Goal: Task Accomplishment & Management: Manage account settings

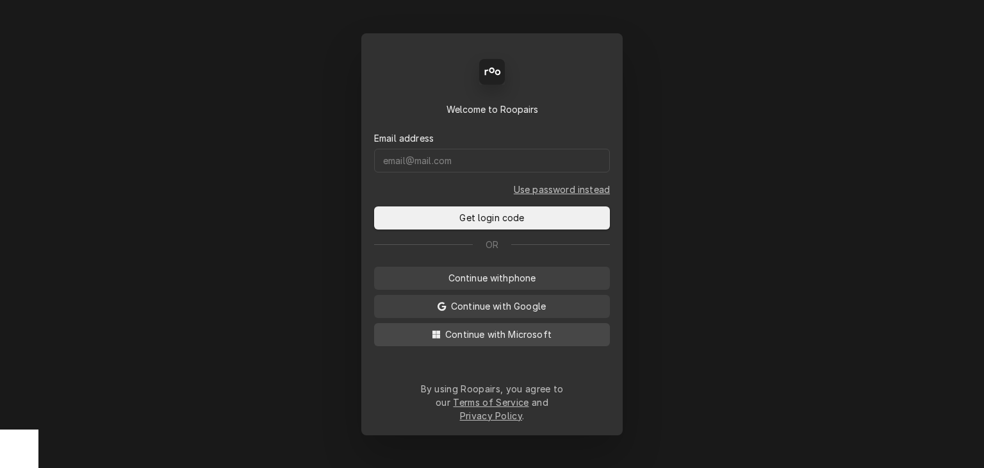
click at [464, 339] on span "Continue with Microsoft" at bounding box center [498, 333] width 111 height 13
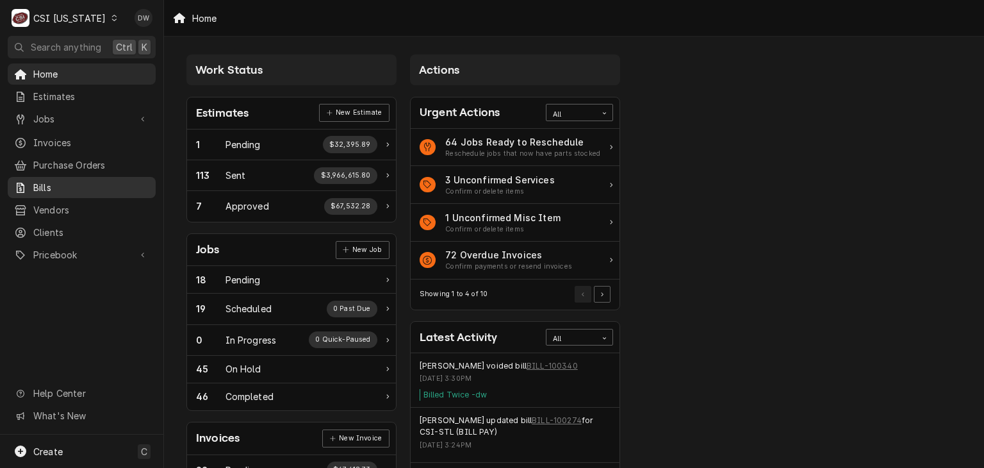
click at [46, 181] on span "Bills" at bounding box center [91, 187] width 116 height 13
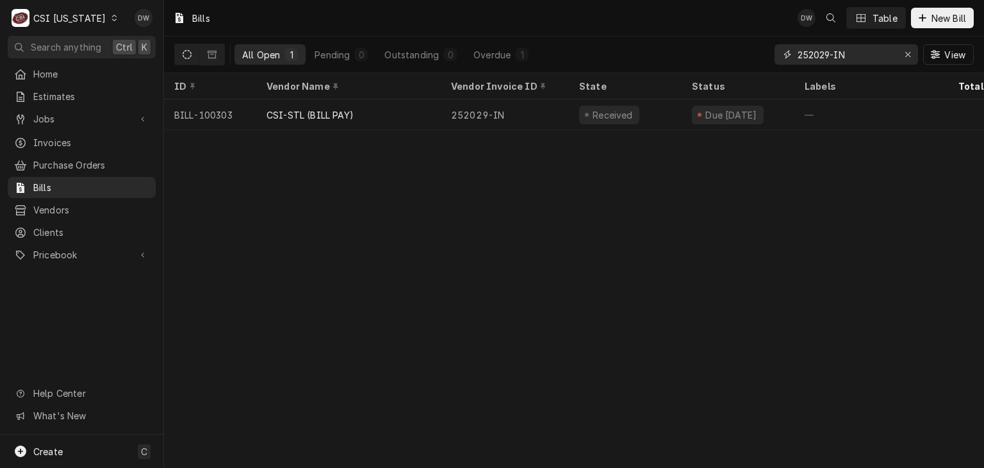
drag, startPoint x: 853, startPoint y: 51, endPoint x: 775, endPoint y: 60, distance: 78.6
click at [775, 60] on div "252029-IN" at bounding box center [845, 54] width 143 height 20
paste input "3I668177"
type input "3I668177"
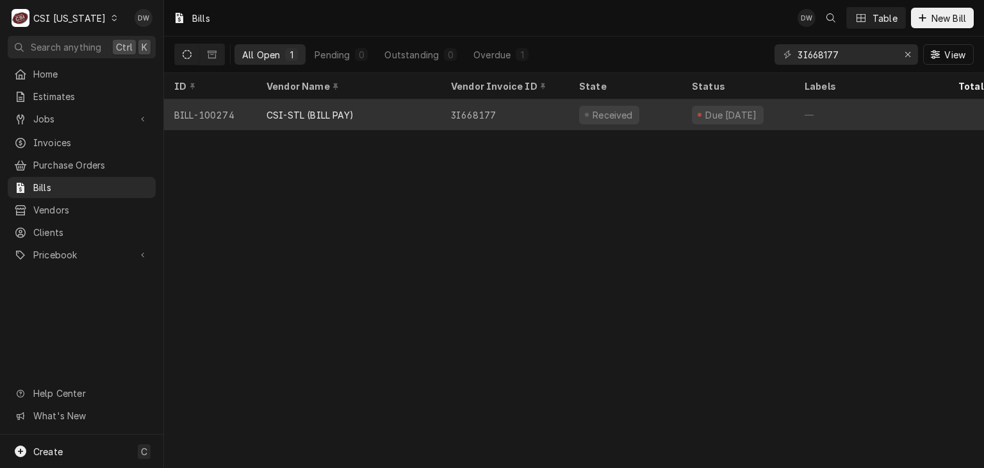
click at [323, 126] on div "CSI-STL (BILL PAY)" at bounding box center [348, 114] width 184 height 31
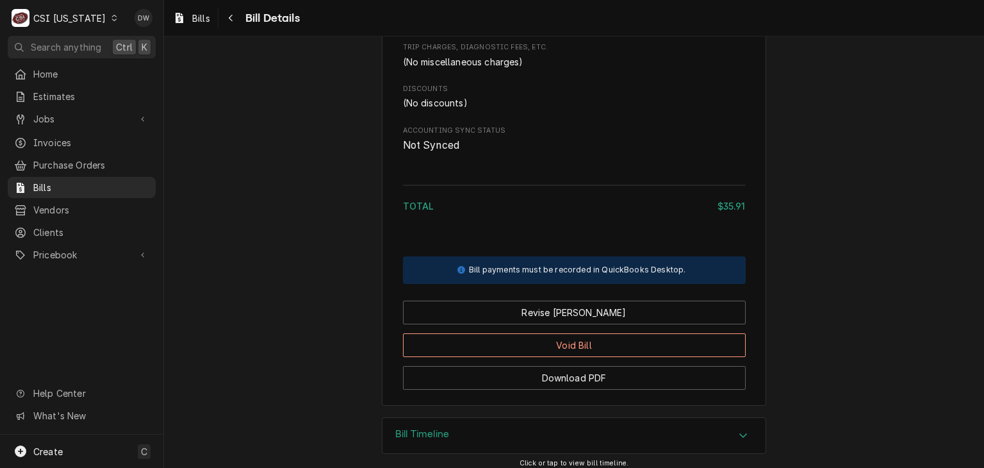
scroll to position [852, 0]
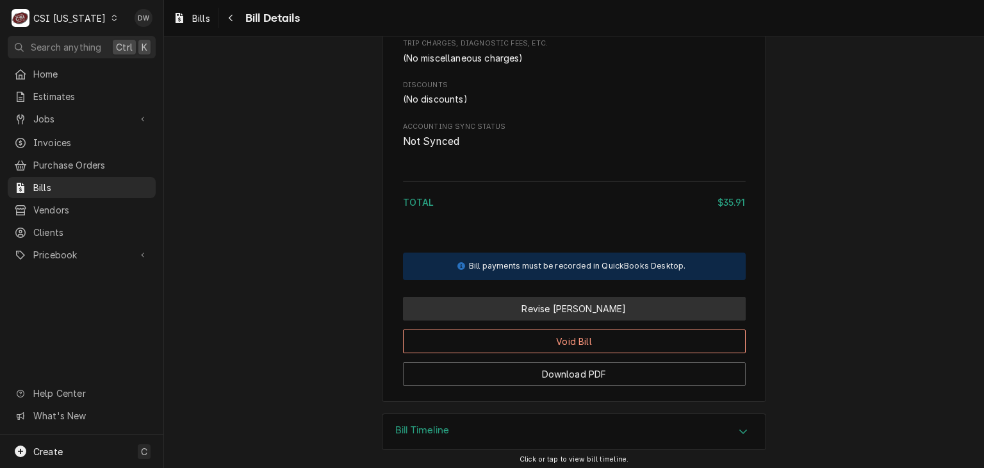
click at [570, 320] on button "Revise Bill" at bounding box center [574, 309] width 343 height 24
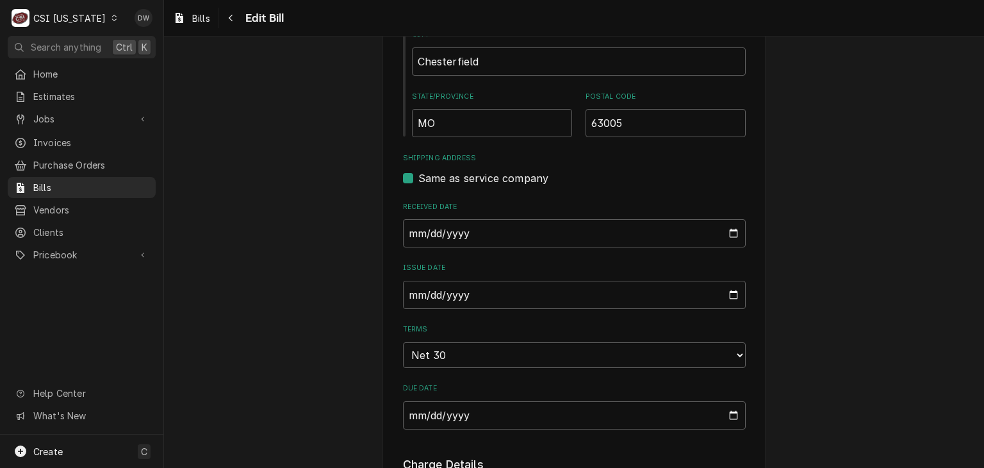
scroll to position [630, 0]
click at [405, 226] on input "2025-08-19" at bounding box center [574, 231] width 343 height 28
type input "2025-08-12"
click at [825, 317] on div "Please provide the following information to create your bill: Vendor Details Ve…" at bounding box center [574, 286] width 820 height 1732
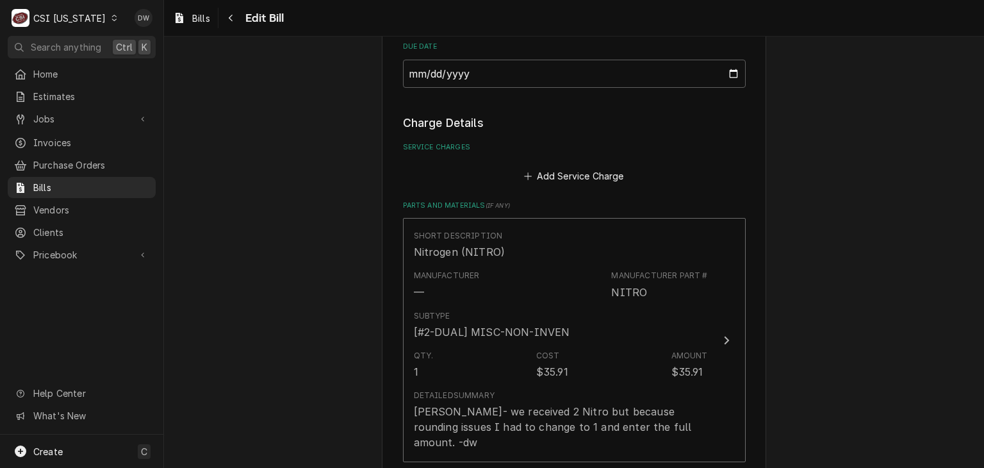
scroll to position [1007, 0]
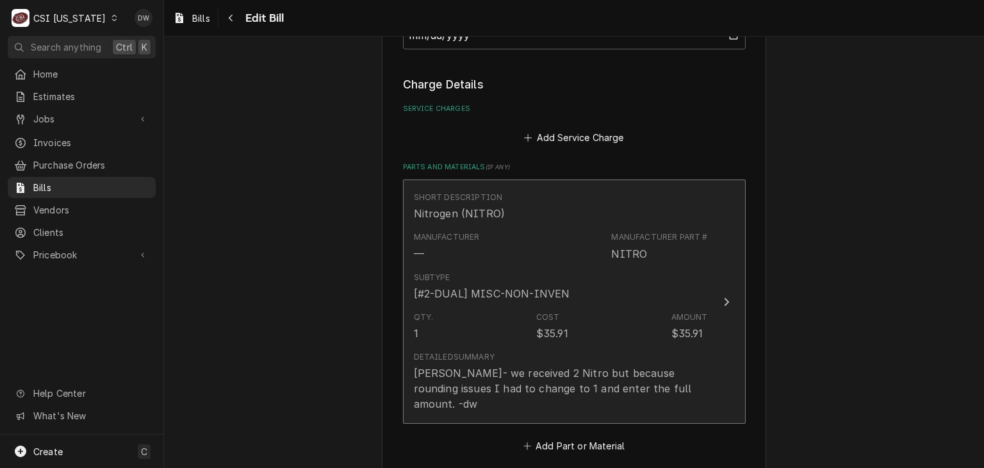
click at [719, 300] on button "Short Description Nitrogen (NITRO) Manufacturer — Manufacturer Part # NITRO Sub…" at bounding box center [574, 301] width 343 height 244
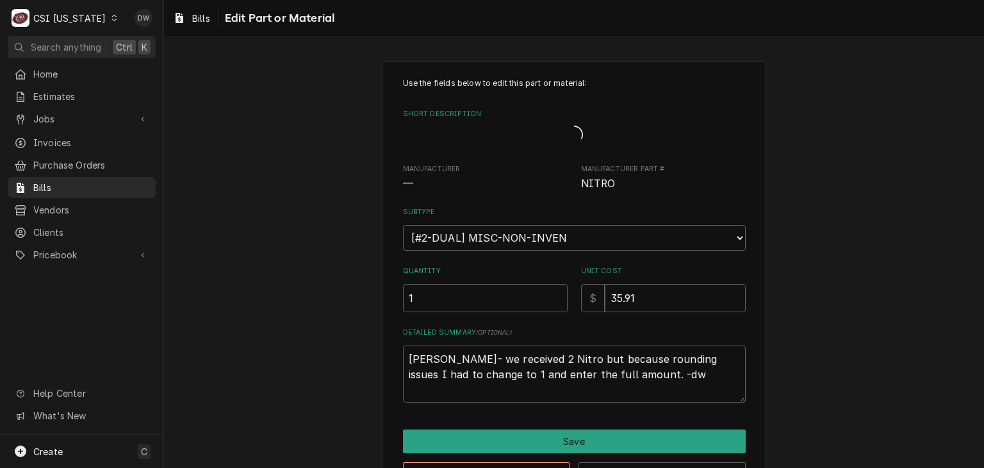
type textarea "x"
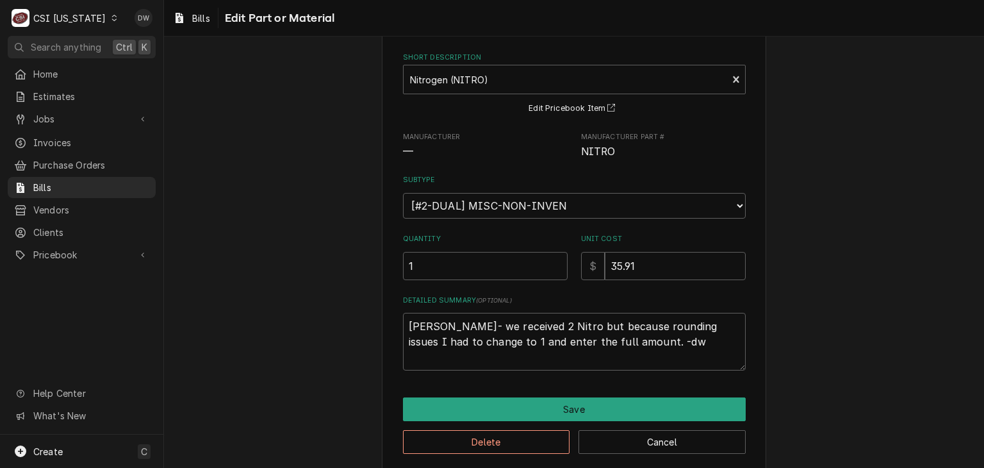
scroll to position [68, 0]
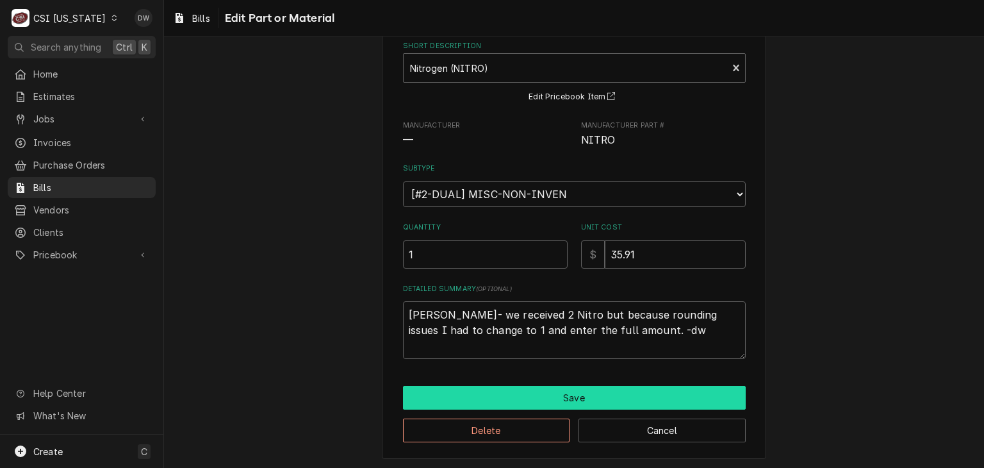
click at [638, 387] on button "Save" at bounding box center [574, 398] width 343 height 24
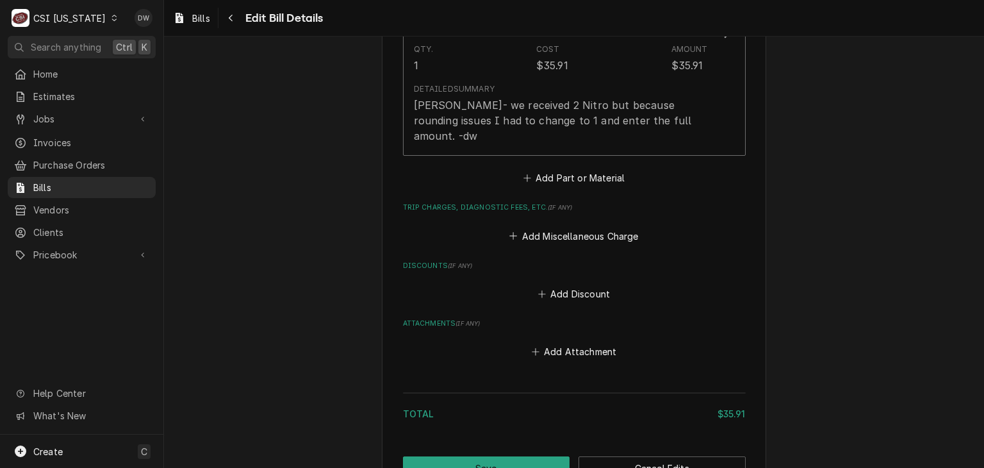
scroll to position [1358, 0]
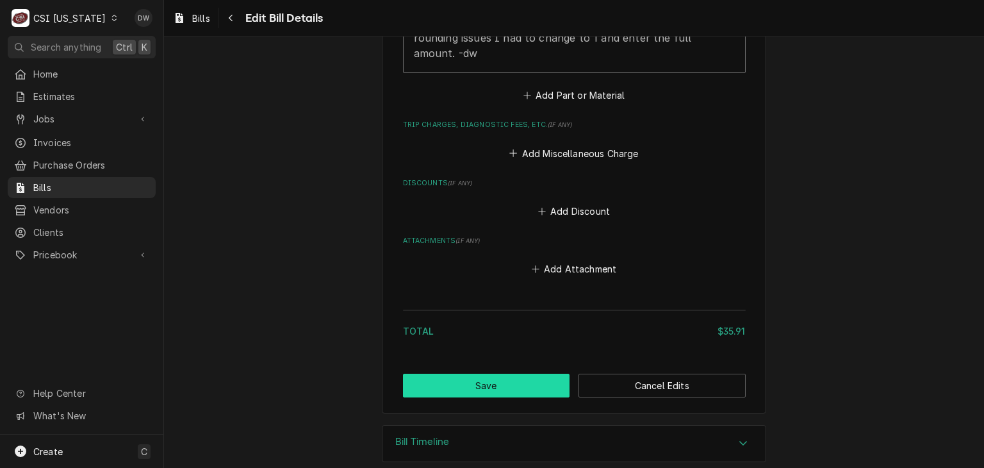
click at [522, 373] on button "Save" at bounding box center [486, 385] width 167 height 24
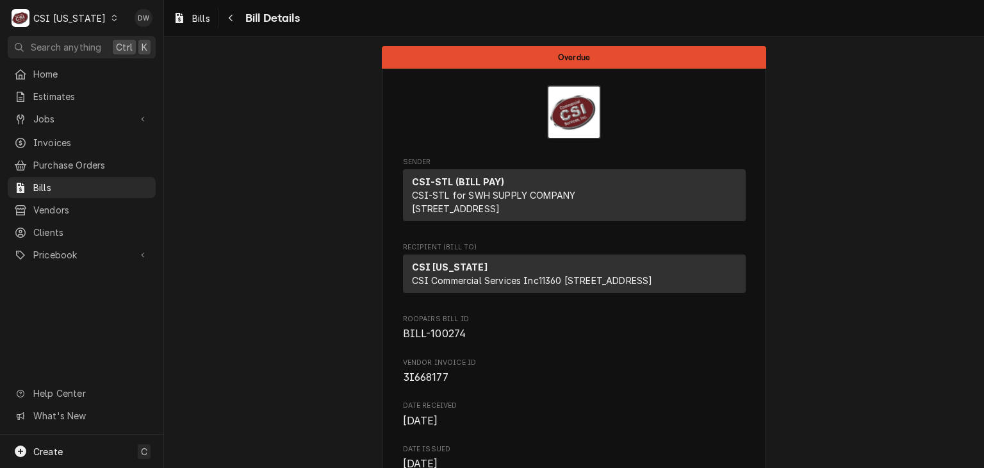
click at [90, 13] on div "CSI Kentucky" at bounding box center [69, 18] width 72 height 13
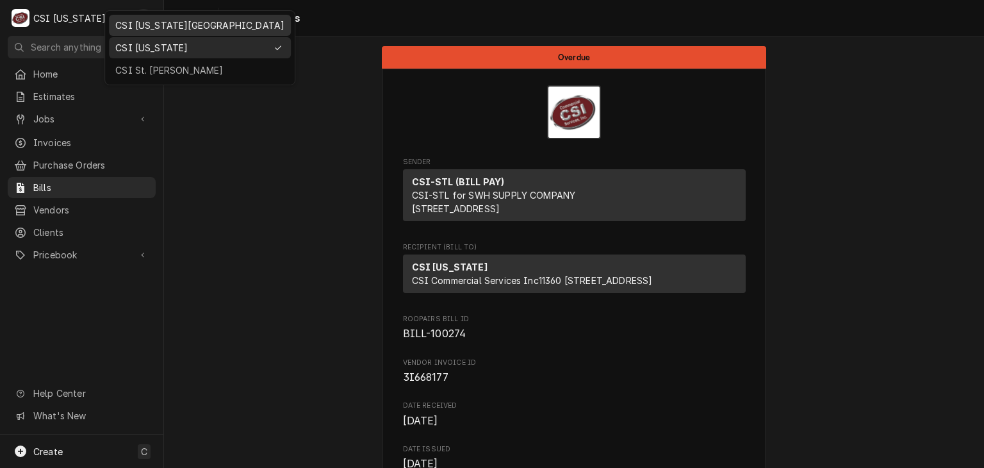
click at [145, 34] on div "CSI [US_STATE][GEOGRAPHIC_DATA]" at bounding box center [200, 25] width 182 height 21
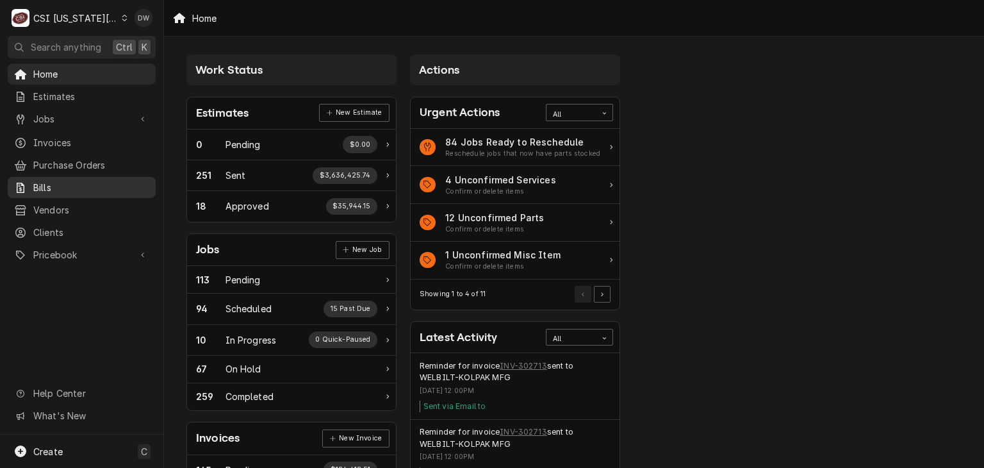
click at [67, 181] on span "Bills" at bounding box center [91, 187] width 116 height 13
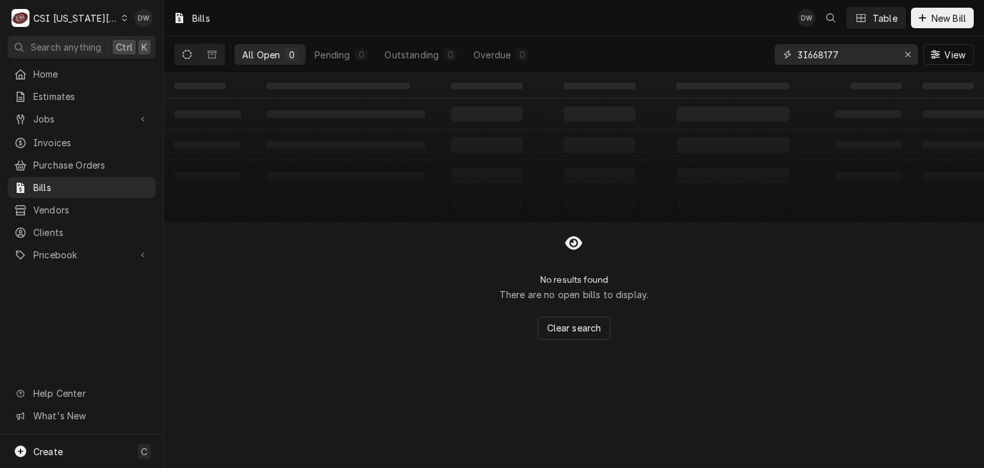
drag, startPoint x: 849, startPoint y: 51, endPoint x: 777, endPoint y: 57, distance: 72.6
click at [777, 57] on div "3I668177" at bounding box center [845, 54] width 143 height 20
paste input "196707-IN"
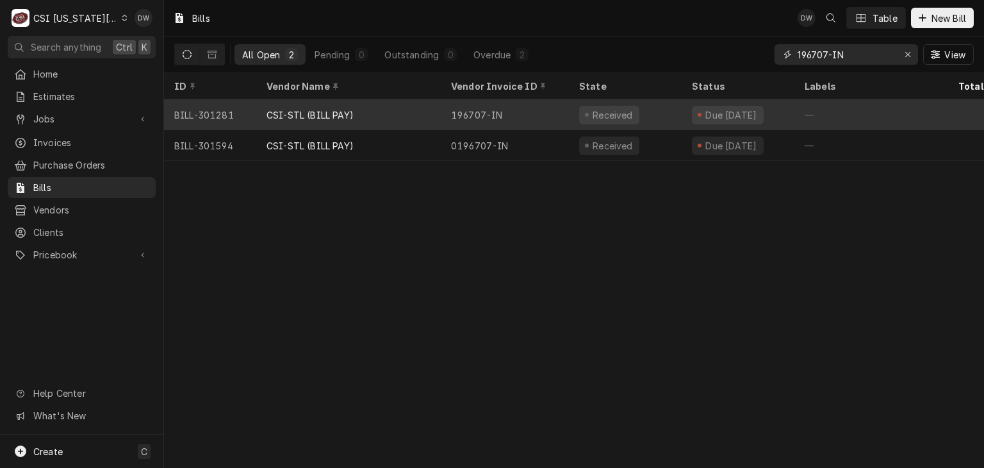
type input "196707-IN"
click at [423, 112] on div "CSI-STL (BILL PAY)" at bounding box center [348, 114] width 184 height 31
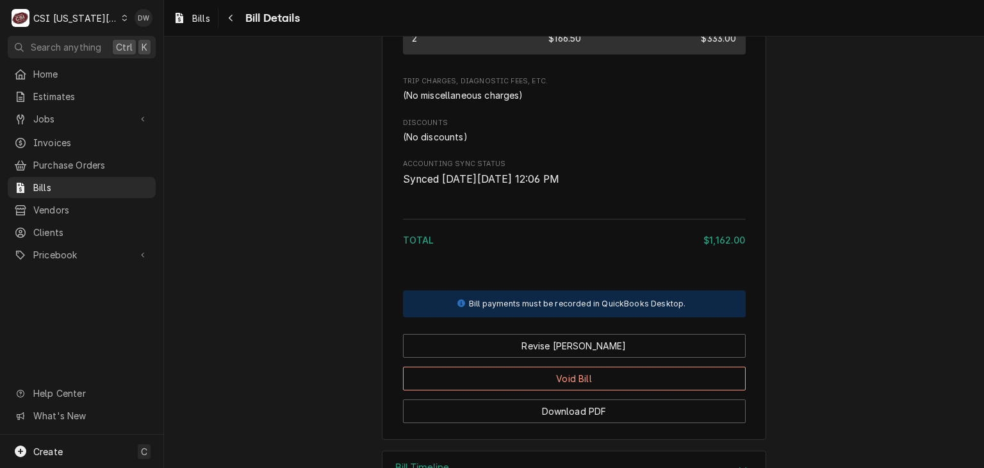
scroll to position [991, 0]
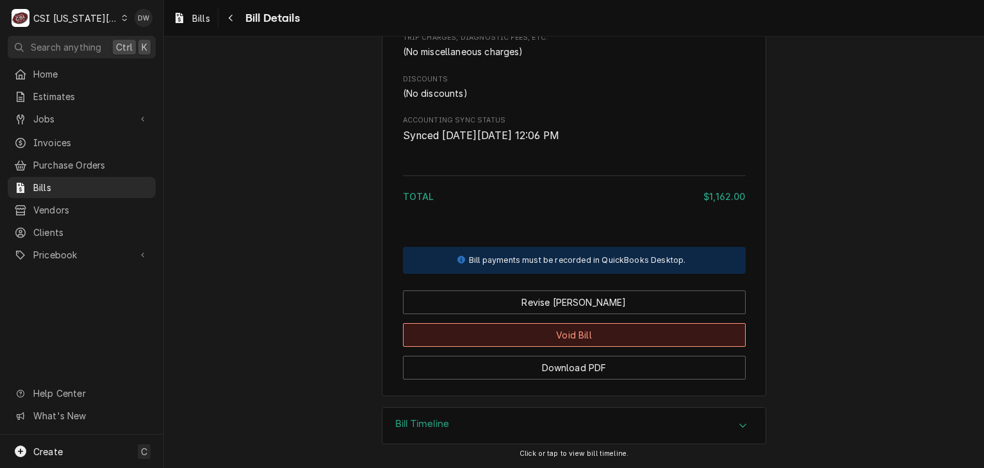
click at [583, 328] on button "Void Bill" at bounding box center [574, 335] width 343 height 24
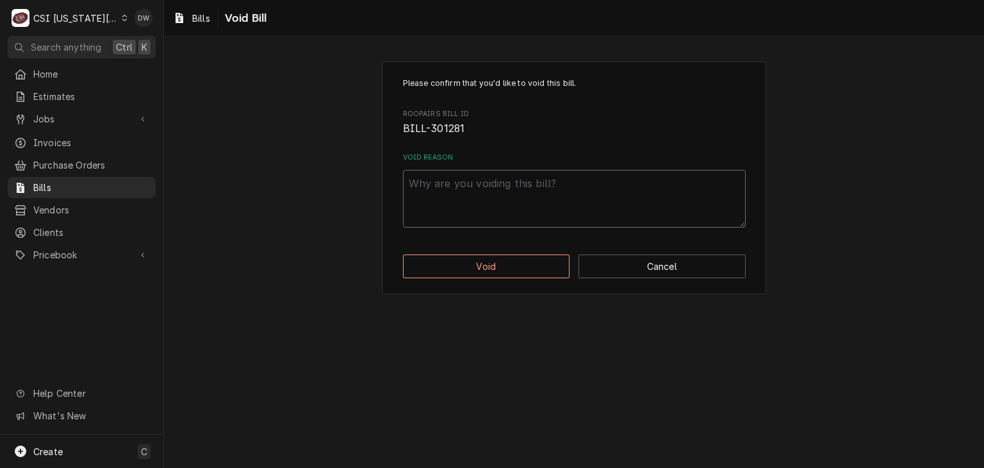
click at [486, 188] on textarea "Void Reason" at bounding box center [574, 199] width 343 height 58
type textarea "x"
type textarea "B"
type textarea "x"
type textarea "Bi"
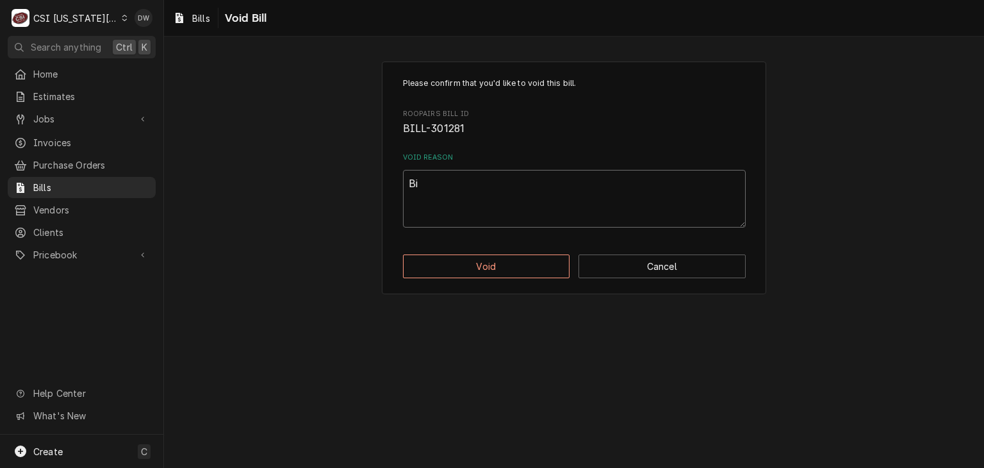
type textarea "x"
type textarea "Bil"
type textarea "x"
type textarea "Bill"
type textarea "x"
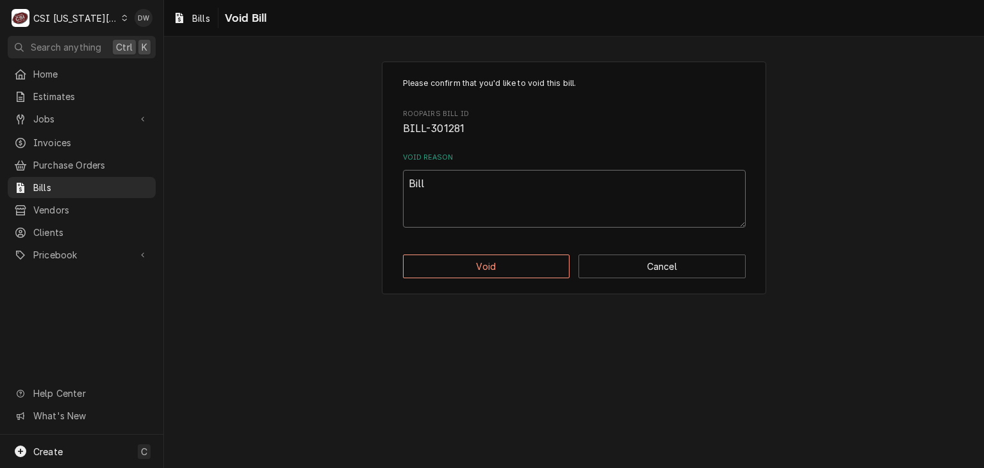
type textarea "Bille"
type textarea "x"
type textarea "Billed"
type textarea "x"
type textarea "Billed"
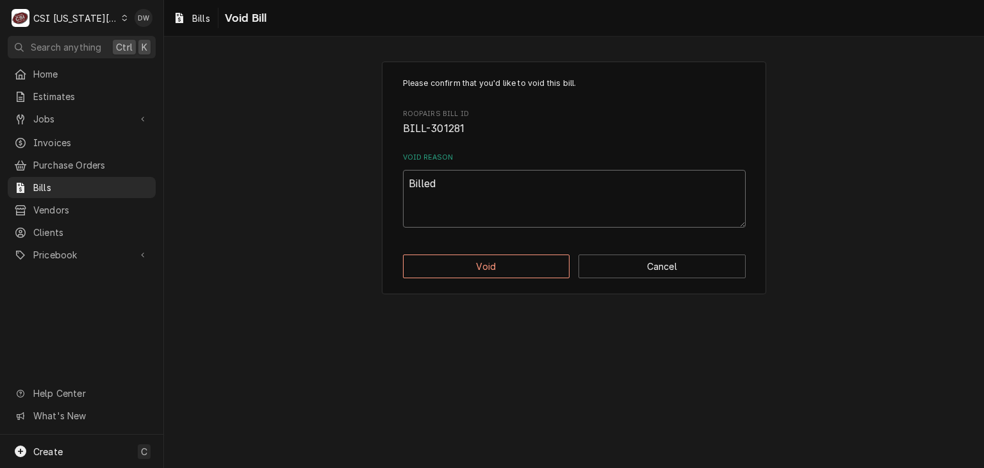
type textarea "x"
type textarea "Billed T"
type textarea "x"
type textarea "Billed Tw"
type textarea "x"
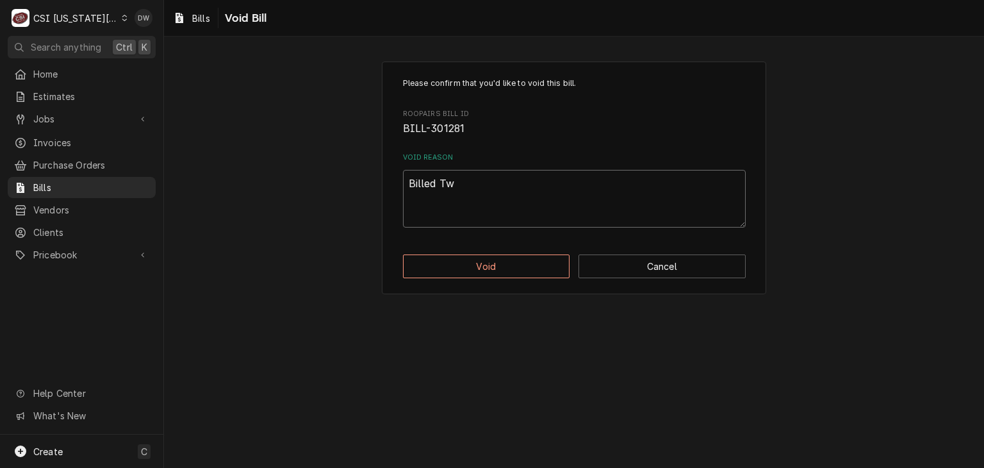
type textarea "Billed Twi"
type textarea "x"
type textarea "Billed Twic"
type textarea "x"
type textarea "Billed Twice"
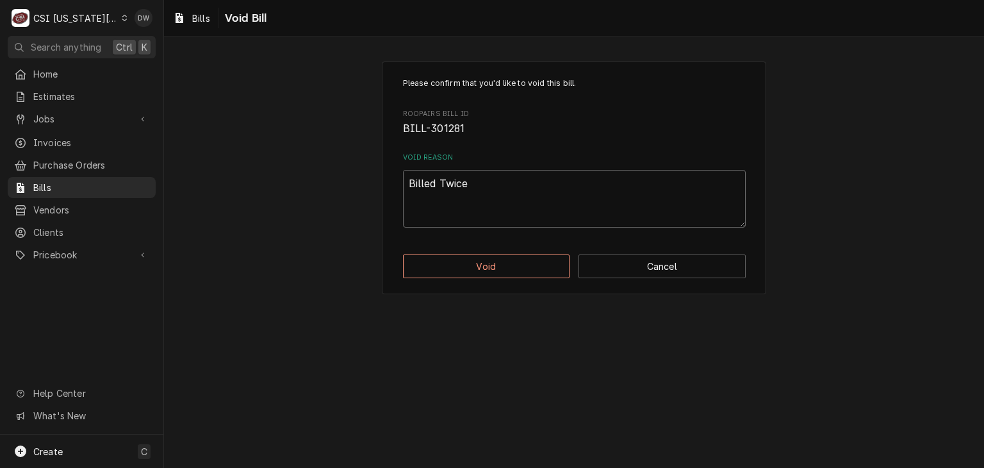
type textarea "x"
type textarea "Billed Twice"
type textarea "x"
type textarea "Billed Twice -"
type textarea "x"
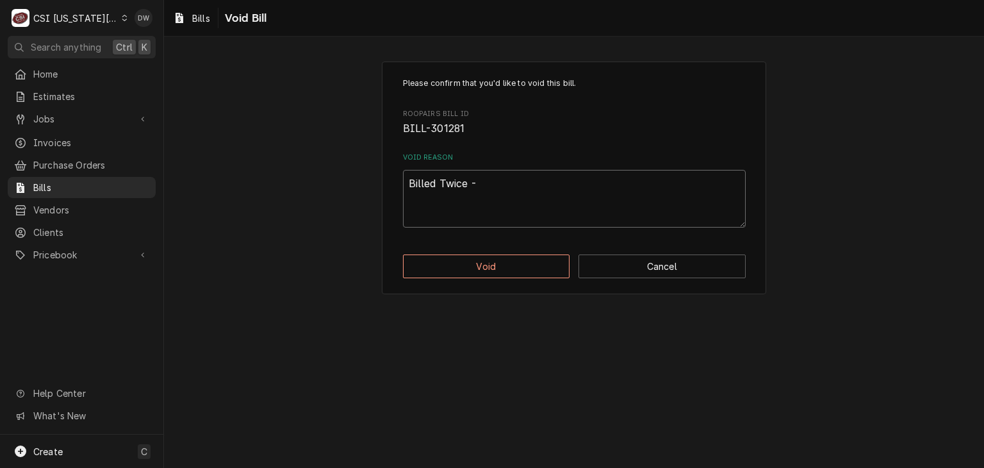
type textarea "Billed Twice -d"
type textarea "x"
type textarea "Billed Twice -dw"
click at [486, 263] on button "Void" at bounding box center [486, 266] width 167 height 24
type textarea "x"
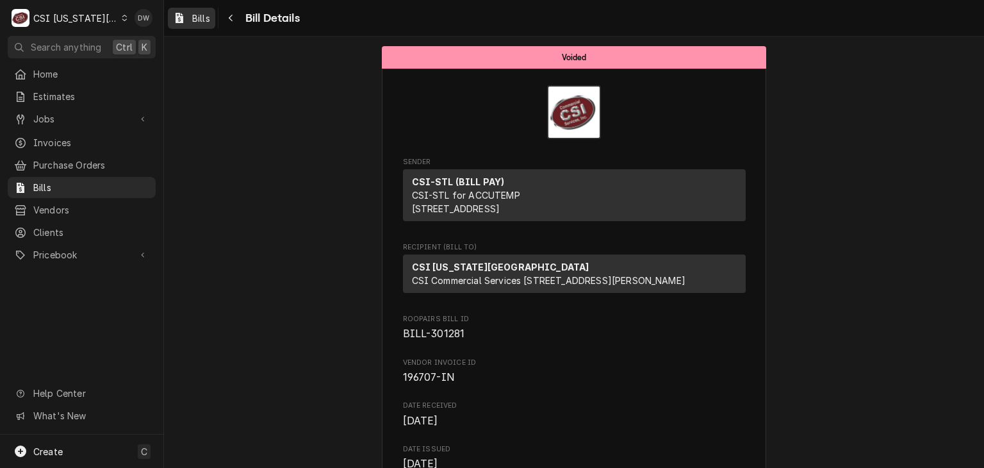
click at [200, 17] on span "Bills" at bounding box center [201, 18] width 18 height 13
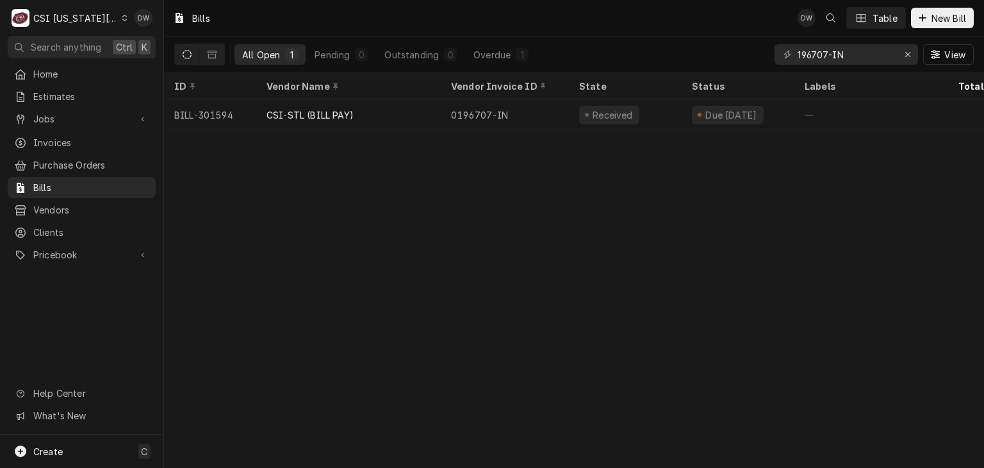
click at [805, 67] on div "196707-IN View" at bounding box center [873, 55] width 199 height 36
drag, startPoint x: 856, startPoint y: 56, endPoint x: 788, endPoint y: 54, distance: 67.3
click at [788, 54] on div "196707-IN" at bounding box center [845, 54] width 143 height 20
paste input "914269"
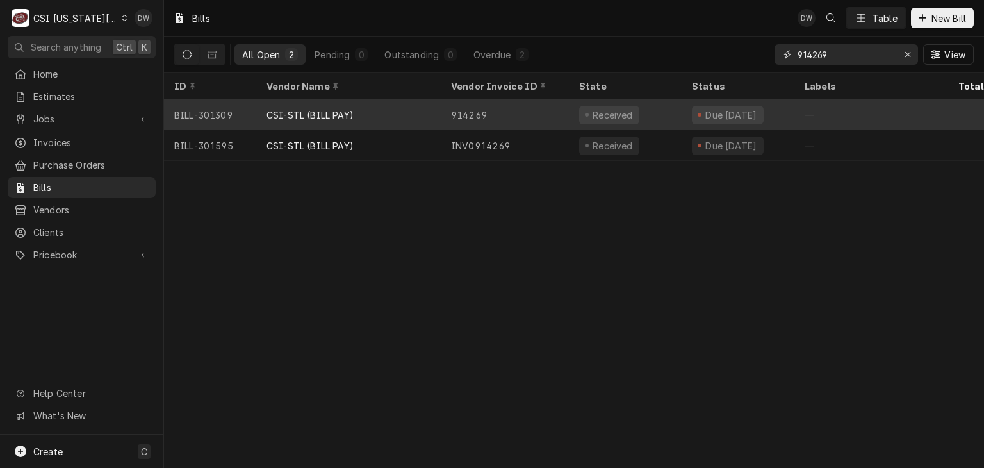
type input "914269"
click at [309, 119] on div "CSI-STL (BILL PAY)" at bounding box center [348, 114] width 184 height 31
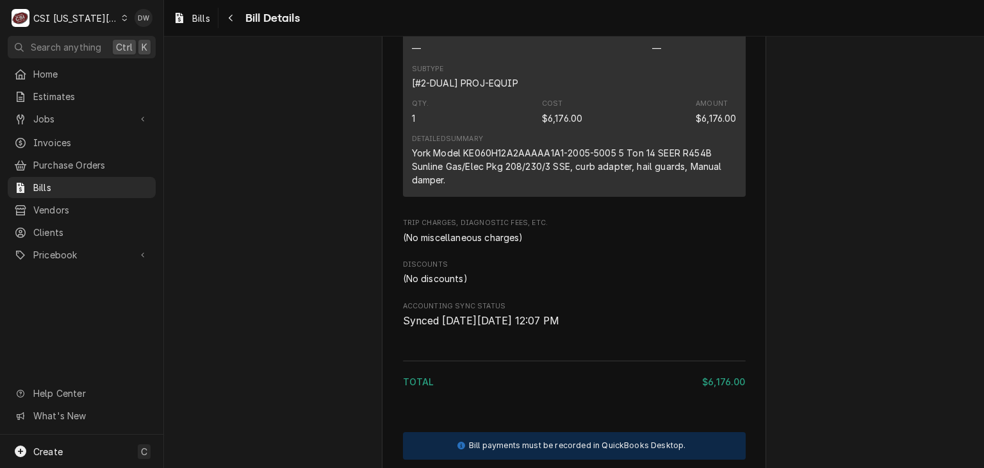
scroll to position [897, 0]
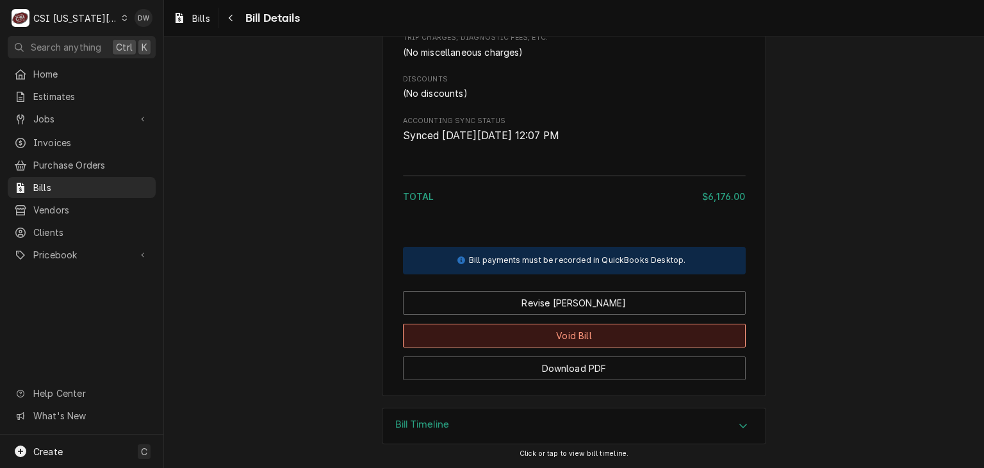
click at [635, 339] on button "Void Bill" at bounding box center [574, 335] width 343 height 24
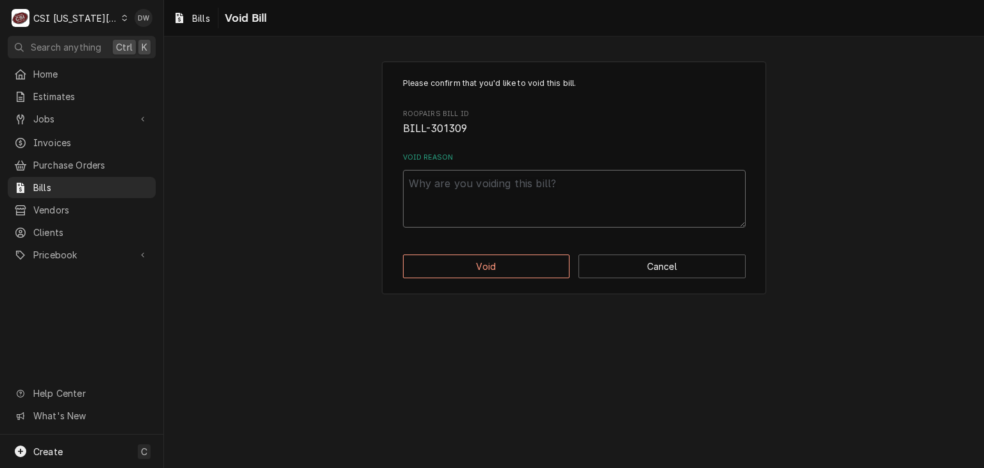
click at [450, 190] on textarea "Void Reason" at bounding box center [574, 199] width 343 height 58
type textarea "x"
type textarea "B"
type textarea "x"
type textarea "Bi"
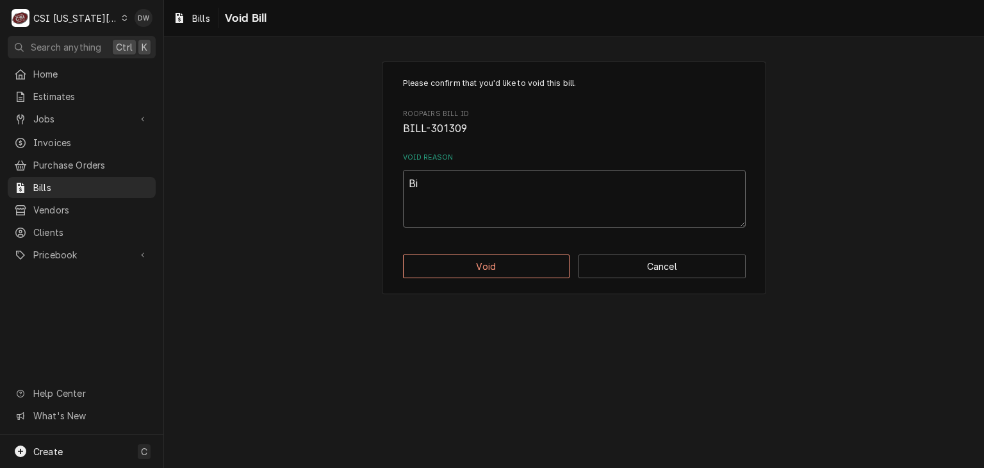
type textarea "x"
type textarea "Bil"
type textarea "x"
type textarea "Bill"
type textarea "x"
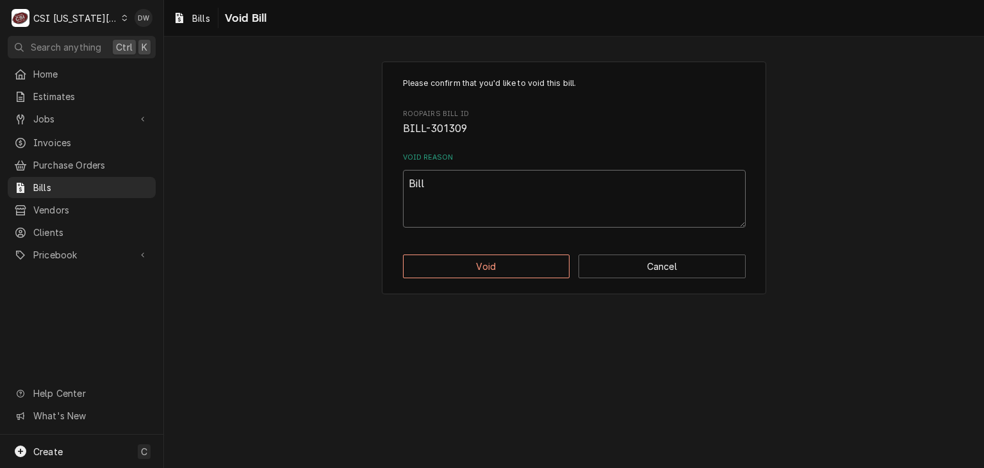
type textarea "Bille"
type textarea "x"
type textarea "Billed"
type textarea "x"
type textarea "Billed"
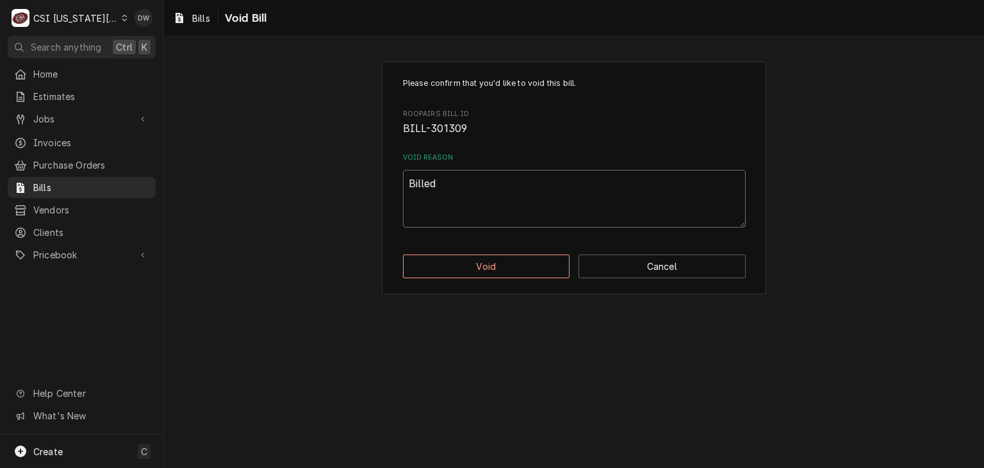
type textarea "x"
type textarea "Billed T"
type textarea "x"
type textarea "Billed Twi"
type textarea "x"
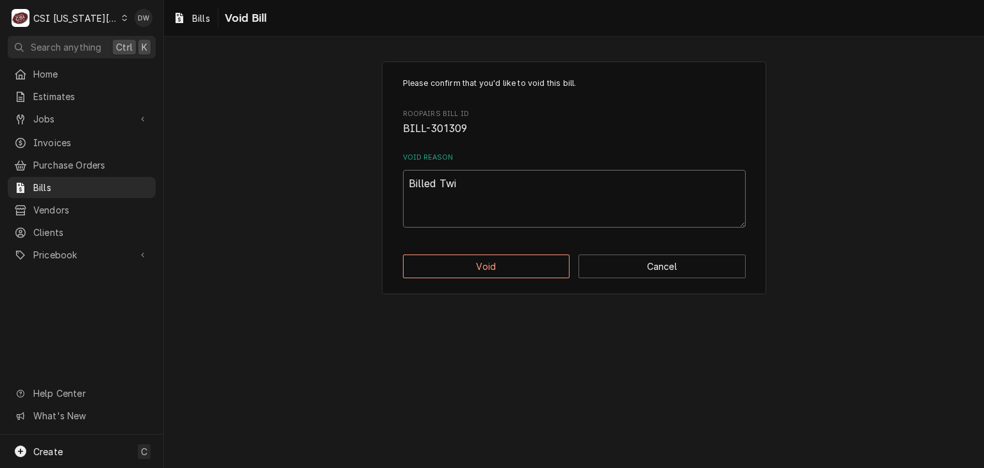
type textarea "Billed Twic"
type textarea "x"
type textarea "Billed Twice"
type textarea "x"
type textarea "Billed Twice"
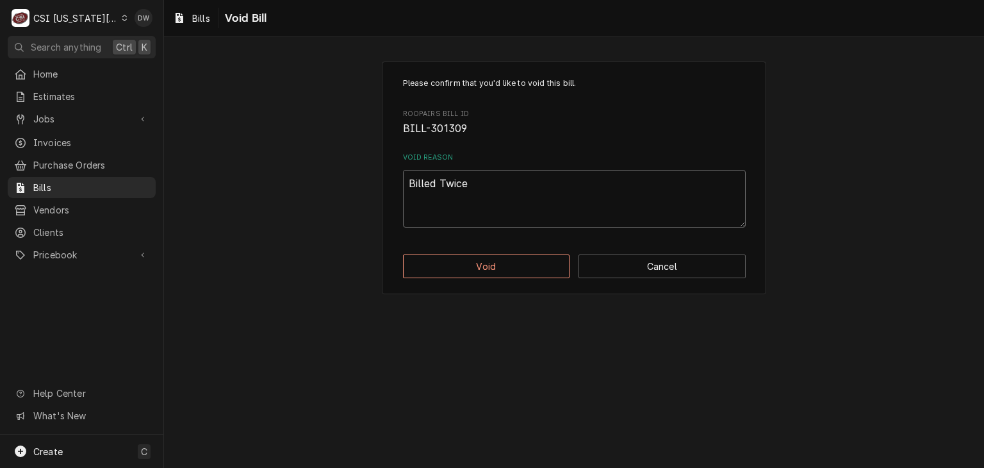
type textarea "x"
type textarea "Billed Twice -"
type textarea "x"
type textarea "Billed Twice -d"
type textarea "x"
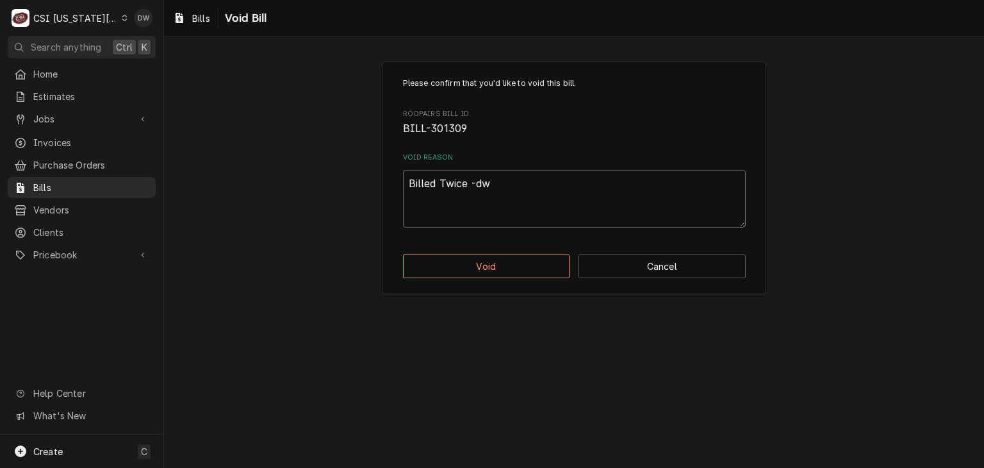
type textarea "Billed Twice -dw"
click at [477, 252] on div "Please confirm that you'd like to void this bill. Roopairs Bill ID BILL-301309 …" at bounding box center [574, 177] width 384 height 233
click at [477, 256] on button "Void" at bounding box center [486, 266] width 167 height 24
type textarea "x"
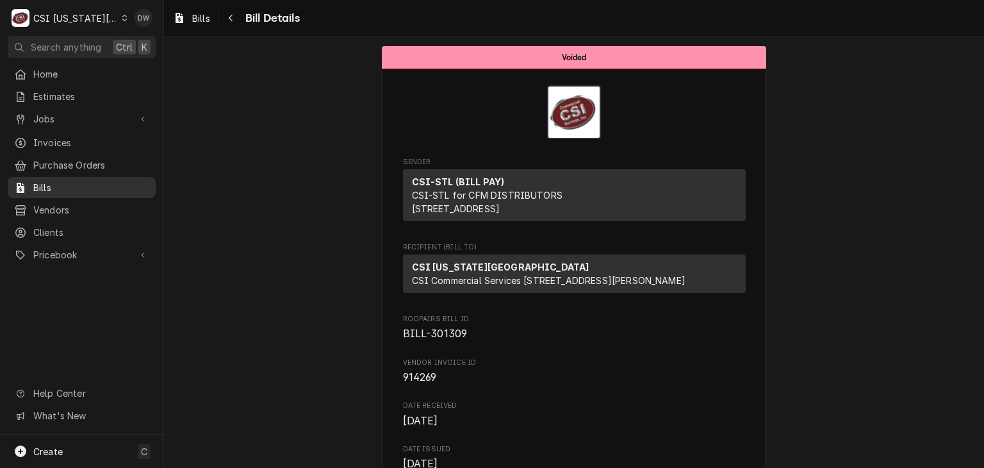
click at [44, 181] on span "Bills" at bounding box center [91, 187] width 116 height 13
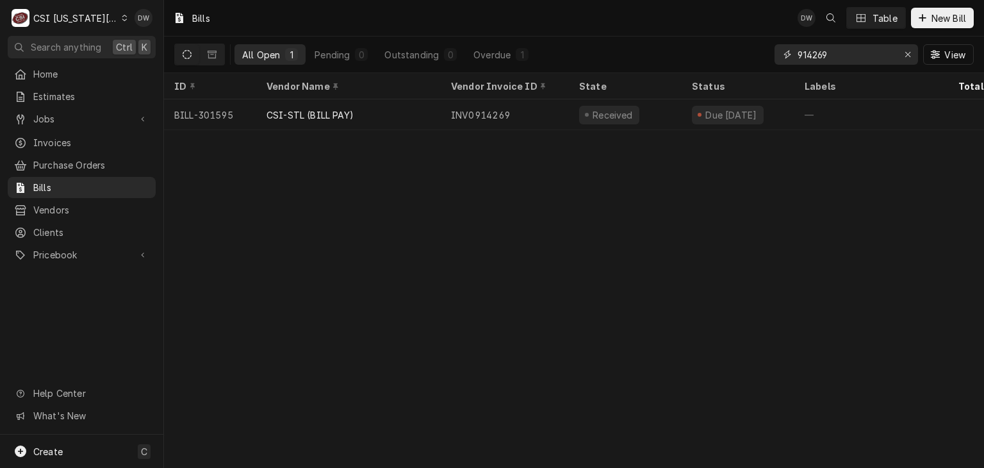
drag, startPoint x: 838, startPoint y: 53, endPoint x: 756, endPoint y: 61, distance: 82.4
click at [756, 61] on div "All Open 1 Pending 0 Outstanding 0 Overdue 1 914269 View" at bounding box center [573, 55] width 799 height 36
paste input "572754043"
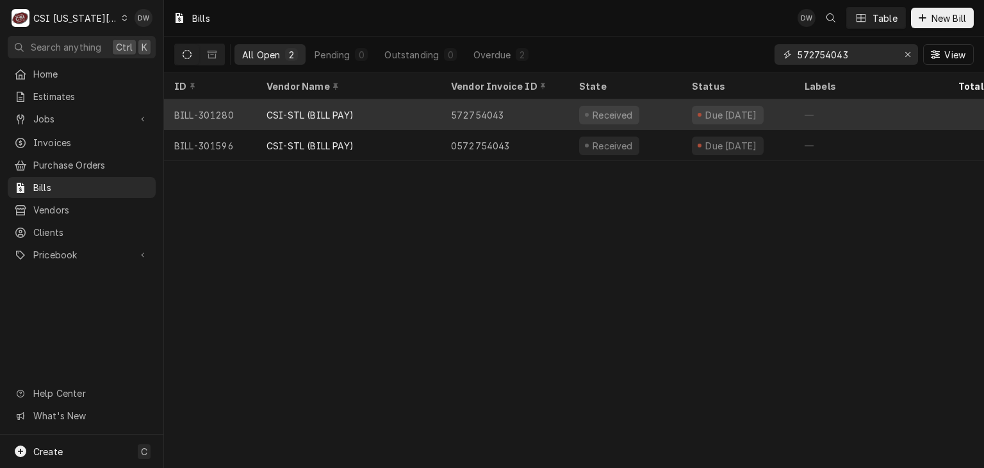
type input "572754043"
click at [284, 109] on div "CSI-STL (BILL PAY)" at bounding box center [309, 114] width 87 height 13
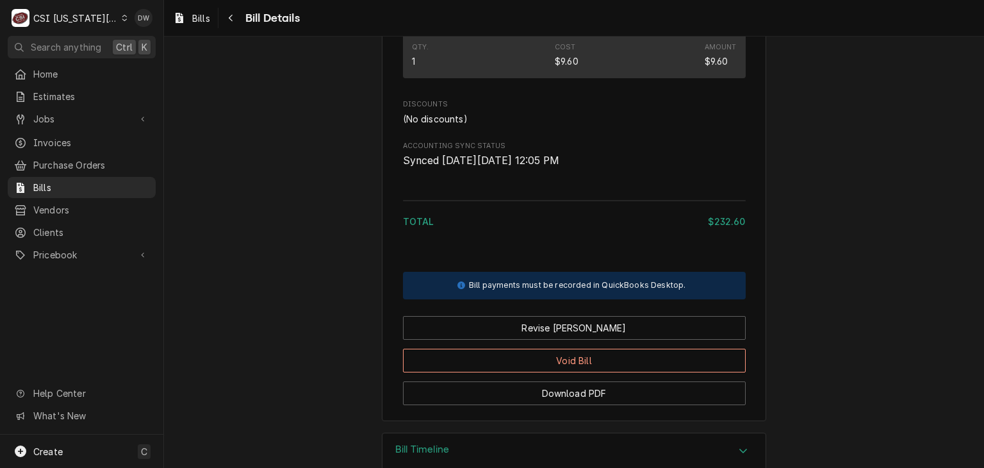
scroll to position [943, 0]
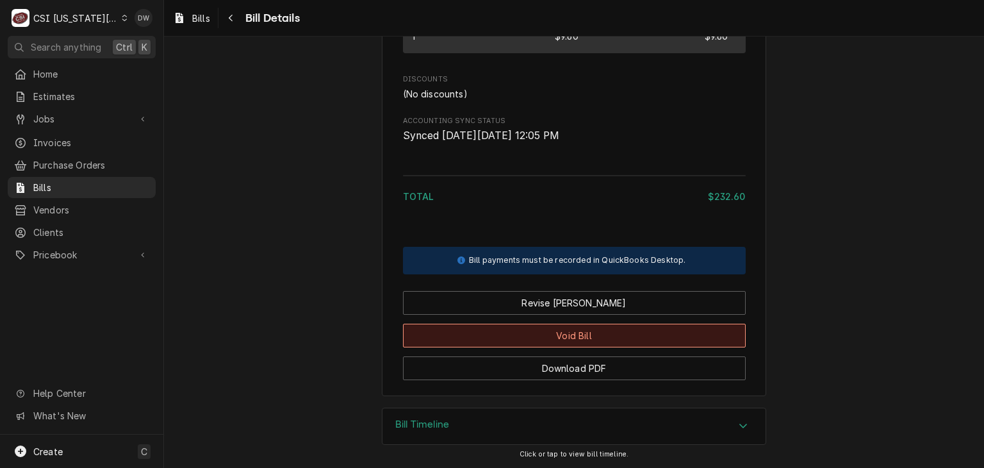
click at [566, 334] on button "Void Bill" at bounding box center [574, 335] width 343 height 24
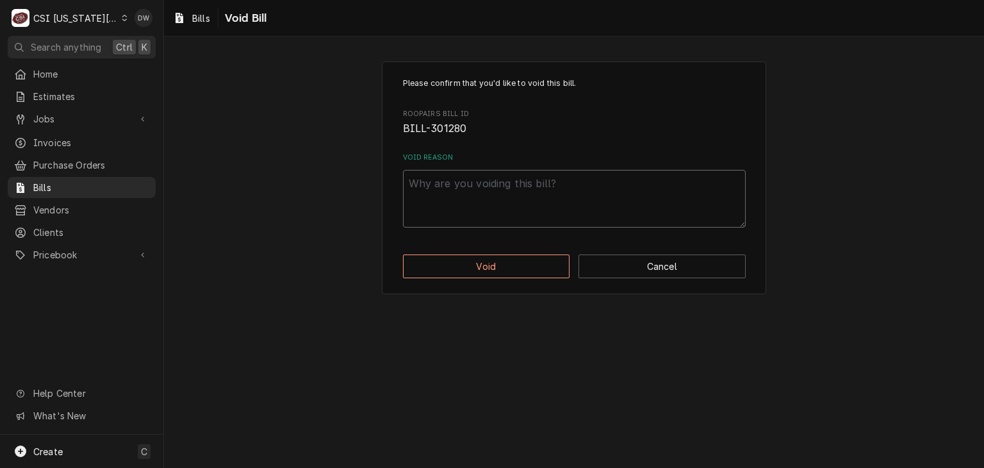
click at [455, 199] on textarea "Void Reason" at bounding box center [574, 199] width 343 height 58
type textarea "x"
type textarea "B"
type textarea "x"
type textarea "Bi"
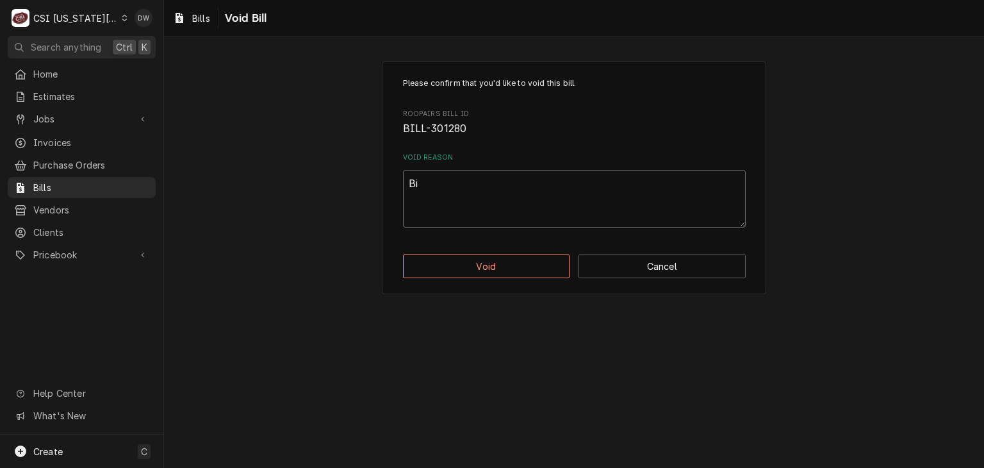
type textarea "x"
type textarea "Bil"
type textarea "x"
type textarea "Bill"
type textarea "x"
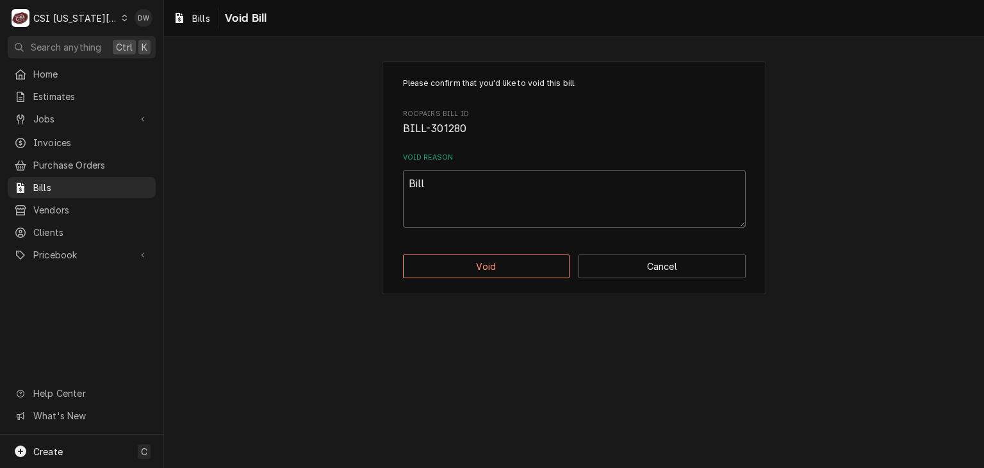
type textarea "Bille"
type textarea "x"
type textarea "Billed"
type textarea "x"
type textarea "Billed"
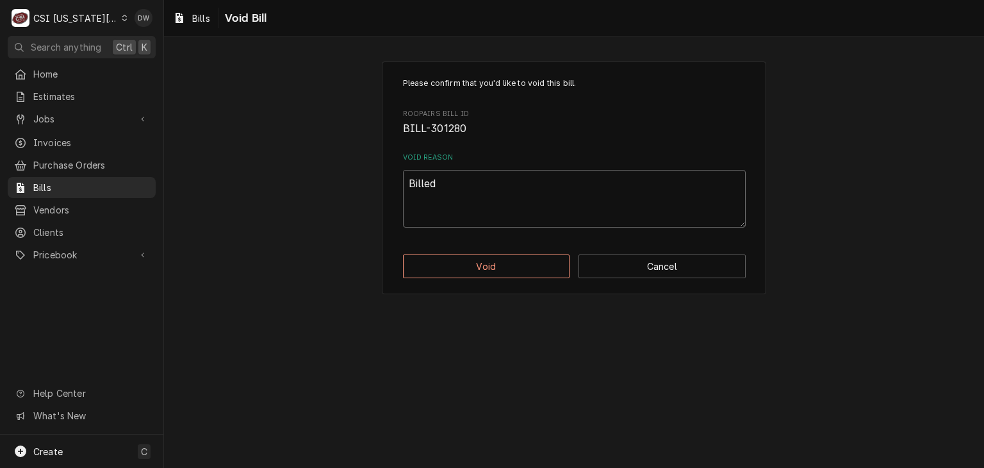
type textarea "x"
type textarea "Billed T"
type textarea "x"
type textarea "Billed Twi"
type textarea "x"
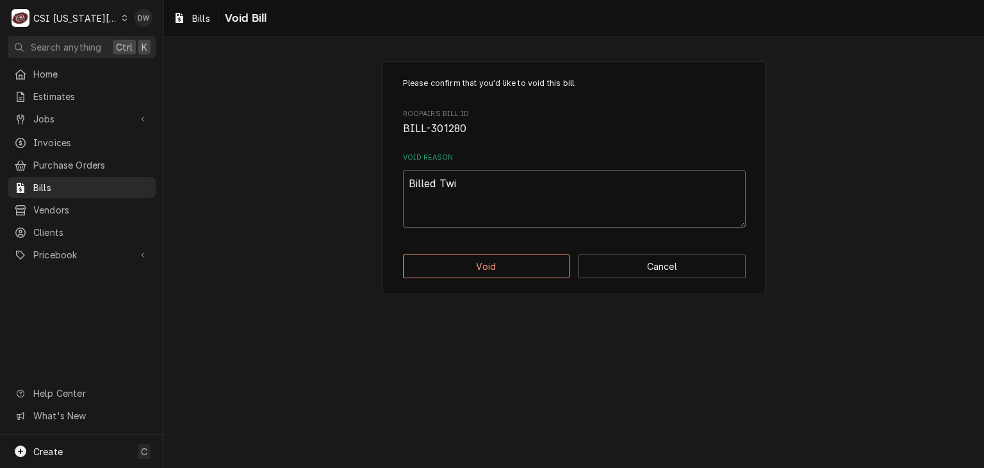
type textarea "Billed Twic"
type textarea "x"
type textarea "Billed Twice"
type textarea "x"
type textarea "Billed Twice"
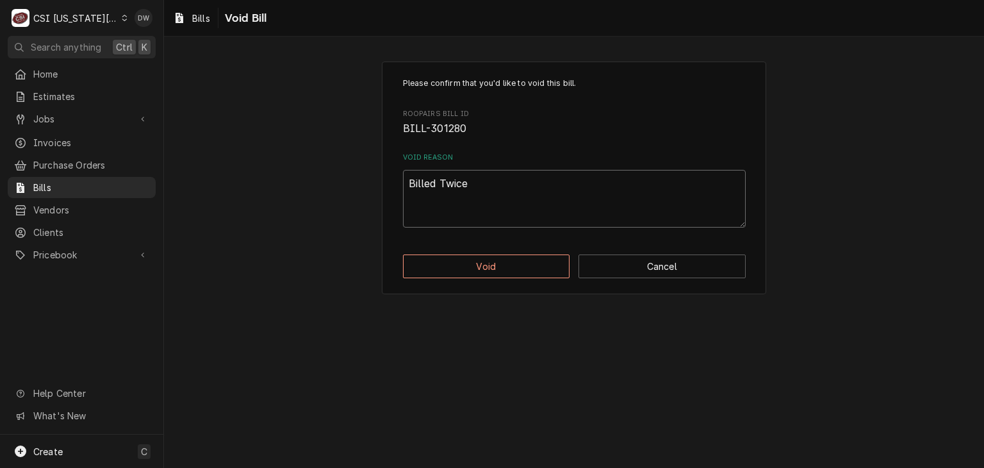
type textarea "x"
type textarea "Billed Twice -"
type textarea "x"
type textarea "Billed Twice -d"
type textarea "x"
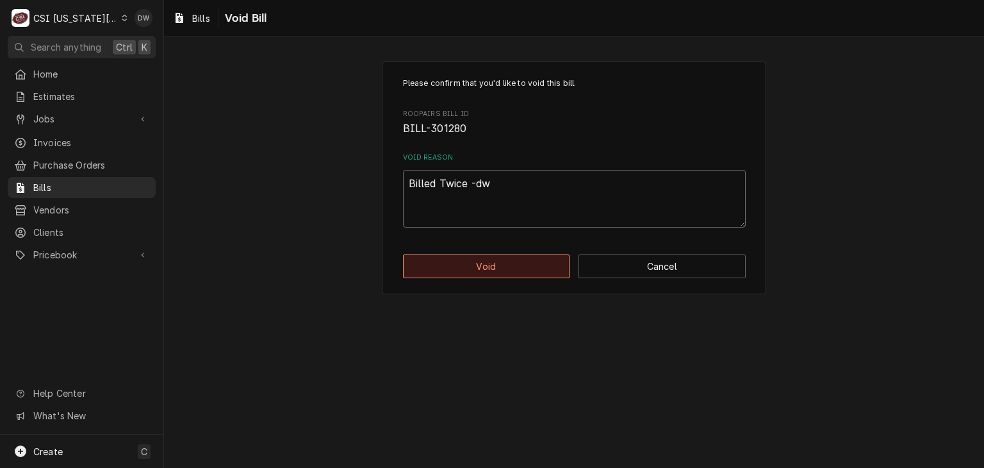
type textarea "Billed Twice -dw"
click at [484, 258] on button "Void" at bounding box center [486, 266] width 167 height 24
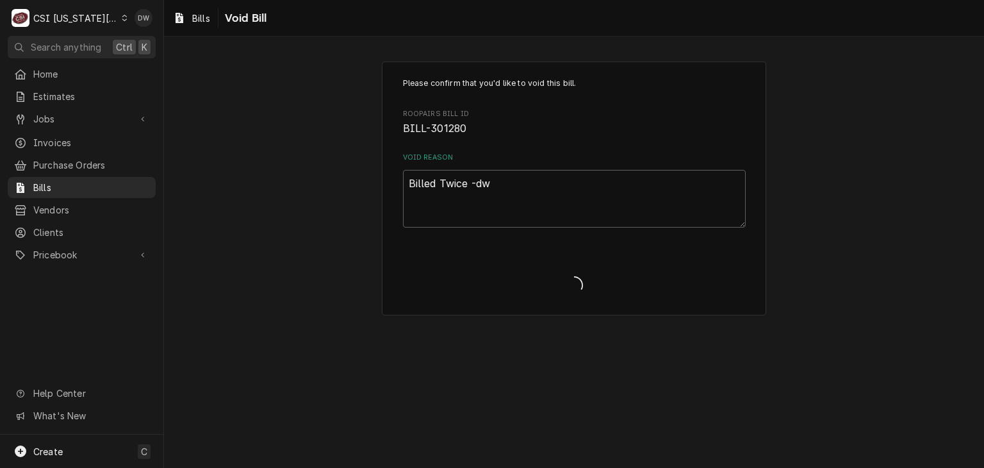
type textarea "x"
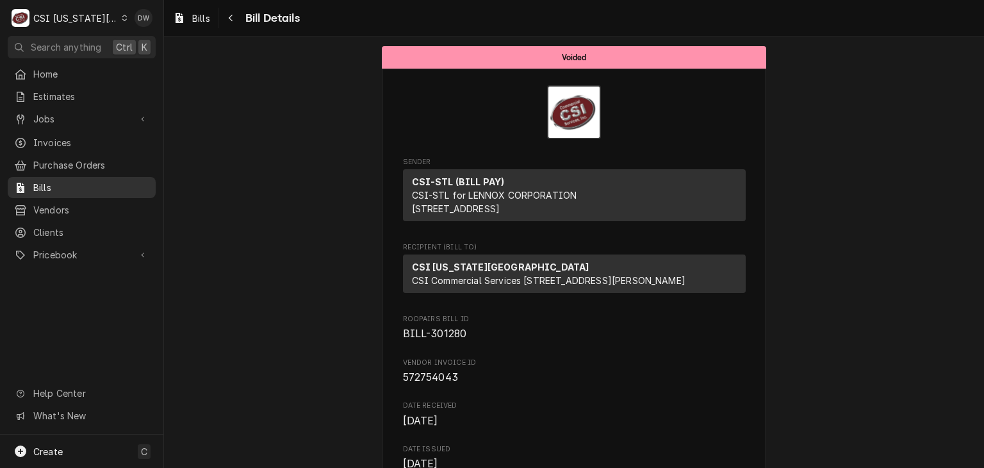
click at [51, 181] on span "Bills" at bounding box center [91, 187] width 116 height 13
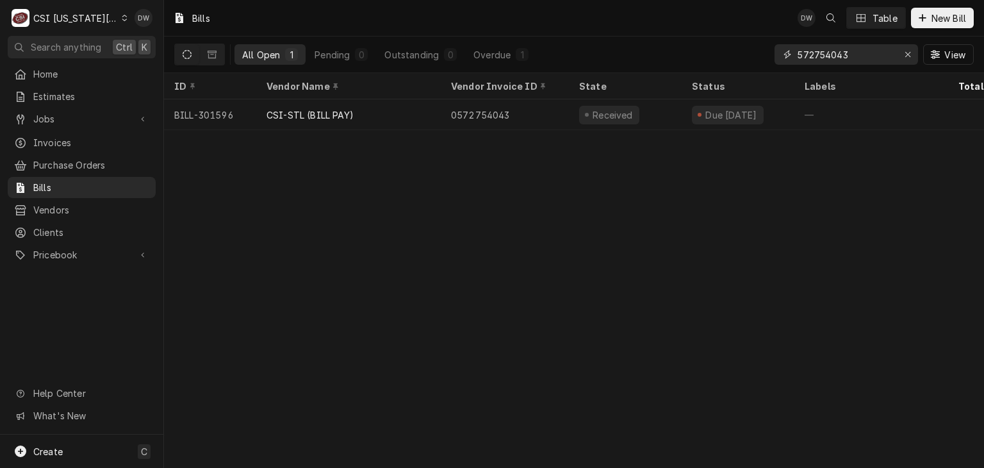
drag, startPoint x: 856, startPoint y: 51, endPoint x: 777, endPoint y: 63, distance: 79.6
click at [777, 63] on div "572754043" at bounding box center [845, 54] width 143 height 20
paste input "LSU/067064"
type input "LSU/067064"
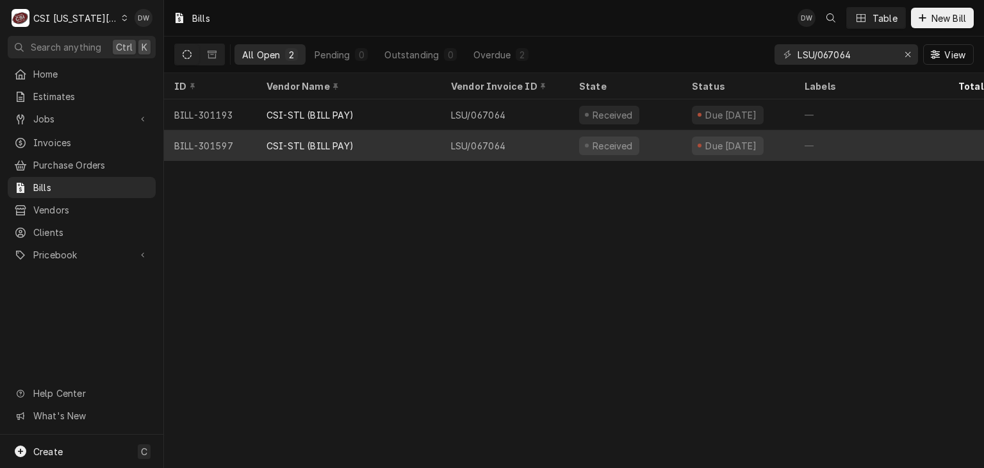
click at [289, 139] on div "CSI-STL (BILL PAY)" at bounding box center [309, 145] width 87 height 13
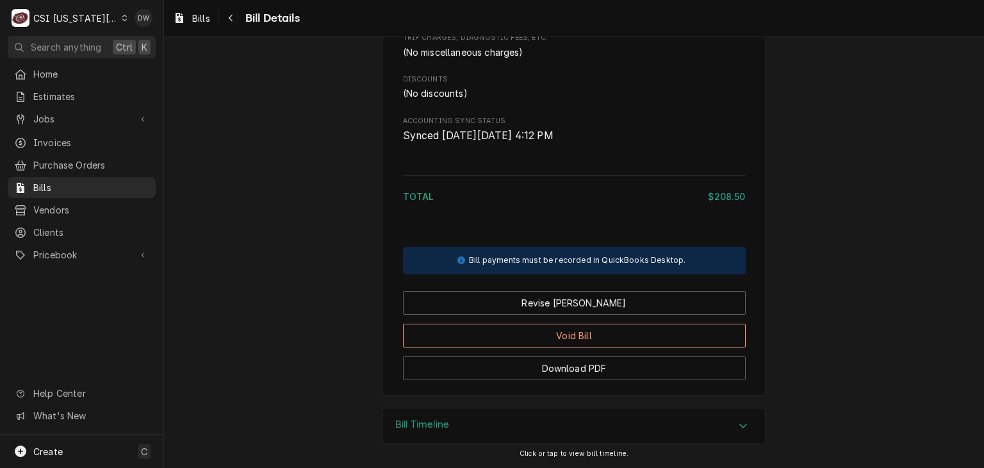
scroll to position [870, 0]
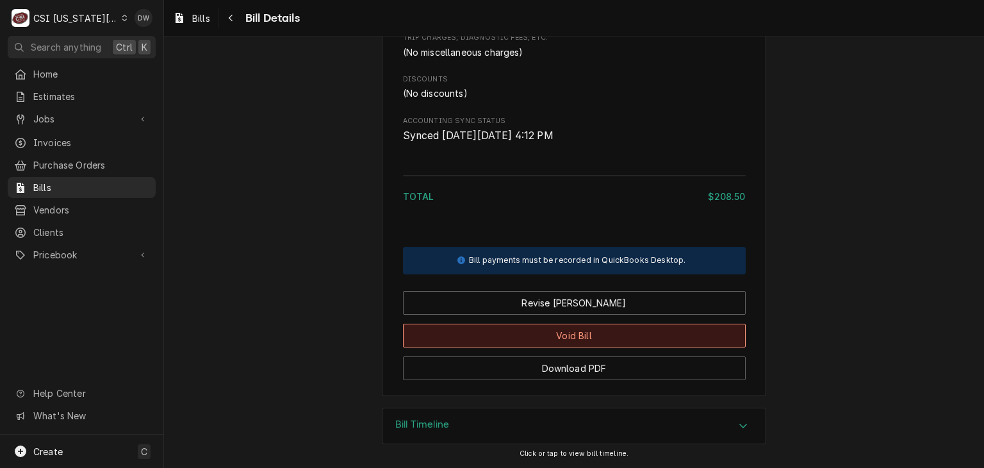
click at [649, 336] on button "Void Bill" at bounding box center [574, 335] width 343 height 24
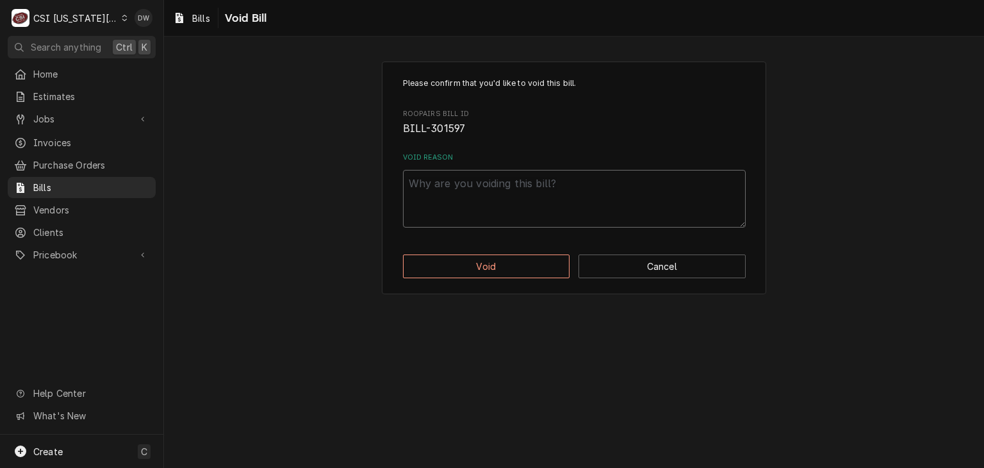
click at [474, 185] on textarea "Void Reason" at bounding box center [574, 199] width 343 height 58
type textarea "x"
type textarea "B"
type textarea "x"
type textarea "Bi"
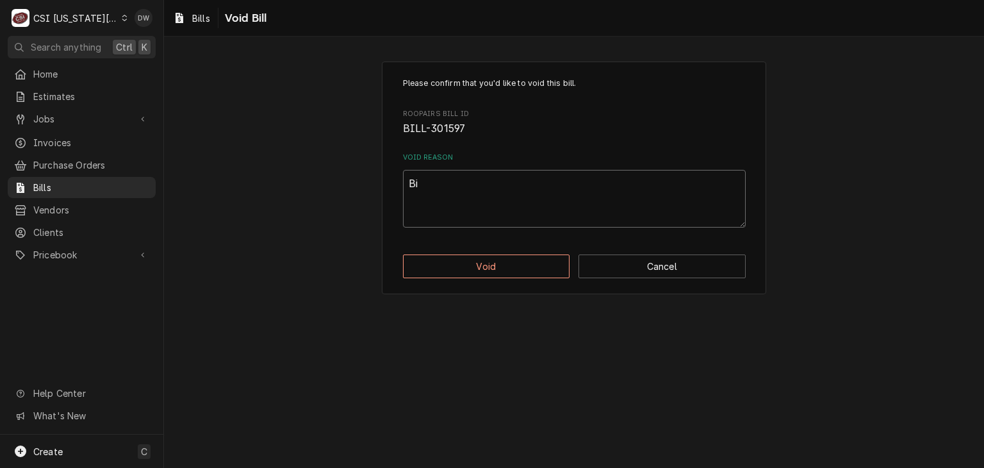
type textarea "x"
type textarea "Bil"
type textarea "x"
type textarea "Bill"
type textarea "x"
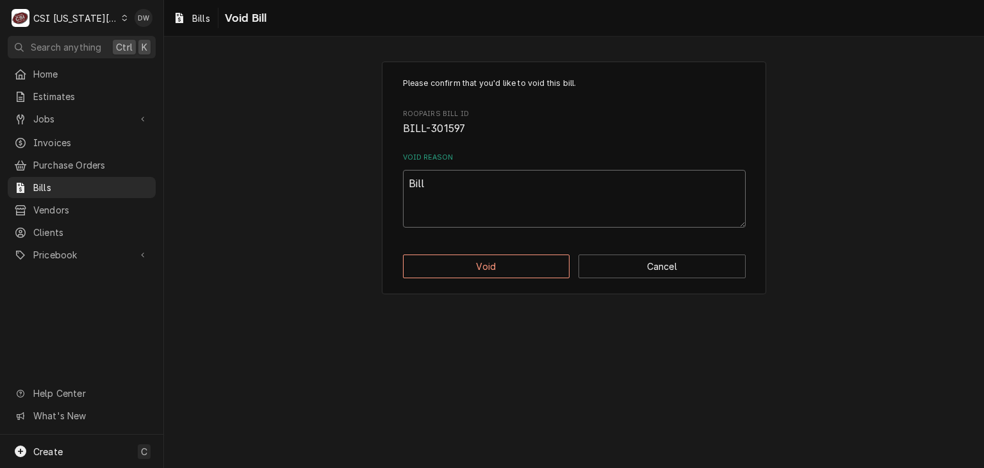
type textarea "Bille"
type textarea "x"
type textarea "Billed"
type textarea "x"
type textarea "Billed"
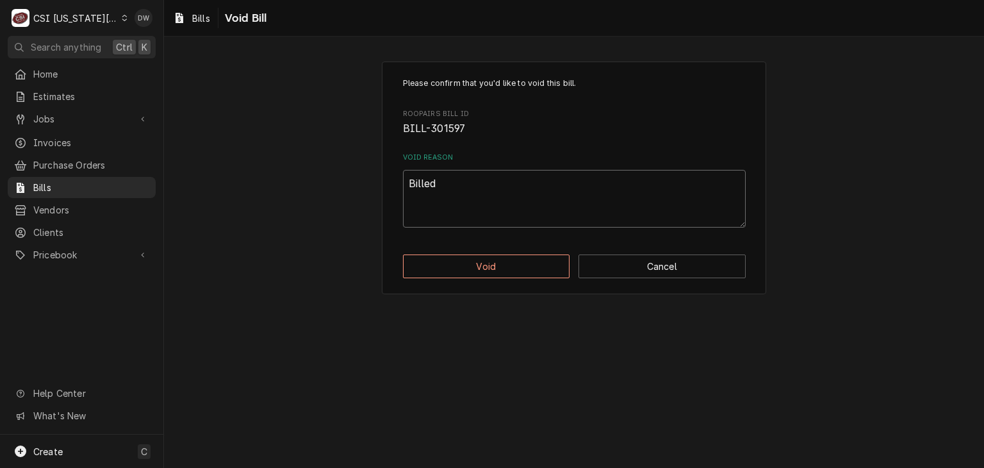
type textarea "x"
type textarea "Billed T"
type textarea "x"
type textarea "Billed Twi"
type textarea "x"
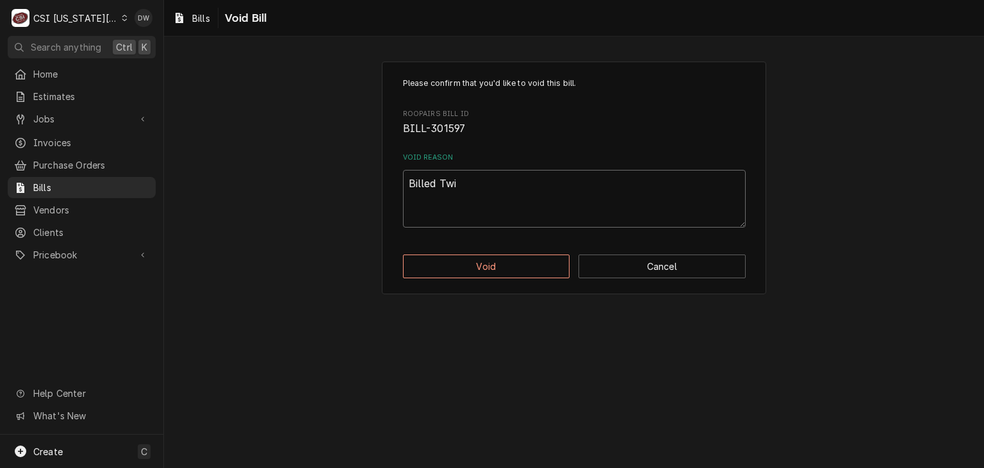
type textarea "Billed Twic"
type textarea "x"
type textarea "Billed Twice"
type textarea "x"
type textarea "Billed Twiced"
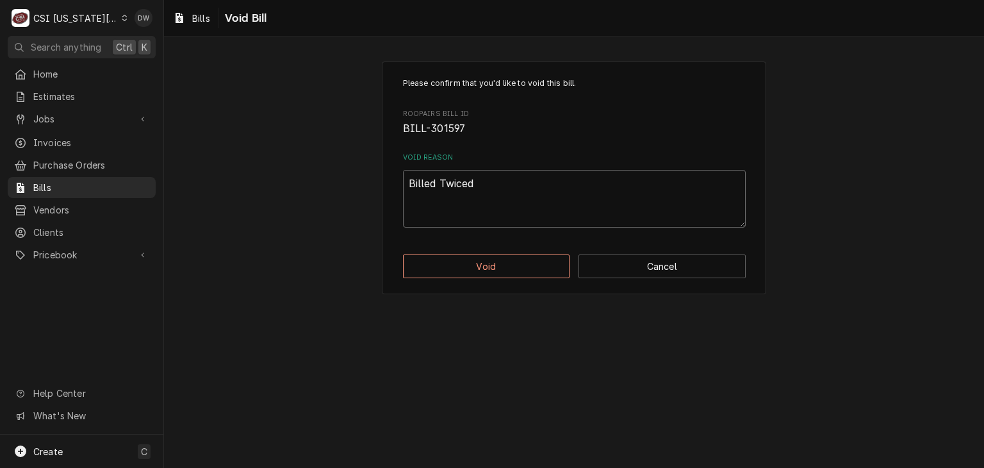
type textarea "x"
type textarea "Billed Twiced"
type textarea "x"
type textarea "Billed Twiced"
type textarea "x"
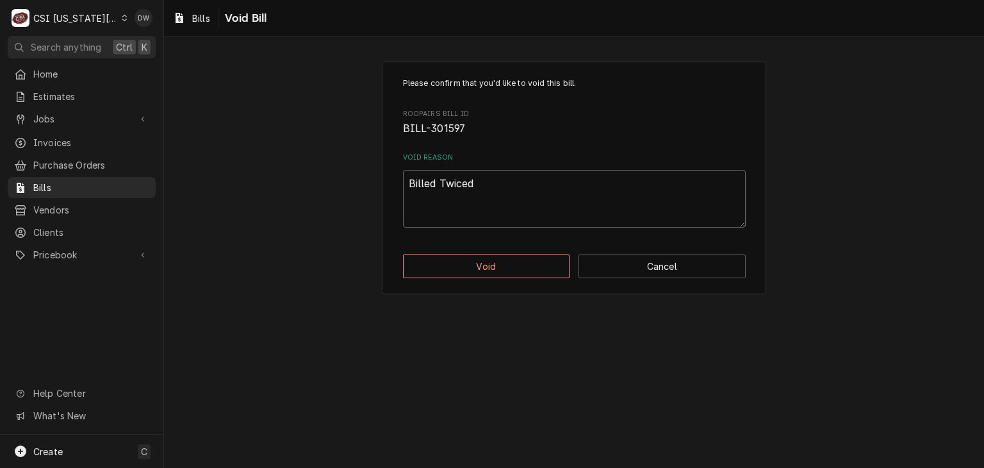
type textarea "Billed Twiced"
type textarea "x"
type textarea "Billed Twiced -"
type textarea "x"
type textarea "Billed Twiced -d"
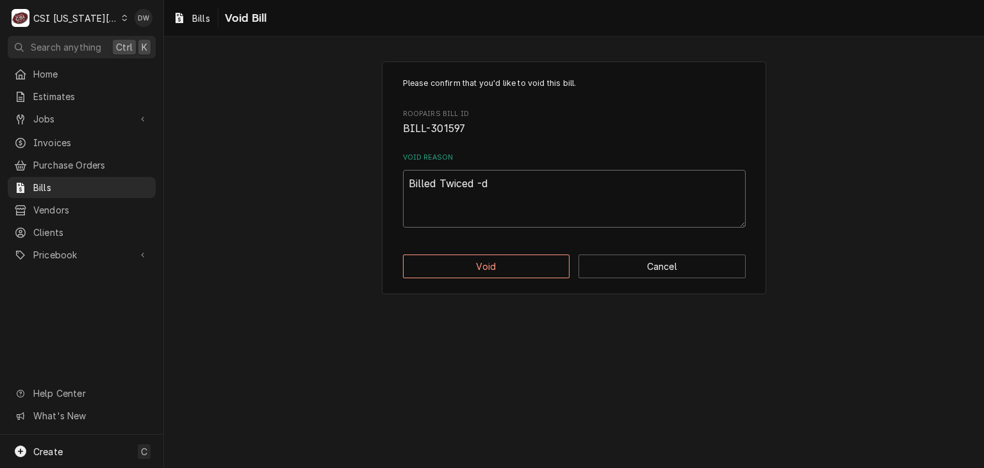
type textarea "x"
type textarea "Billed Twiced -dw"
click at [491, 264] on button "Void" at bounding box center [486, 266] width 167 height 24
type textarea "x"
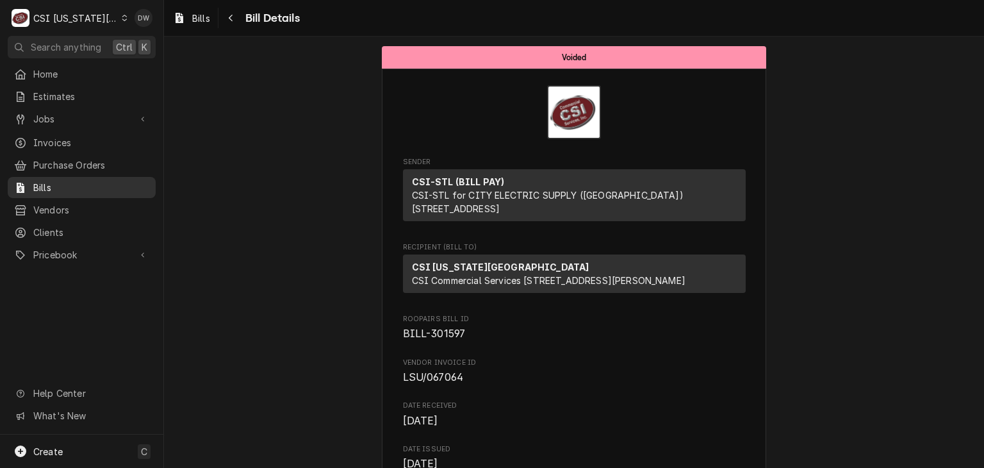
click at [77, 184] on span "Bills" at bounding box center [91, 187] width 116 height 13
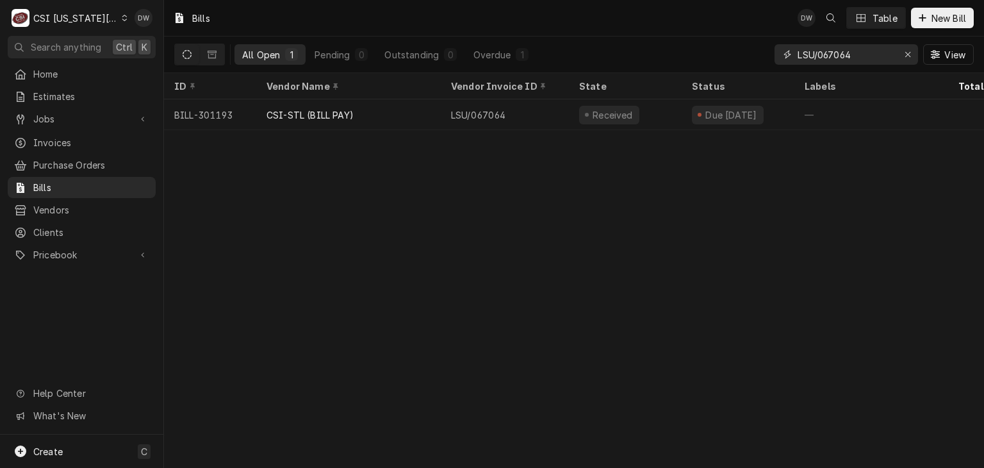
drag, startPoint x: 855, startPoint y: 49, endPoint x: 748, endPoint y: 53, distance: 107.0
click at [748, 53] on div "All Open 1 Pending 0 Outstanding 0 Overdue 1 LSU/067064 View" at bounding box center [573, 55] width 799 height 36
paste input "4175382"
type input "41753824"
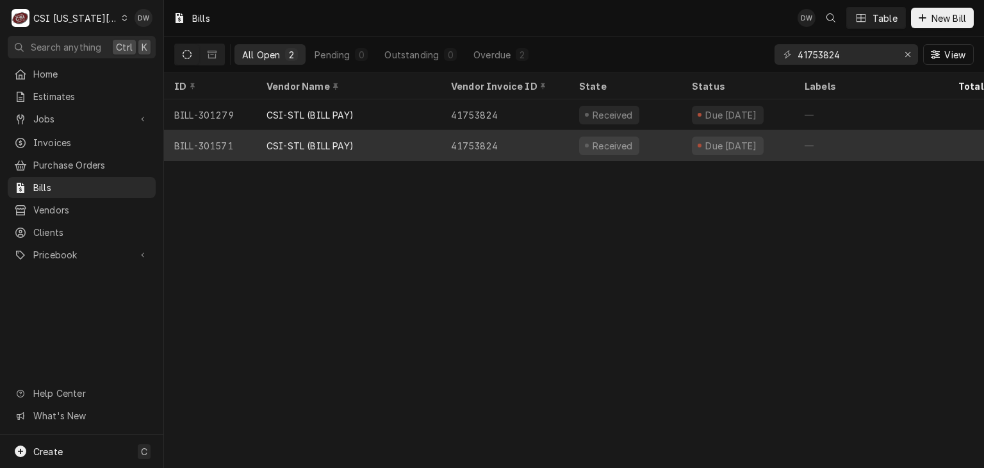
click at [241, 134] on div "BILL-301571" at bounding box center [210, 145] width 92 height 31
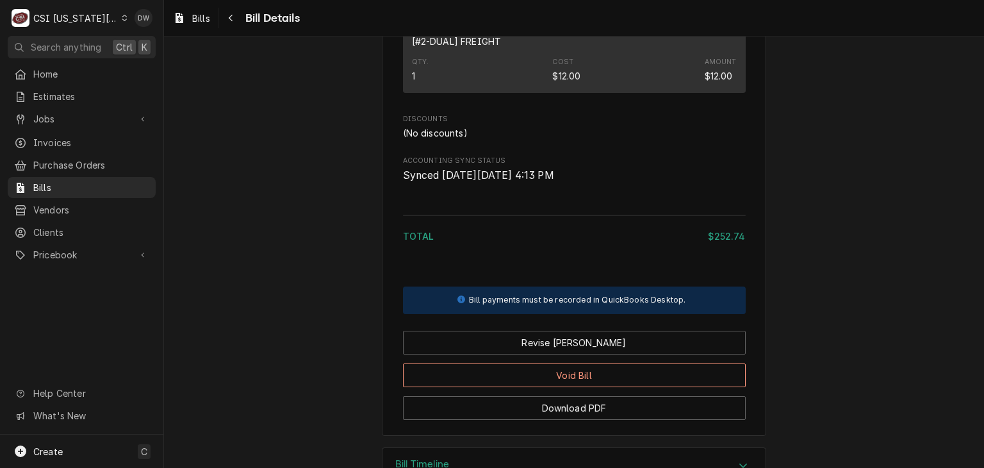
scroll to position [1412, 0]
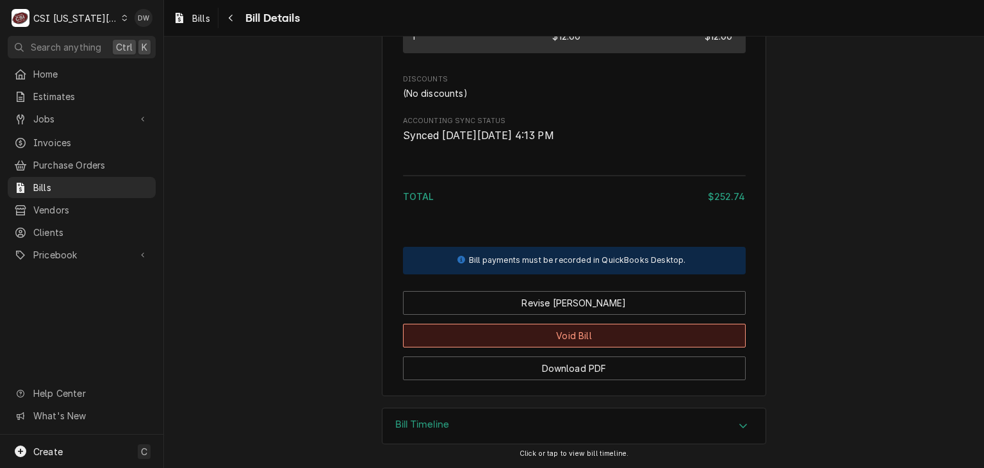
click at [650, 331] on button "Void Bill" at bounding box center [574, 335] width 343 height 24
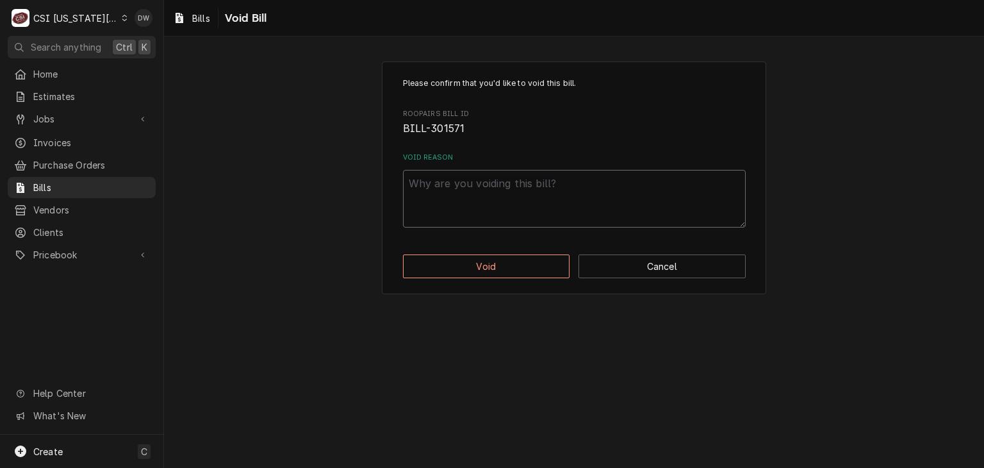
click at [428, 190] on textarea "Void Reason" at bounding box center [574, 199] width 343 height 58
type textarea "x"
type textarea "b"
type textarea "x"
type textarea "bi"
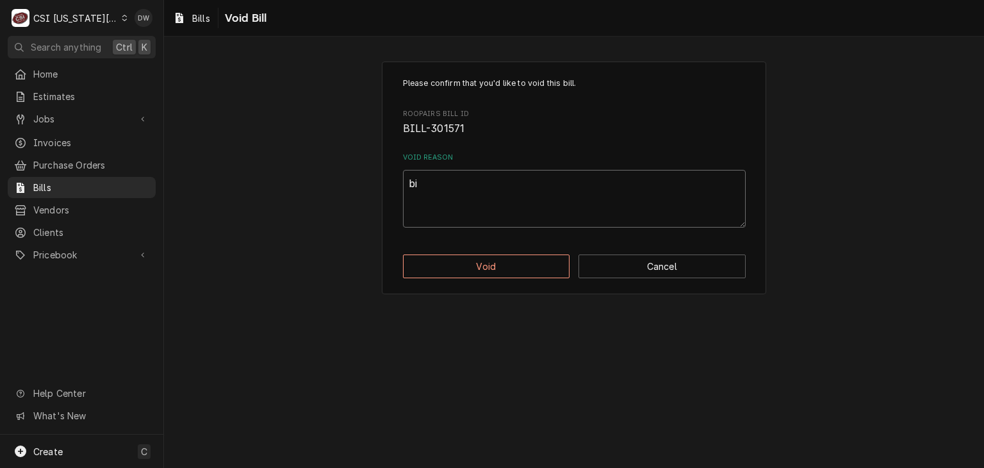
type textarea "x"
type textarea "bil"
type textarea "x"
type textarea "bill"
type textarea "x"
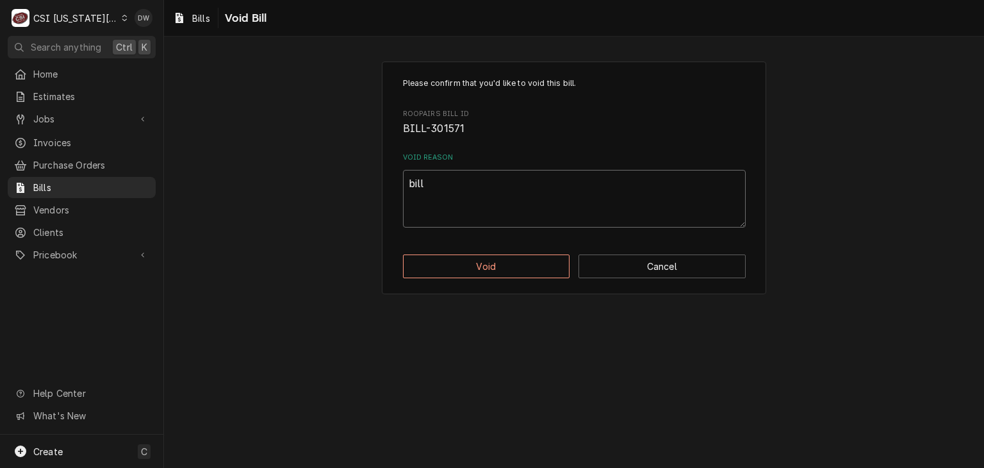
type textarea "bille"
type textarea "x"
type textarea "billed"
type textarea "x"
type textarea "billed"
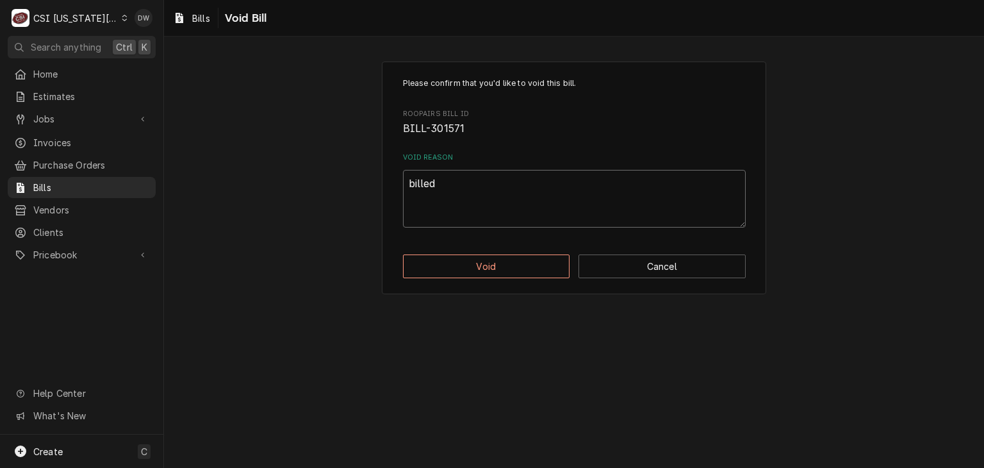
type textarea "x"
type textarea "billed T"
type textarea "x"
type textarea "billed Tw"
type textarea "x"
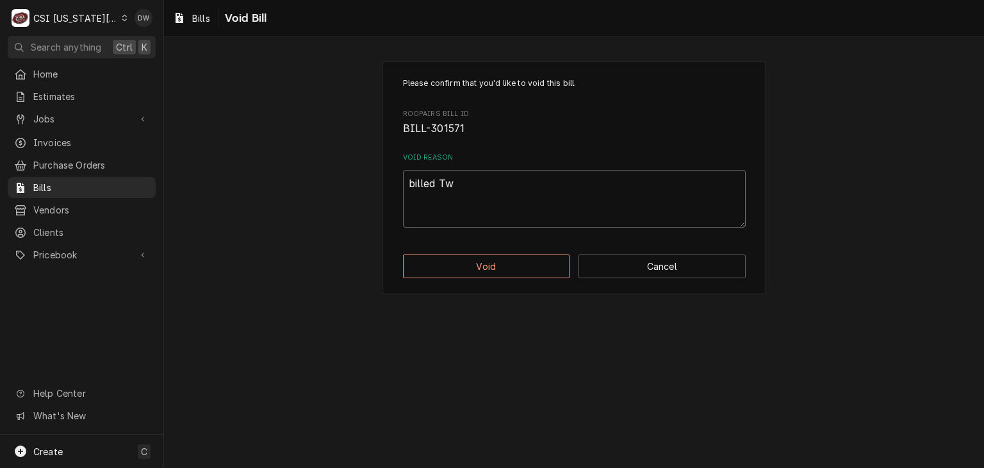
type textarea "billed Twi"
type textarea "x"
type textarea "billed Twic"
type textarea "x"
type textarea "billed Twice"
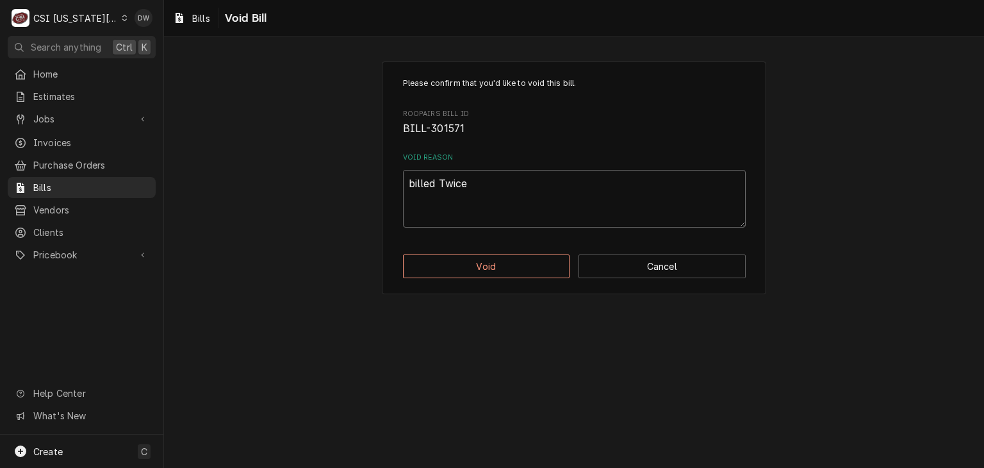
type textarea "x"
type textarea "billed Twice"
type textarea "x"
type textarea "billed Twice -"
type textarea "x"
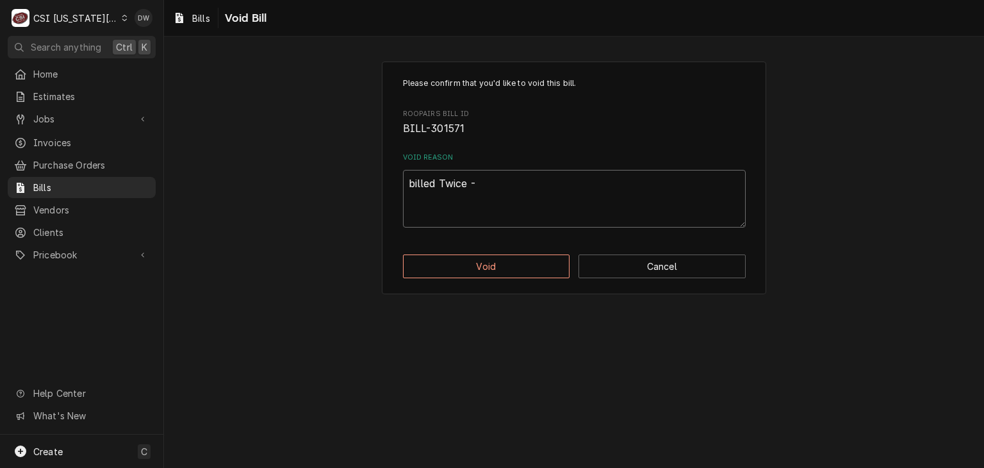
type textarea "billed Twice -d"
type textarea "x"
type textarea "billed Twice -dw"
click at [464, 264] on button "Void" at bounding box center [486, 266] width 167 height 24
type textarea "x"
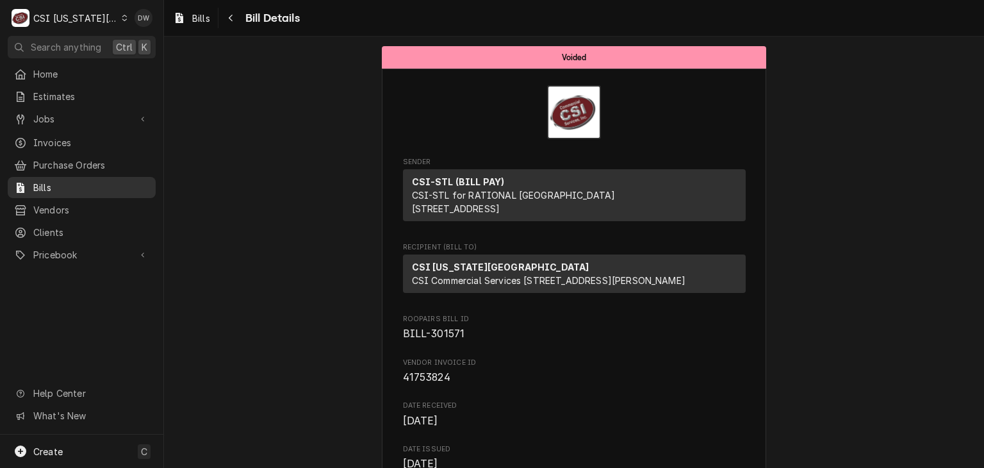
click at [59, 185] on span "Bills" at bounding box center [91, 187] width 116 height 13
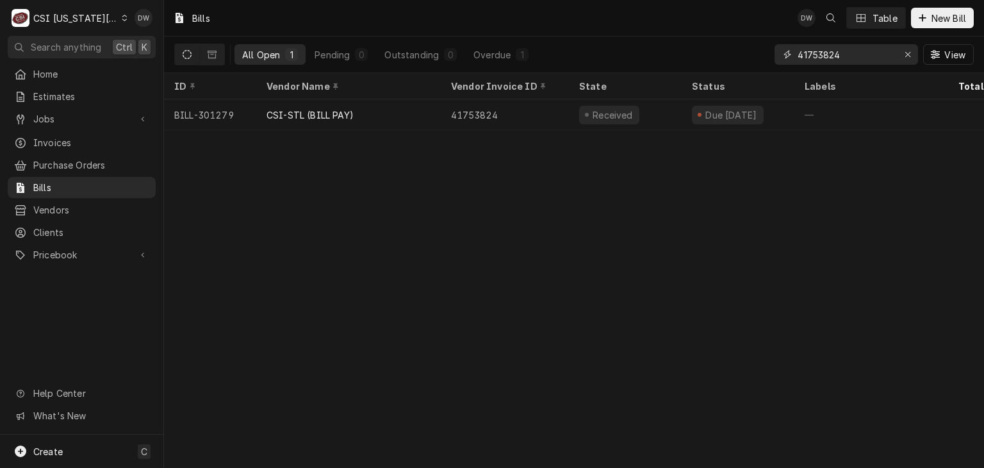
drag, startPoint x: 850, startPoint y: 54, endPoint x: 733, endPoint y: 44, distance: 118.3
click at [733, 44] on div "All Open 1 Pending 0 Outstanding 0 Overdue 1 41753824 View" at bounding box center [573, 55] width 799 height 36
paste input "210670851"
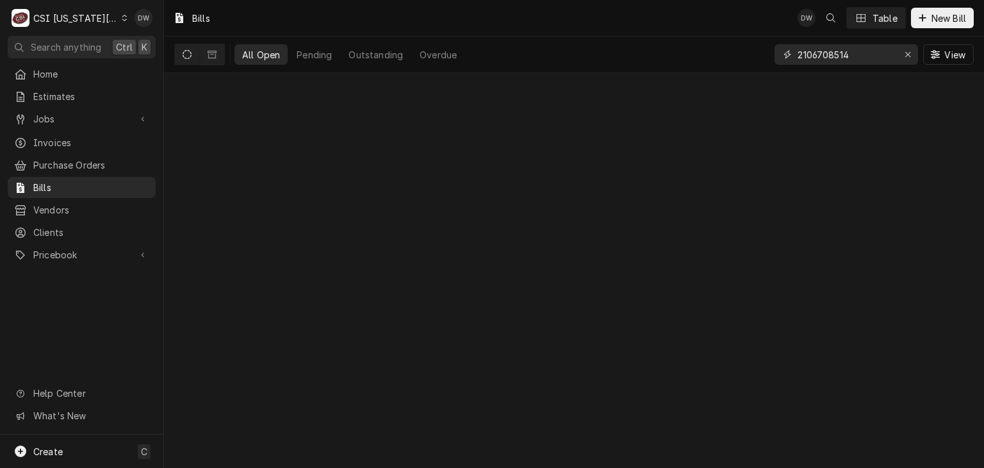
type input "2106708514"
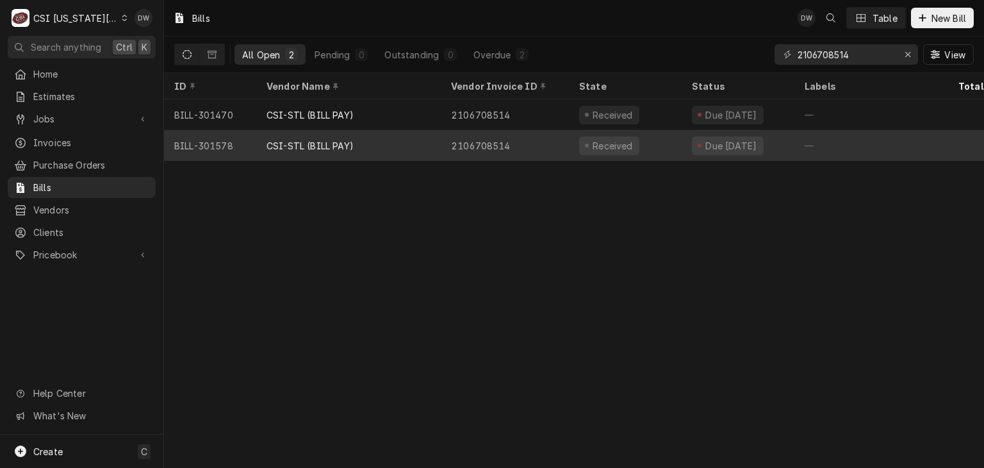
click at [284, 130] on div "CSI-STL (BILL PAY)" at bounding box center [348, 145] width 184 height 31
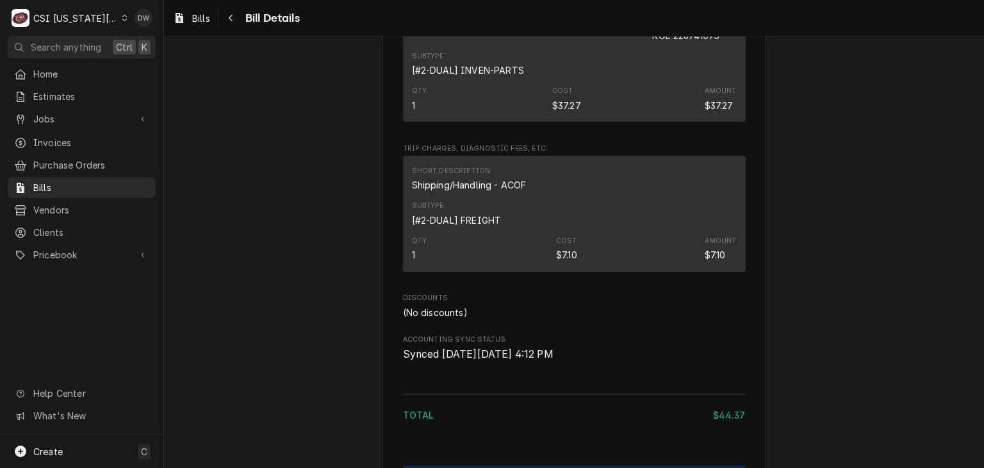
scroll to position [943, 0]
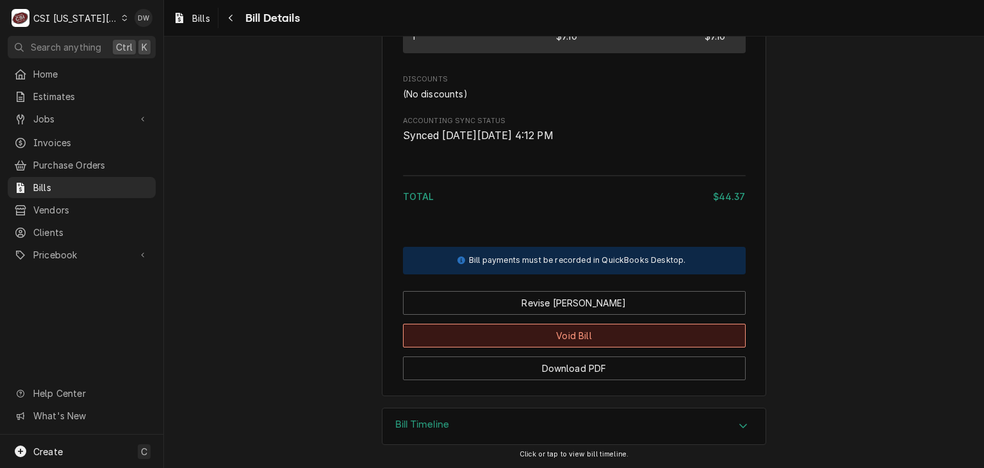
click at [597, 330] on button "Void Bill" at bounding box center [574, 335] width 343 height 24
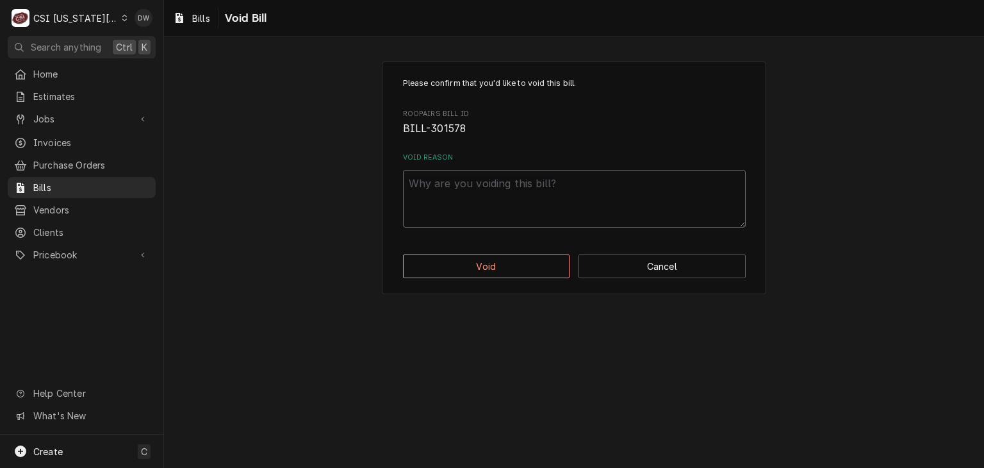
click at [418, 183] on textarea "Void Reason" at bounding box center [574, 199] width 343 height 58
type textarea "x"
type textarea "B"
type textarea "x"
type textarea "Bi"
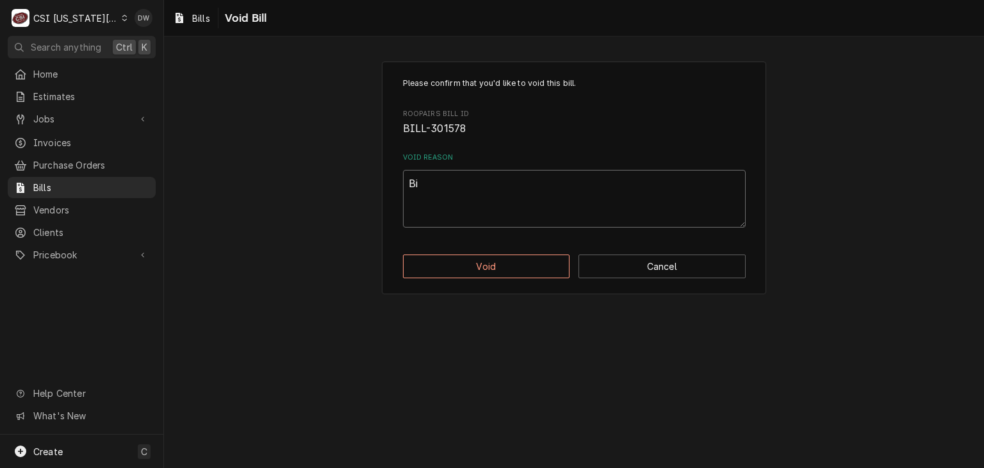
type textarea "x"
type textarea "Bil"
type textarea "x"
type textarea "Bill"
type textarea "x"
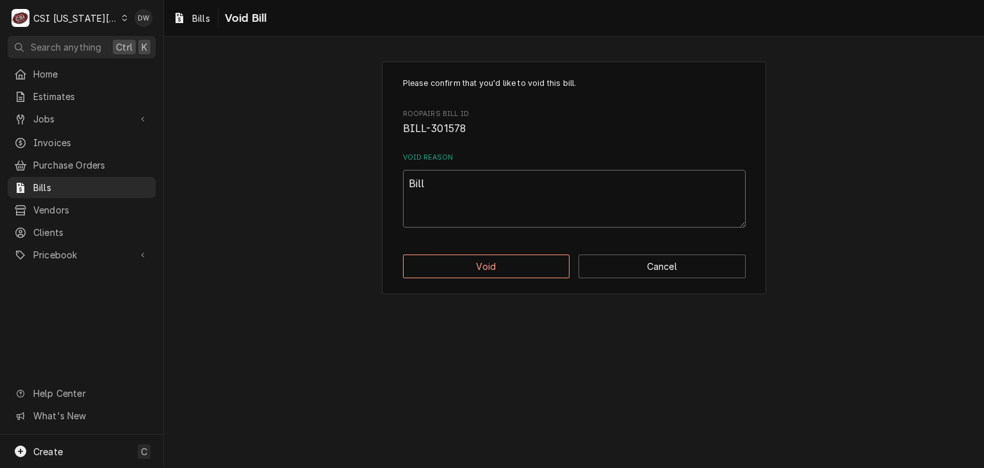
type textarea "Bille"
type textarea "x"
type textarea "Billed"
type textarea "x"
type textarea "Billed"
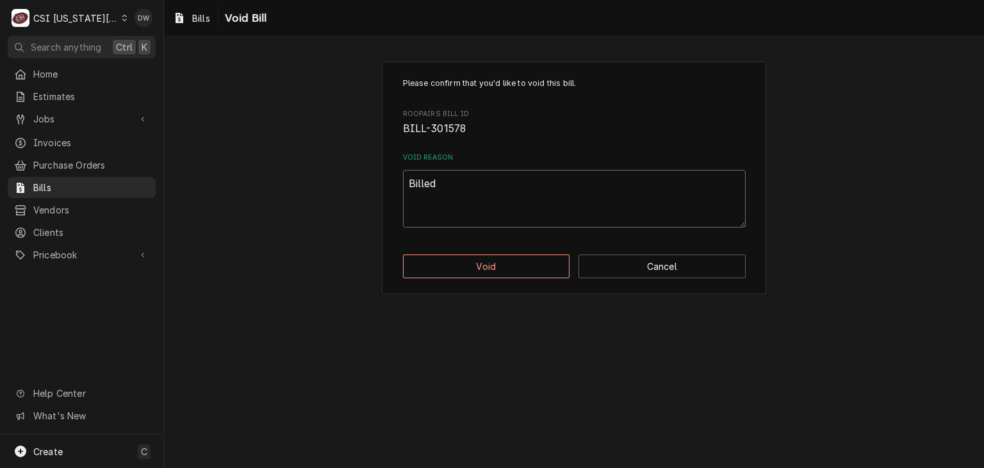
type textarea "x"
type textarea "Billed T"
type textarea "x"
type textarea "Billed Tw"
type textarea "x"
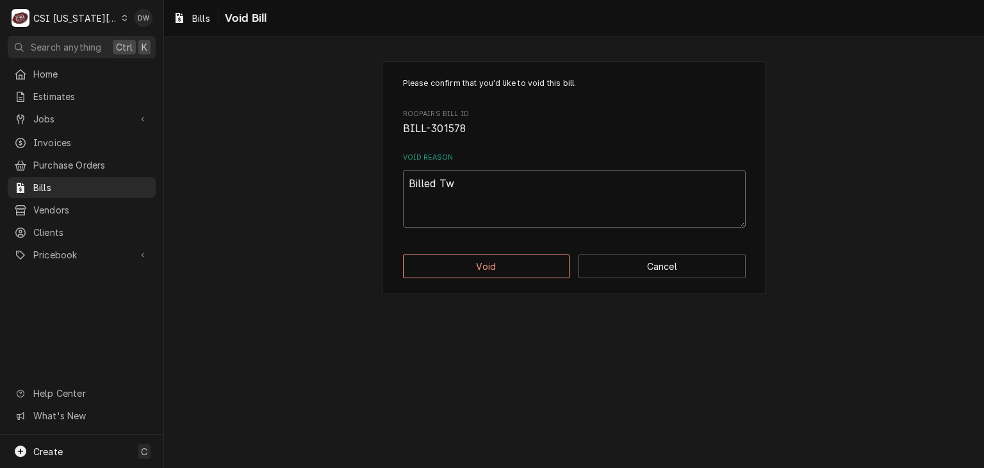
type textarea "Billed Twi"
type textarea "x"
type textarea "Billed Twic"
type textarea "x"
type textarea "Billed Twice"
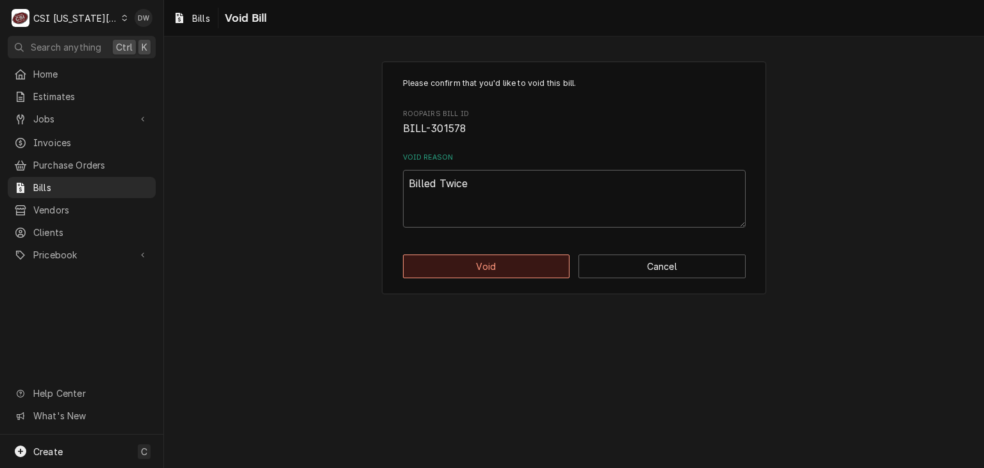
click at [510, 269] on button "Void" at bounding box center [486, 266] width 167 height 24
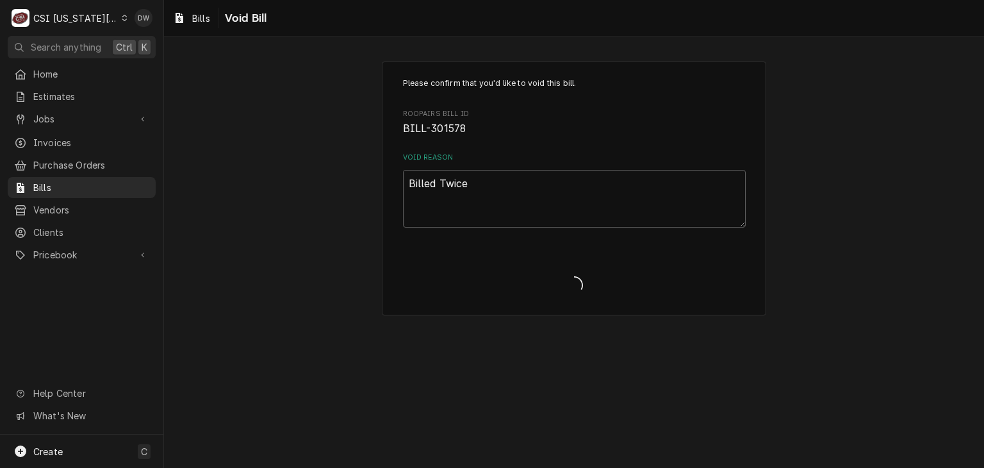
type textarea "x"
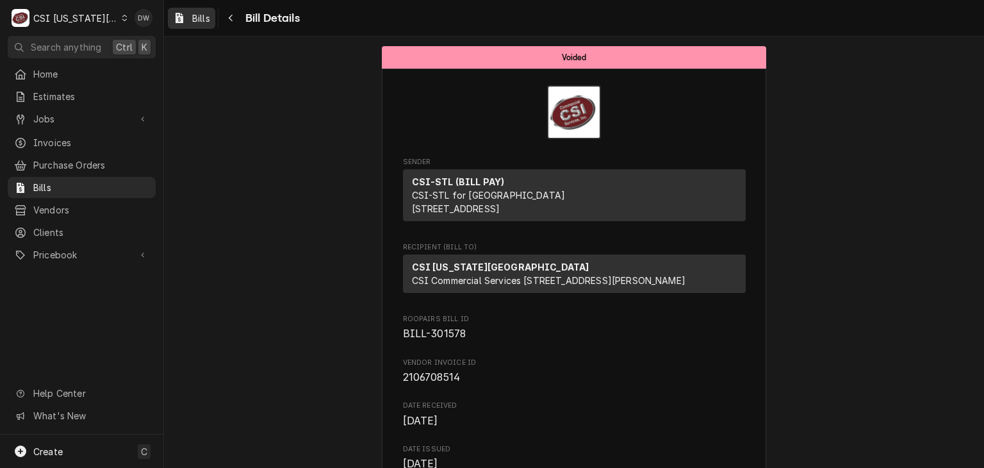
click at [193, 13] on span "Bills" at bounding box center [201, 18] width 18 height 13
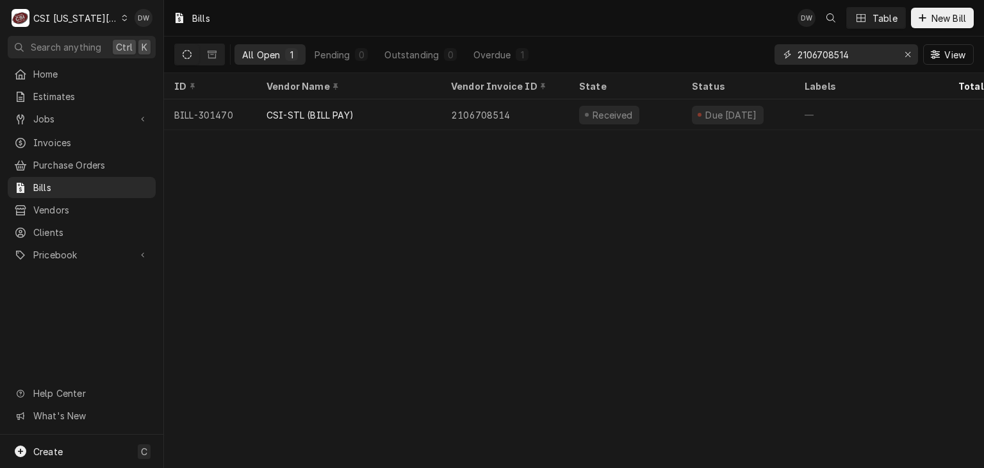
drag, startPoint x: 852, startPoint y: 54, endPoint x: 788, endPoint y: 57, distance: 64.7
click at [788, 57] on div "2106708514" at bounding box center [845, 54] width 143 height 20
paste input "62872"
type input "2106762872"
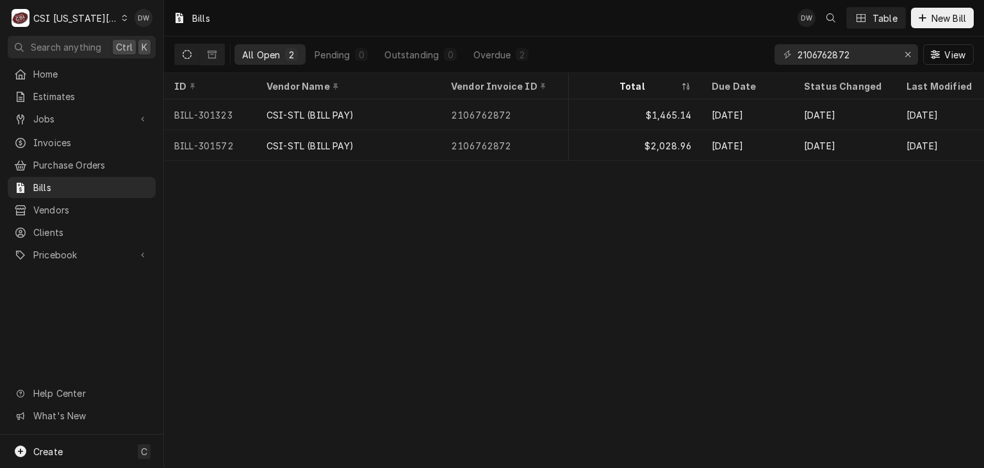
scroll to position [0, 338]
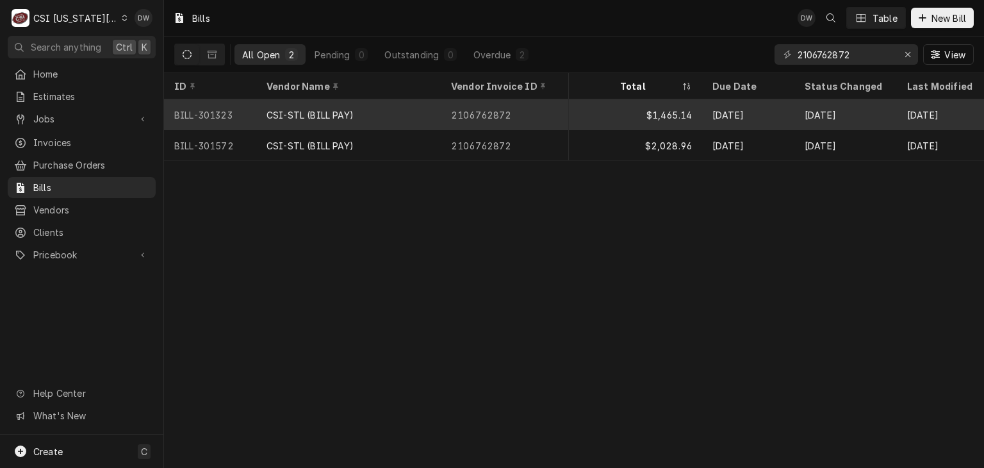
click at [286, 110] on div "CSI-STL (BILL PAY)" at bounding box center [309, 114] width 87 height 13
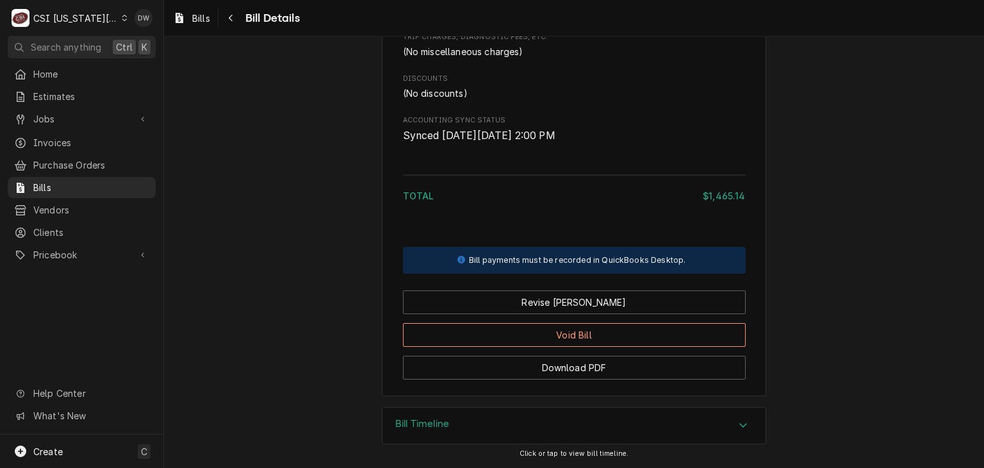
scroll to position [1460, 0]
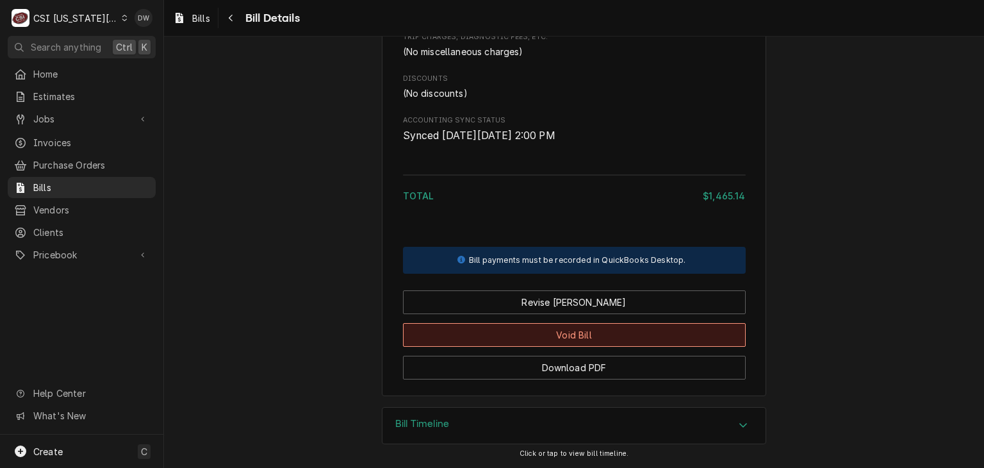
click at [704, 338] on button "Void Bill" at bounding box center [574, 335] width 343 height 24
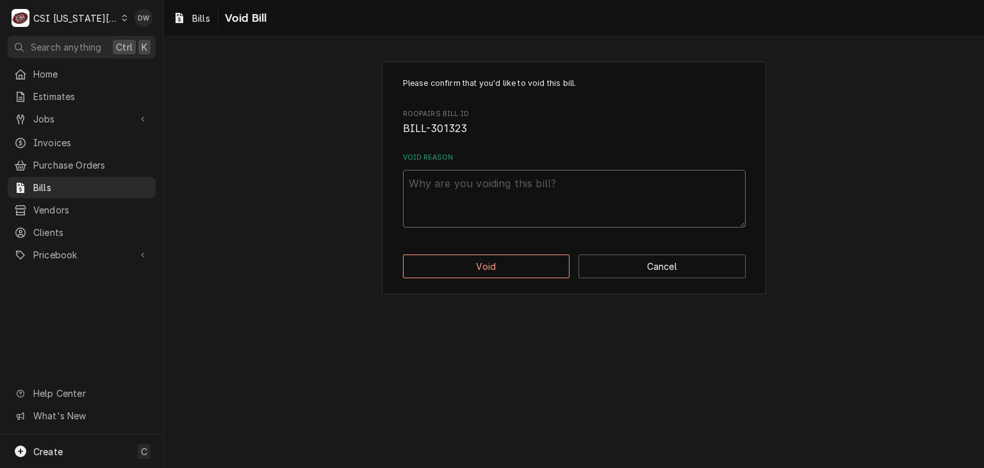
click at [467, 186] on textarea "Void Reason" at bounding box center [574, 199] width 343 height 58
type textarea "x"
type textarea "B"
type textarea "x"
type textarea "Bi"
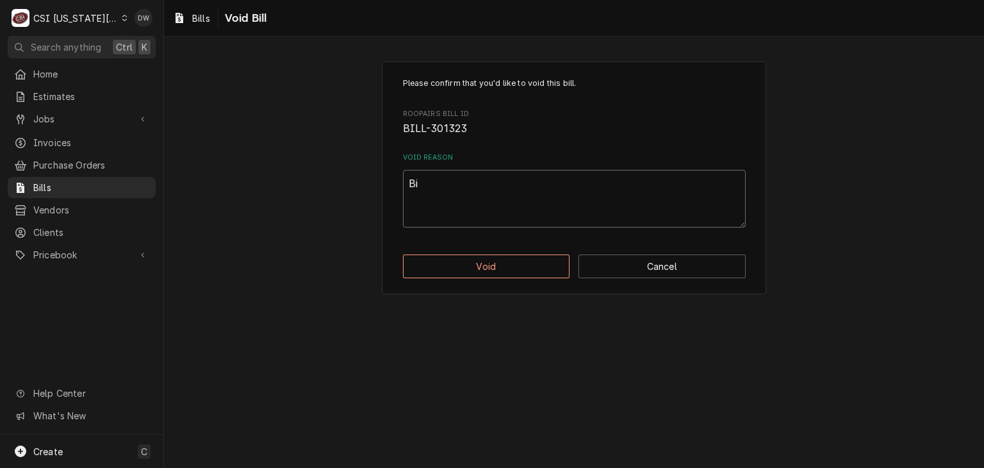
type textarea "x"
type textarea "Bil"
type textarea "x"
type textarea "Bille"
type textarea "x"
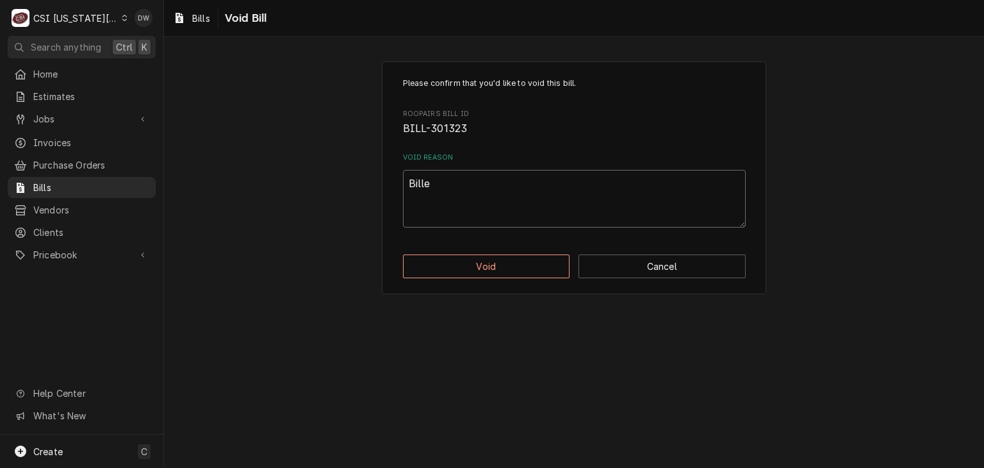
type textarea "Billed"
type textarea "x"
type textarea "Billed"
type textarea "x"
type textarea "Billed T"
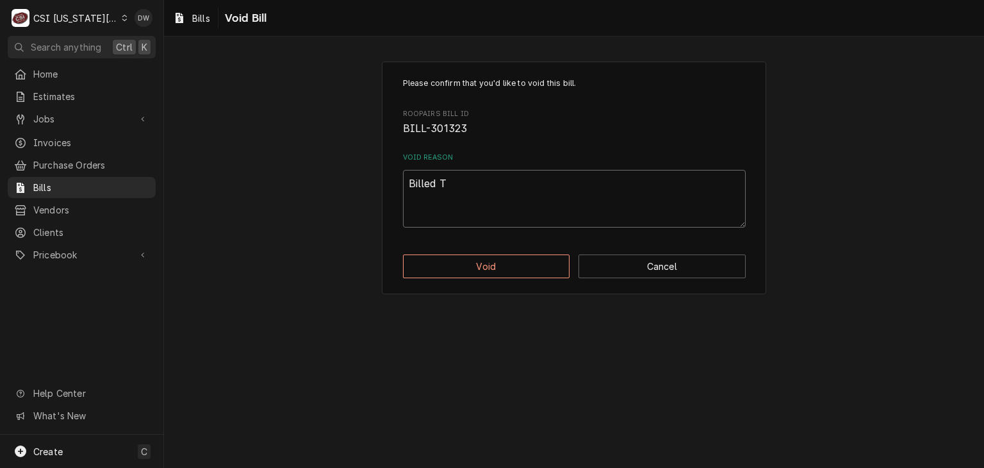
type textarea "x"
type textarea "Billed Tw"
type textarea "x"
type textarea "Billed Twi"
type textarea "x"
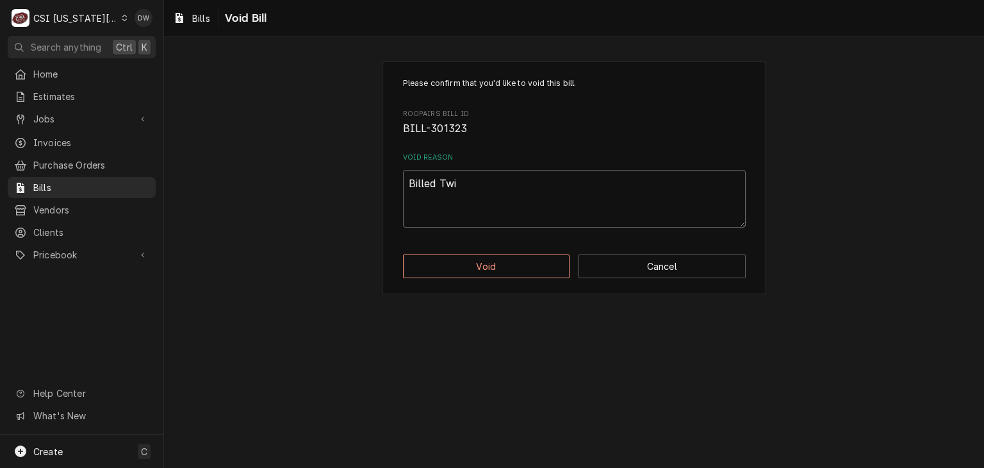
type textarea "Billed Twic"
type textarea "x"
type textarea "Billed Twice"
type textarea "x"
type textarea "Billed Twice"
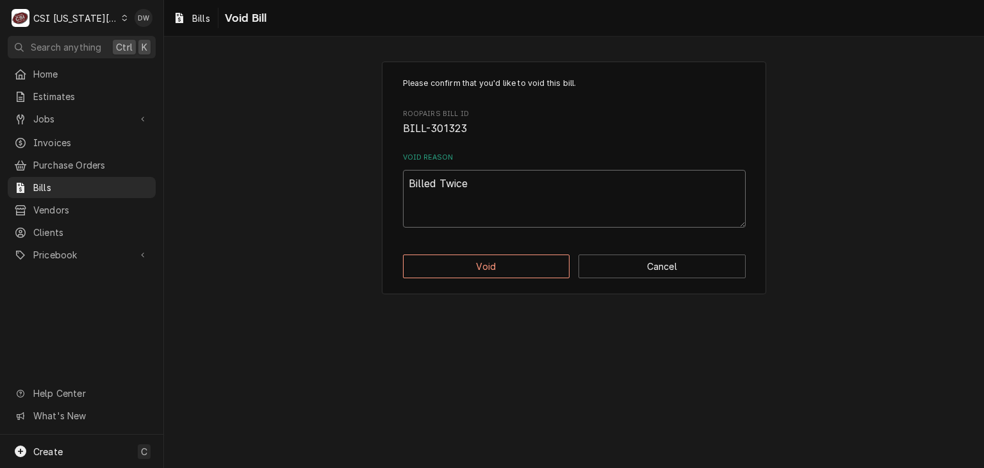
type textarea "x"
type textarea "Billed Twice -"
type textarea "x"
type textarea "Billed Twice -d"
type textarea "x"
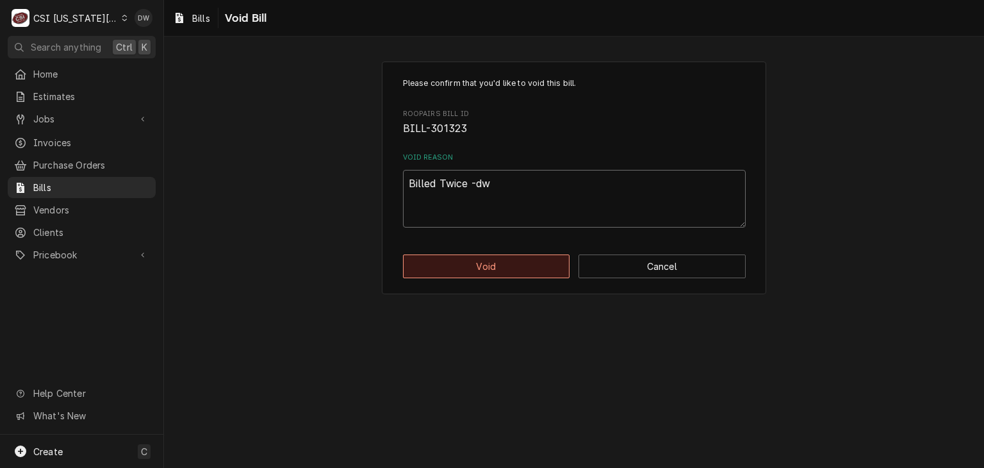
type textarea "Billed Twice -dw"
click at [466, 258] on button "Void" at bounding box center [486, 266] width 167 height 24
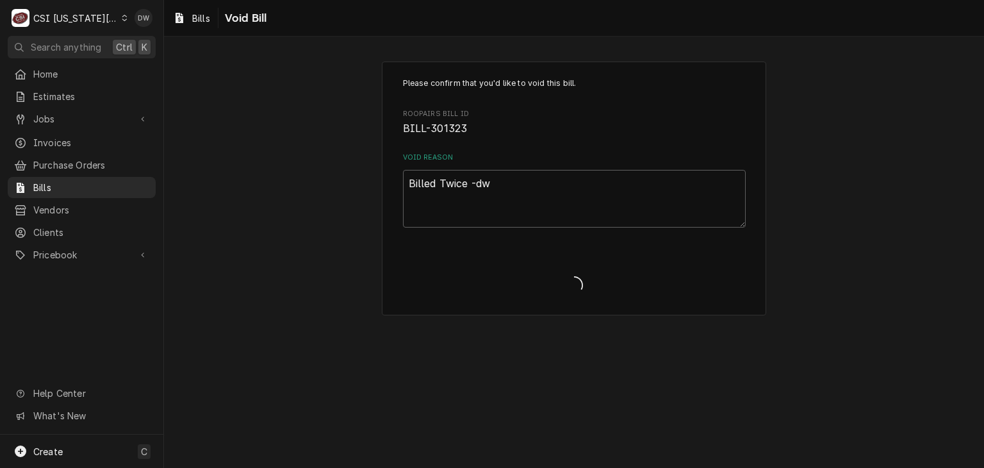
type textarea "x"
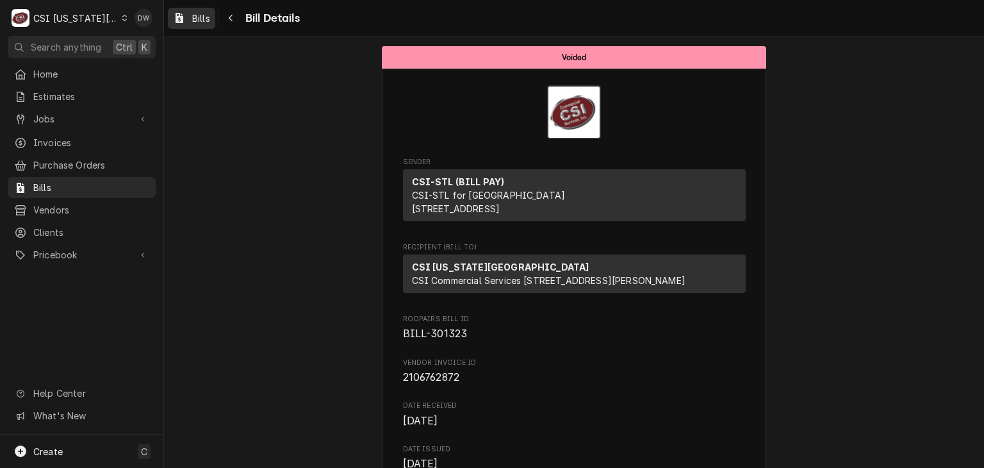
click at [199, 22] on span "Bills" at bounding box center [201, 18] width 18 height 13
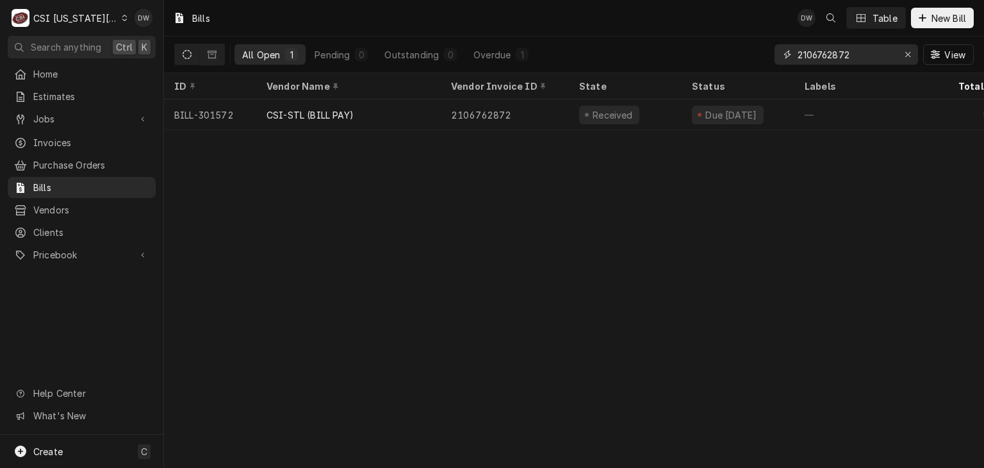
drag, startPoint x: 858, startPoint y: 60, endPoint x: 742, endPoint y: 60, distance: 115.9
click at [742, 60] on div "All Open 1 Pending 0 Outstanding 0 Overdue 1 2106762872 View" at bounding box center [573, 55] width 799 height 36
paste input "24077"
type input "2106724077"
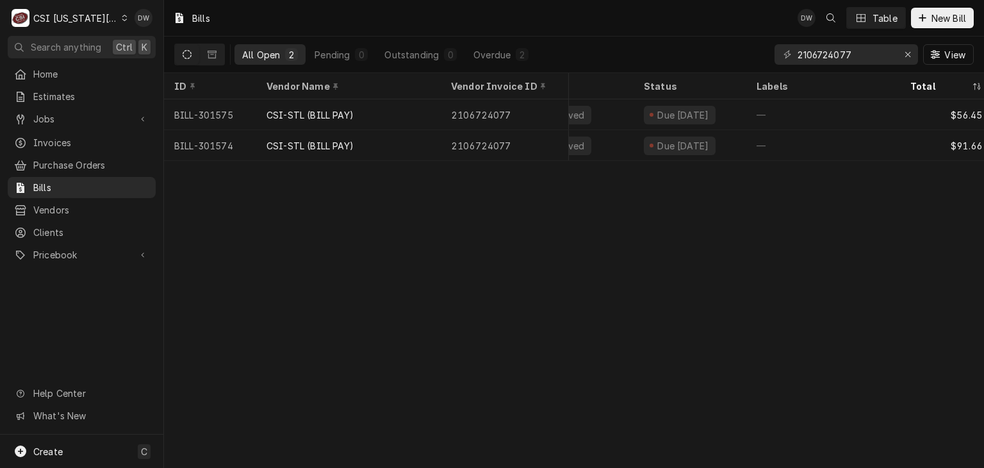
scroll to position [0, 38]
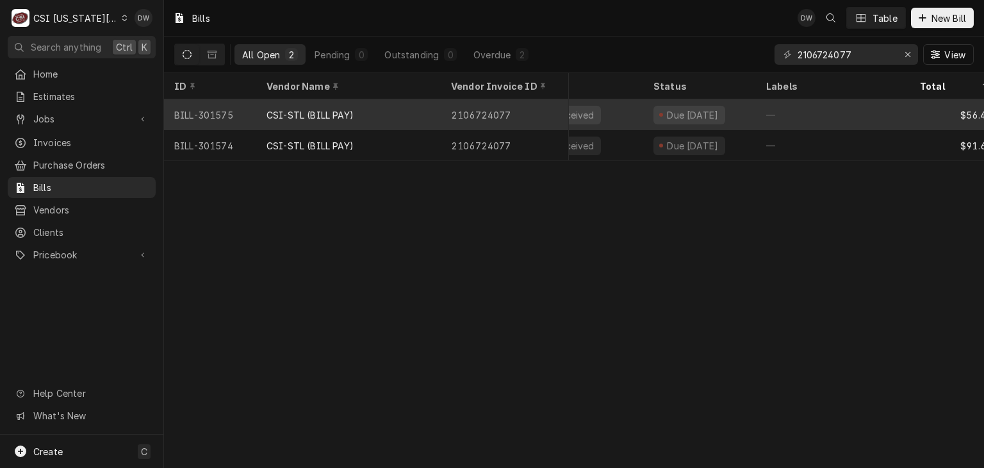
click at [461, 108] on div "2106724077" at bounding box center [505, 114] width 128 height 31
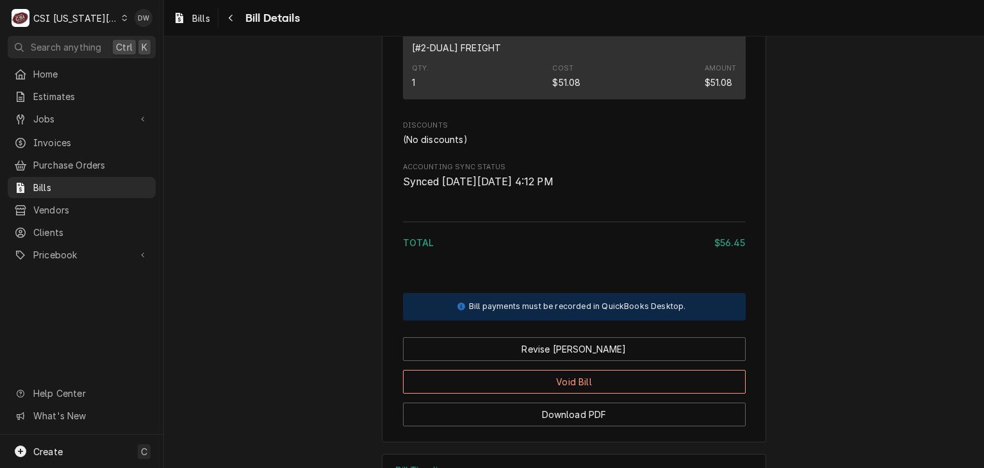
scroll to position [1037, 0]
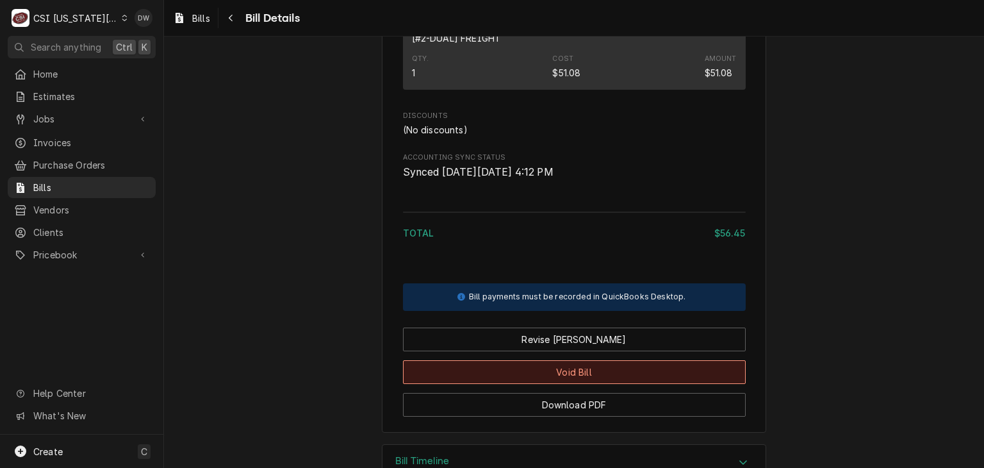
click at [609, 384] on button "Void Bill" at bounding box center [574, 372] width 343 height 24
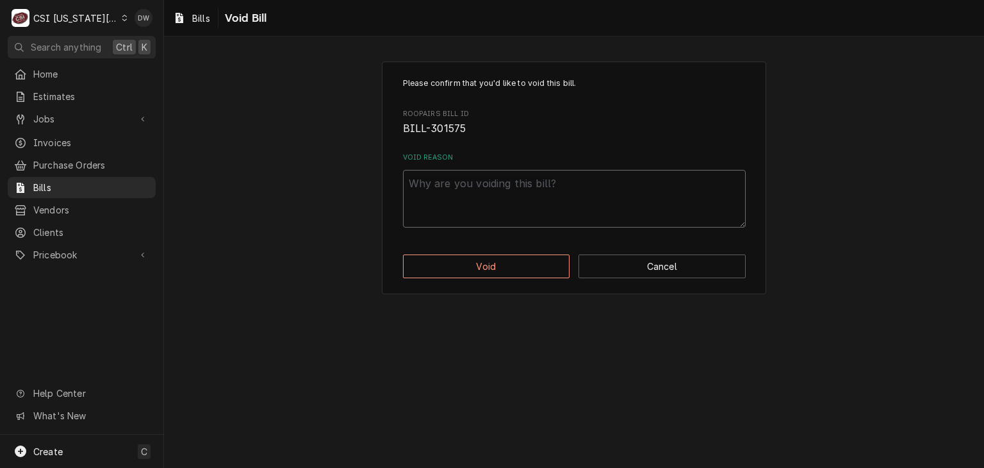
click at [416, 198] on textarea "Void Reason" at bounding box center [574, 199] width 343 height 58
type textarea "x"
type textarea "B"
type textarea "x"
type textarea "Bi"
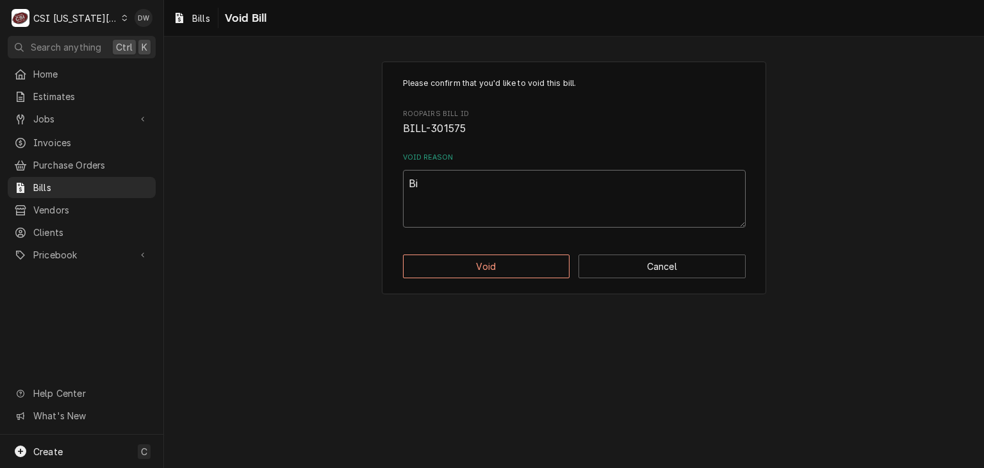
type textarea "x"
type textarea "Bil"
type textarea "x"
type textarea "Bill"
type textarea "x"
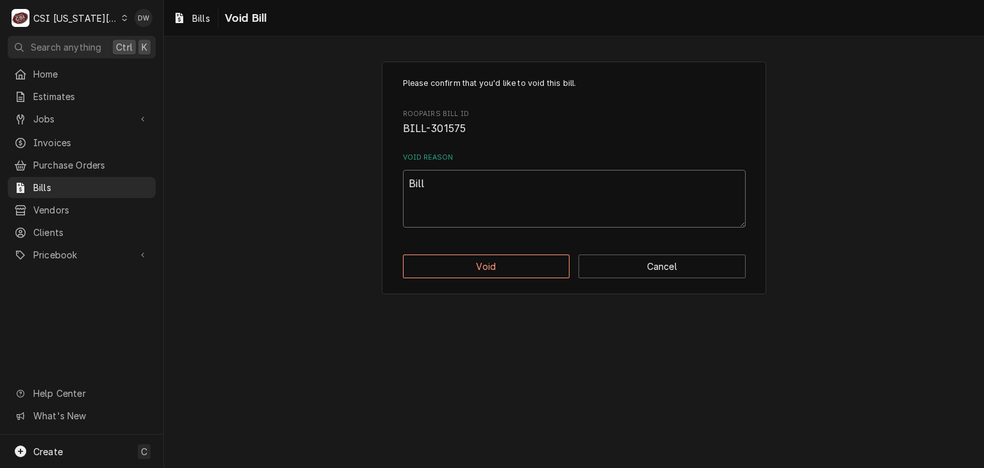
type textarea "Bille"
type textarea "x"
type textarea "Billed"
type textarea "x"
type textarea "Billed"
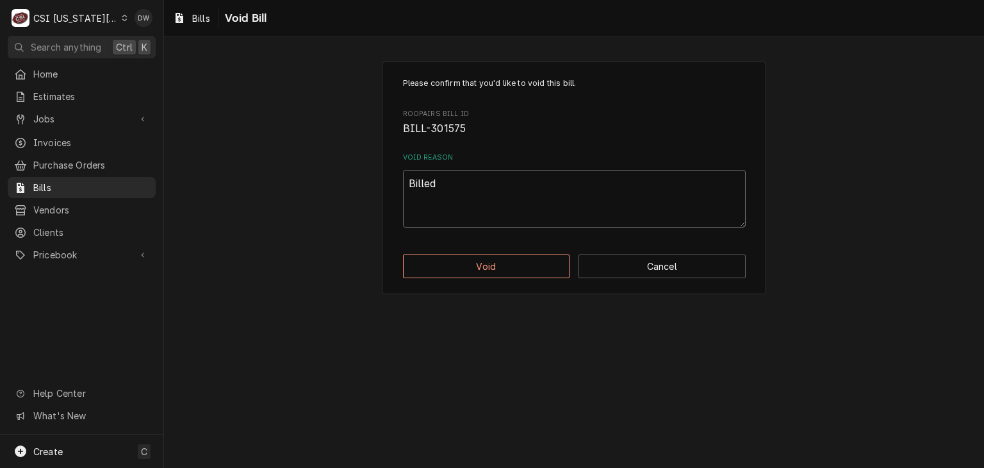
type textarea "x"
type textarea "Billed T"
type textarea "x"
type textarea "Billed Tw"
type textarea "x"
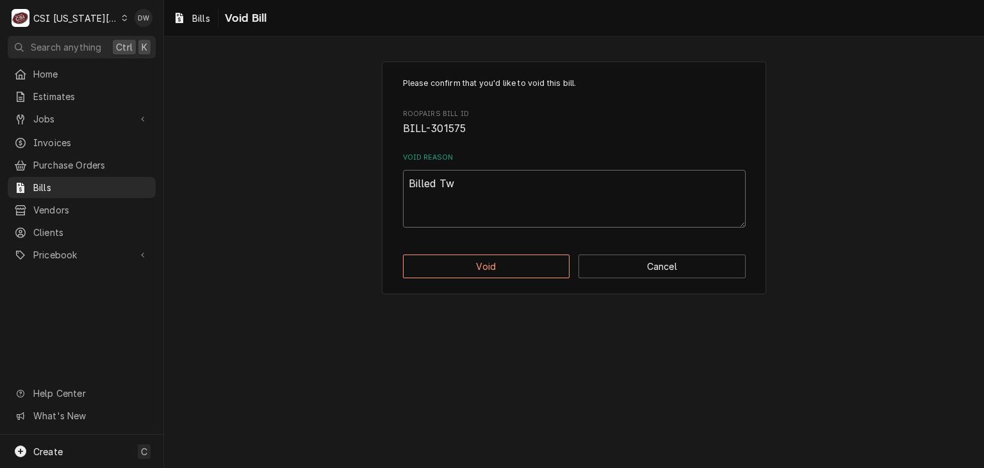
type textarea "Billed Twi"
type textarea "x"
type textarea "Billed Twic"
type textarea "x"
type textarea "Billed Twice"
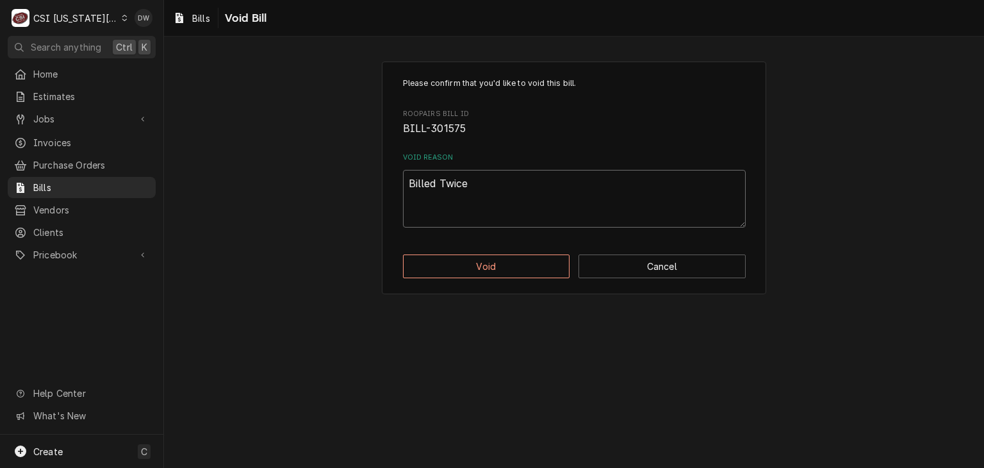
type textarea "x"
type textarea "Billed Twiced"
type textarea "x"
type textarea "Billed Twiced"
type textarea "x"
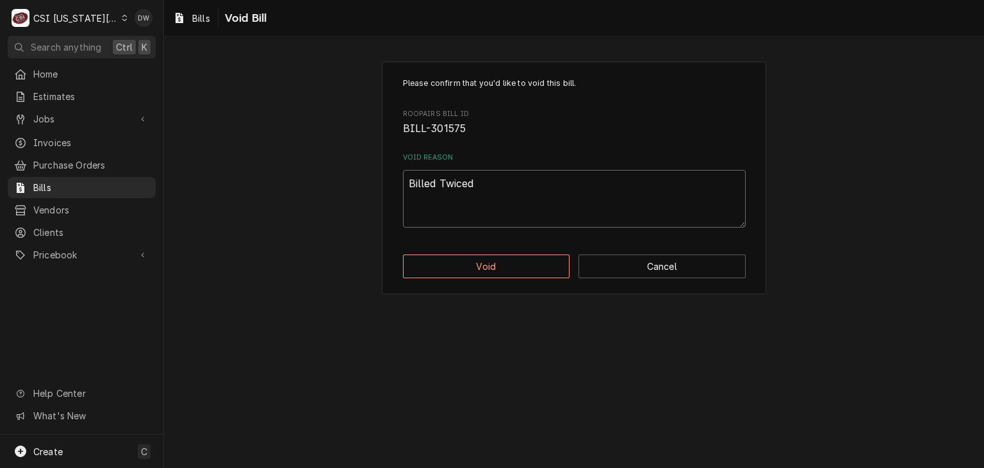
type textarea "Billed Twiced"
type textarea "x"
type textarea "Billed Twiced"
type textarea "x"
type textarea "Billed Twiced -"
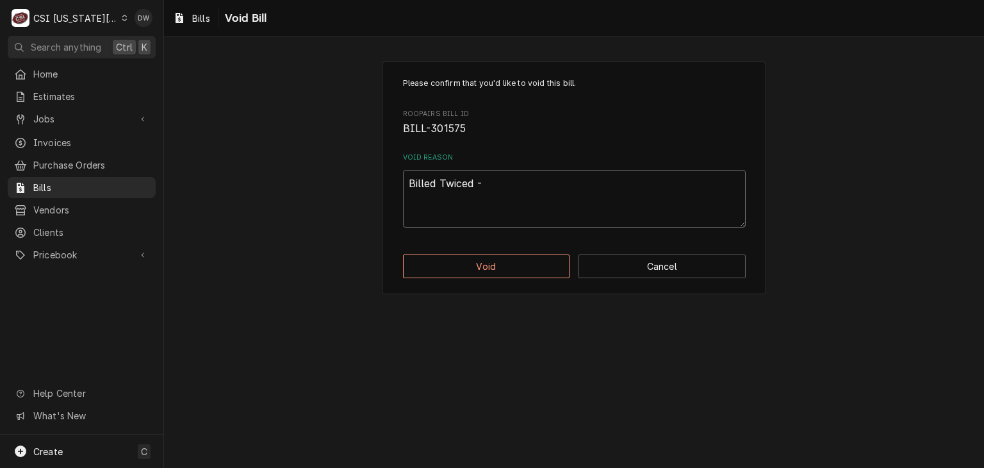
type textarea "x"
type textarea "Billed Twiced -d"
type textarea "x"
type textarea "Billed Twiced -dw"
click at [446, 266] on button "Void" at bounding box center [486, 266] width 167 height 24
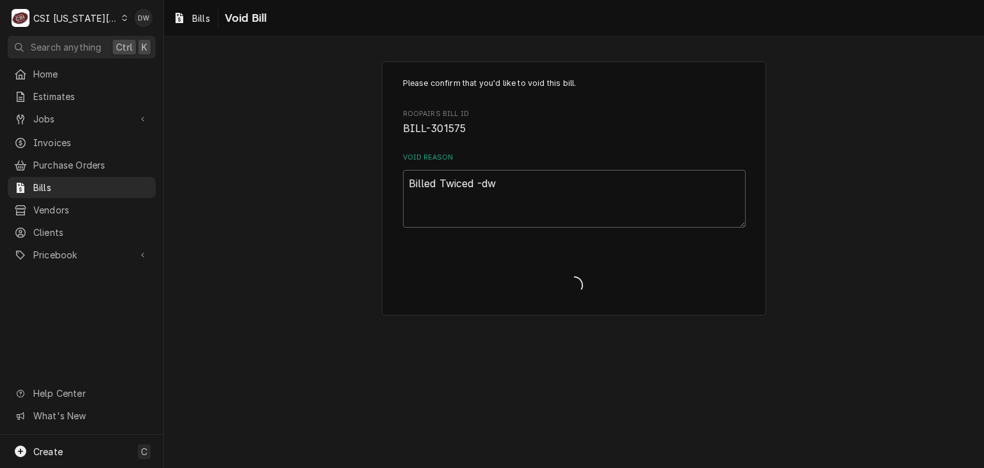
type textarea "x"
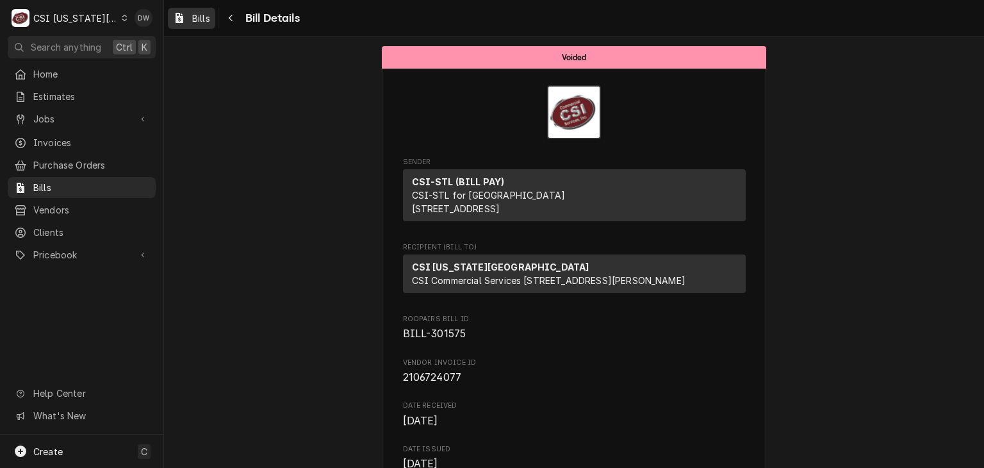
click at [199, 16] on span "Bills" at bounding box center [201, 18] width 18 height 13
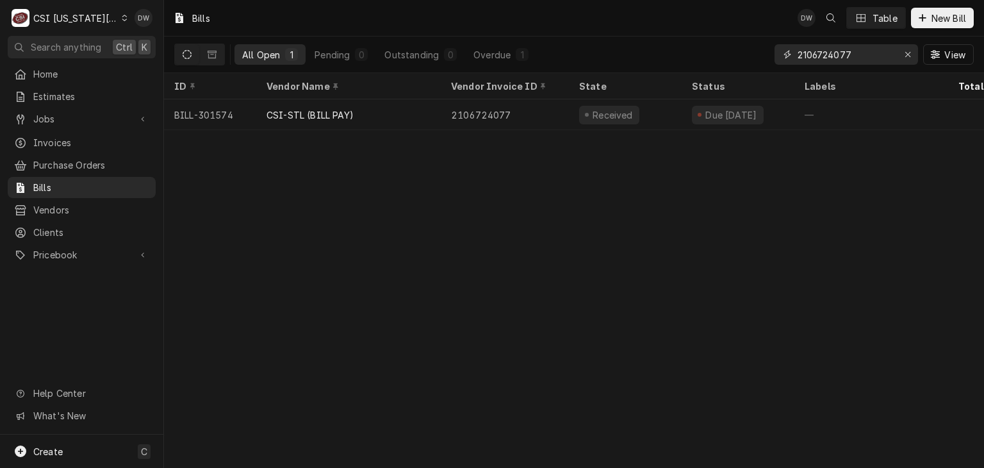
drag, startPoint x: 881, startPoint y: 49, endPoint x: 753, endPoint y: 52, distance: 128.1
click at [753, 52] on div "All Open 1 Pending 0 Outstanding 0 Overdue 1 2106724077 View" at bounding box center [573, 55] width 799 height 36
paste input "82"
type input "2106724082"
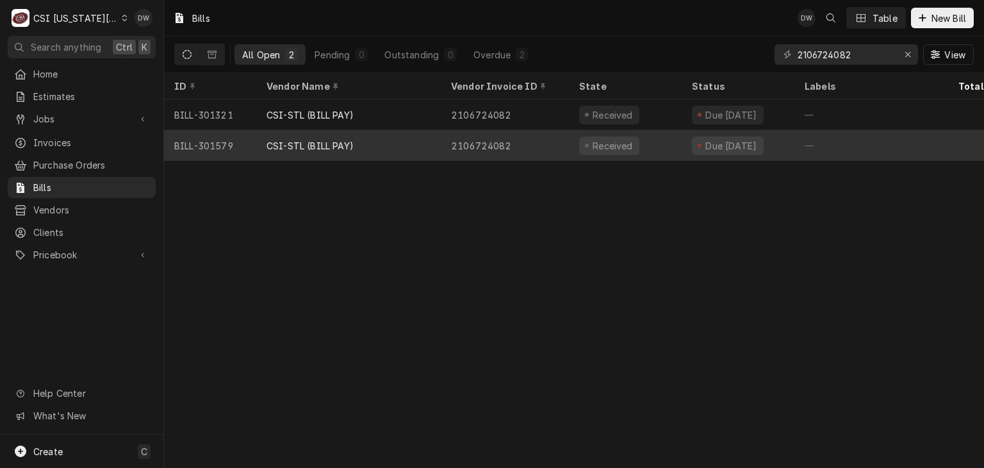
click at [320, 135] on div "CSI-STL (BILL PAY)" at bounding box center [348, 145] width 184 height 31
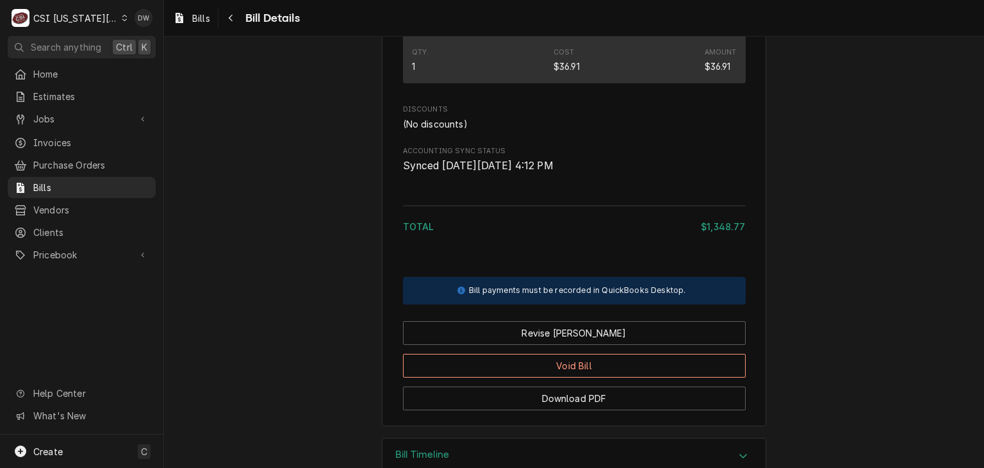
scroll to position [943, 0]
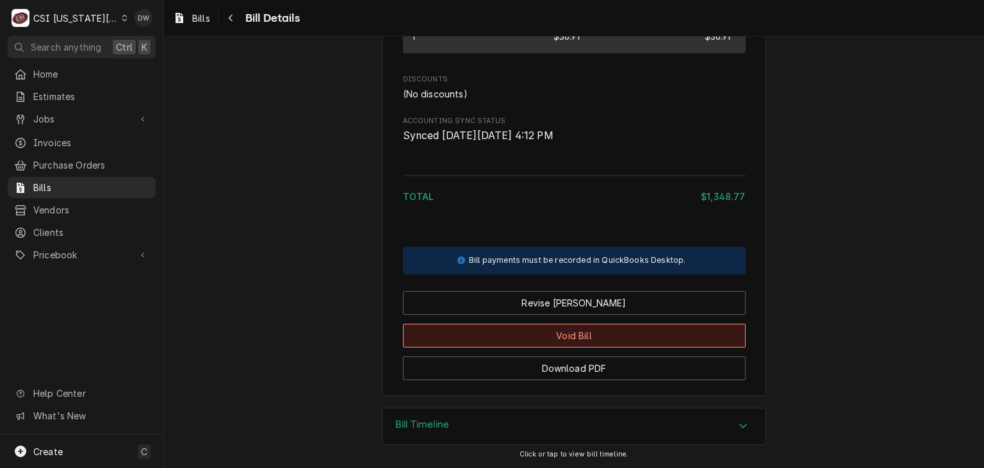
click at [571, 332] on button "Void Bill" at bounding box center [574, 335] width 343 height 24
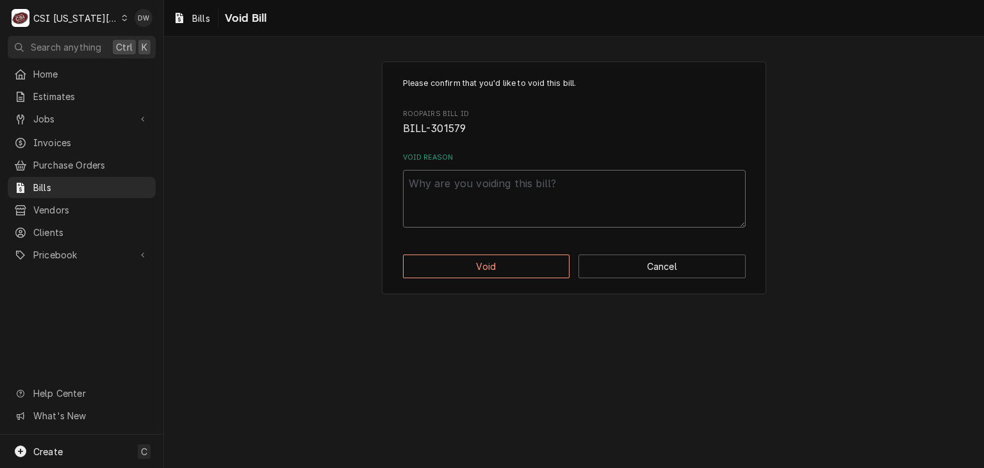
click at [433, 184] on textarea "Void Reason" at bounding box center [574, 199] width 343 height 58
type textarea "x"
type textarea "B"
type textarea "x"
type textarea "Bi"
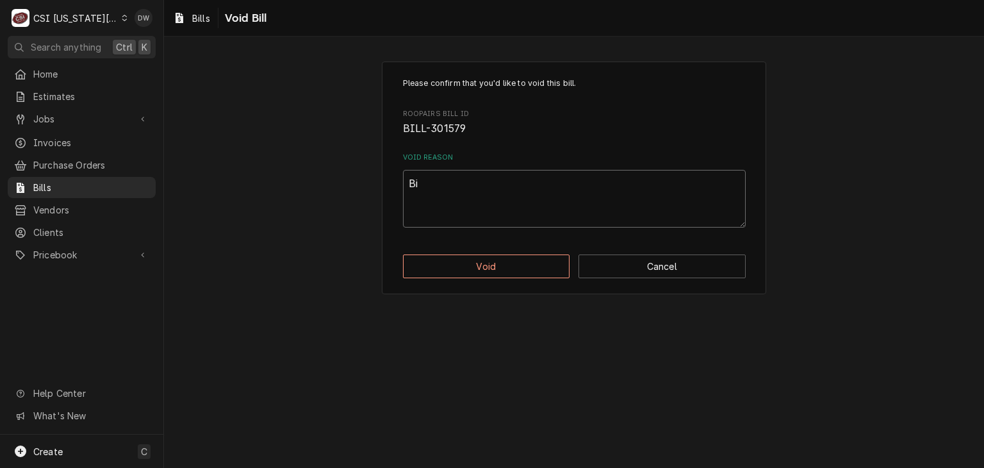
type textarea "x"
type textarea "Bil"
type textarea "x"
type textarea "Bill"
type textarea "x"
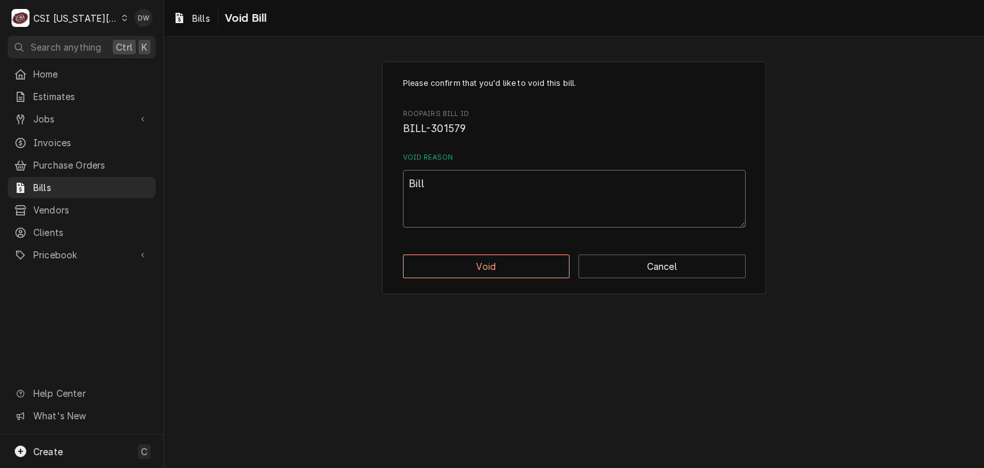
type textarea "Bille"
type textarea "x"
type textarea "Billed"
type textarea "x"
type textarea "Billed"
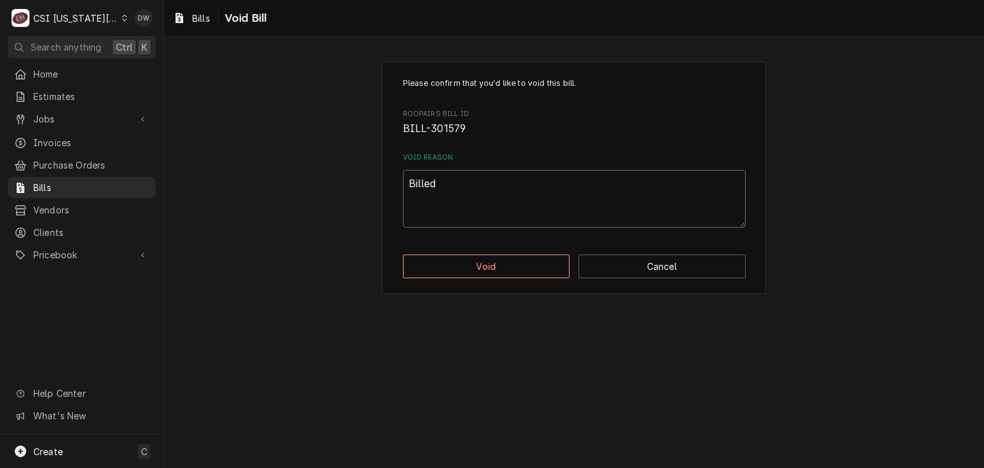
type textarea "x"
type textarea "Billed T"
type textarea "x"
type textarea "Billed TW"
type textarea "x"
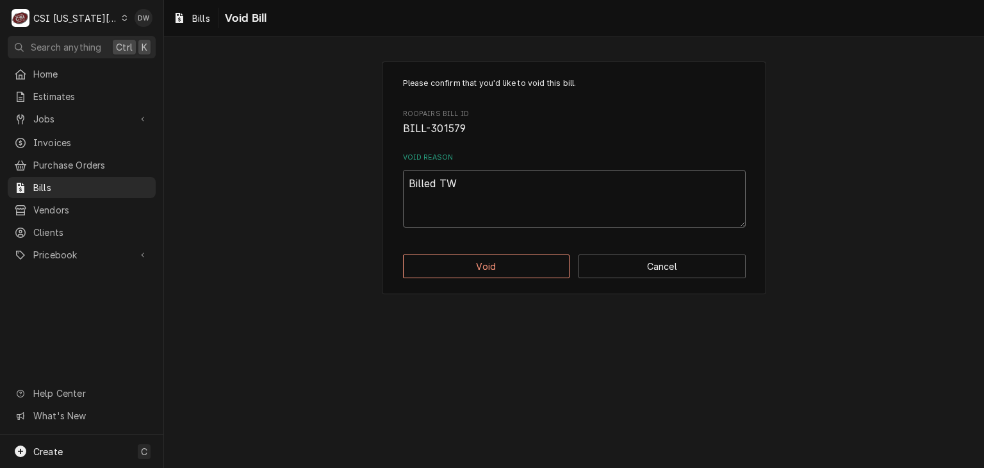
type textarea "Billed TWC"
type textarea "x"
type textarea "Billed TW"
type textarea "x"
type textarea "Billed T"
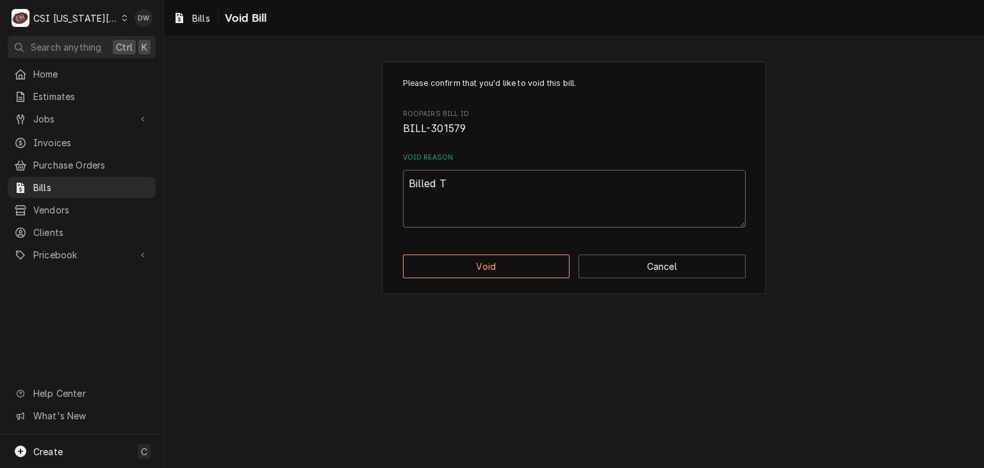
type textarea "x"
type textarea "Billed Tw"
type textarea "x"
type textarea "Billed Twi"
type textarea "x"
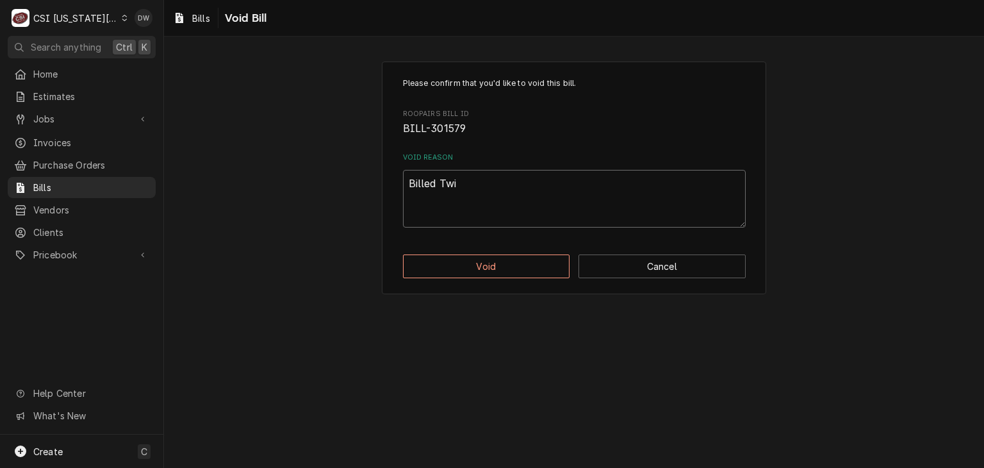
type textarea "Billed Twic"
type textarea "x"
type textarea "Billed Twice"
type textarea "x"
type textarea "Billed Twice"
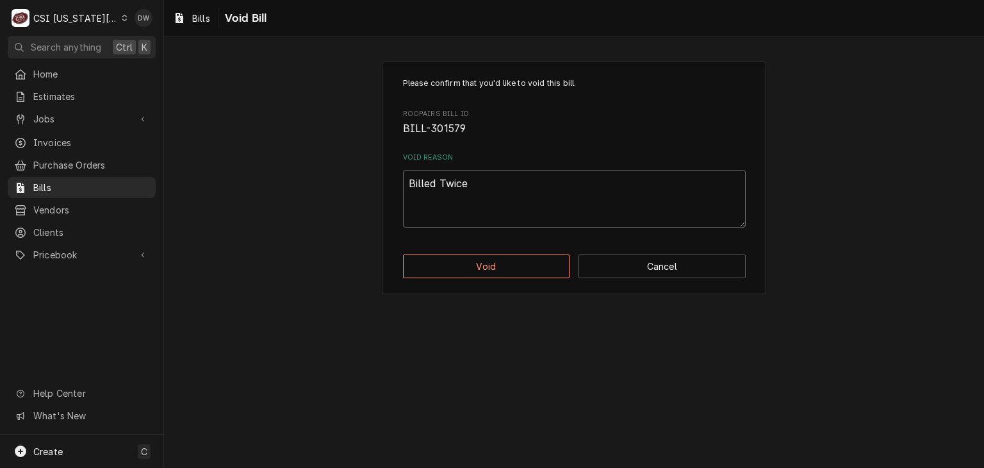
type textarea "x"
type textarea "Billed Twice -"
type textarea "x"
type textarea "Billed Twice -d"
type textarea "x"
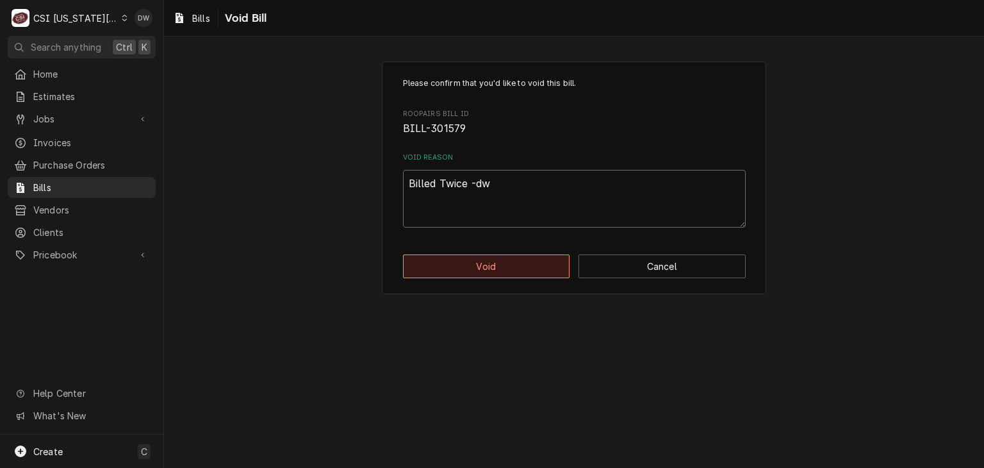
type textarea "Billed Twice -dw"
click at [476, 268] on button "Void" at bounding box center [486, 266] width 167 height 24
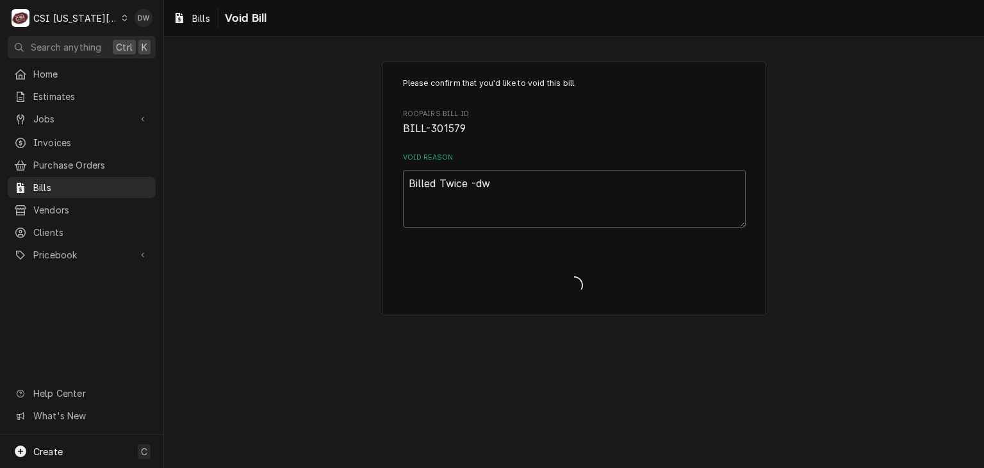
type textarea "x"
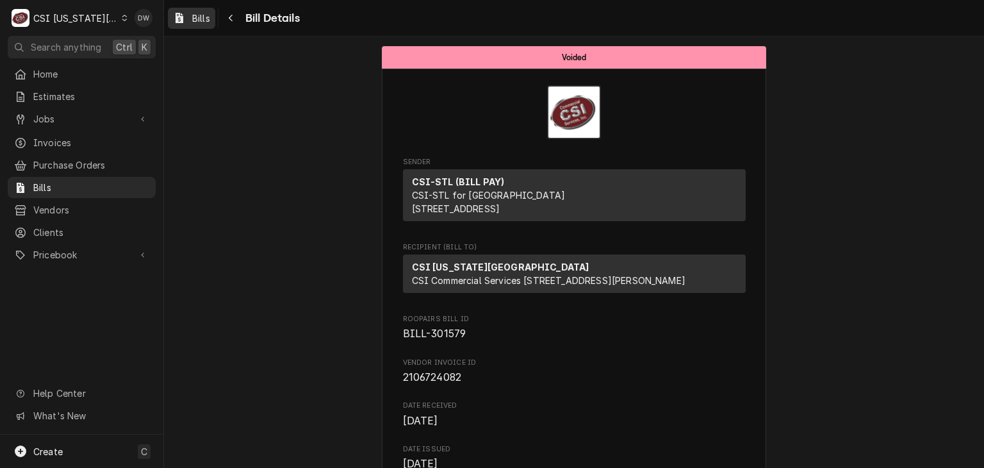
click at [198, 12] on span "Bills" at bounding box center [201, 18] width 18 height 13
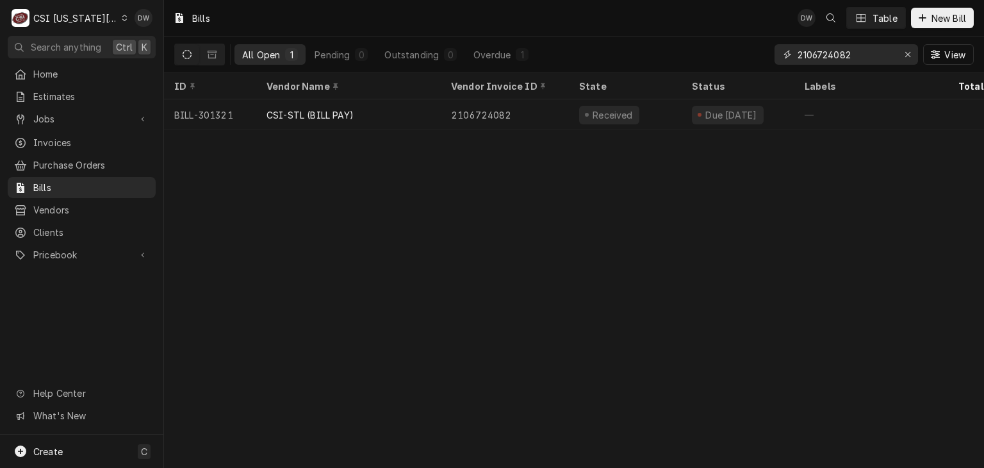
drag, startPoint x: 871, startPoint y: 52, endPoint x: 748, endPoint y: 47, distance: 123.1
click at [748, 47] on div "All Open 1 Pending 0 Outstanding 0 Overdue 1 2106724082 View" at bounding box center [573, 55] width 799 height 36
paste input "625318168"
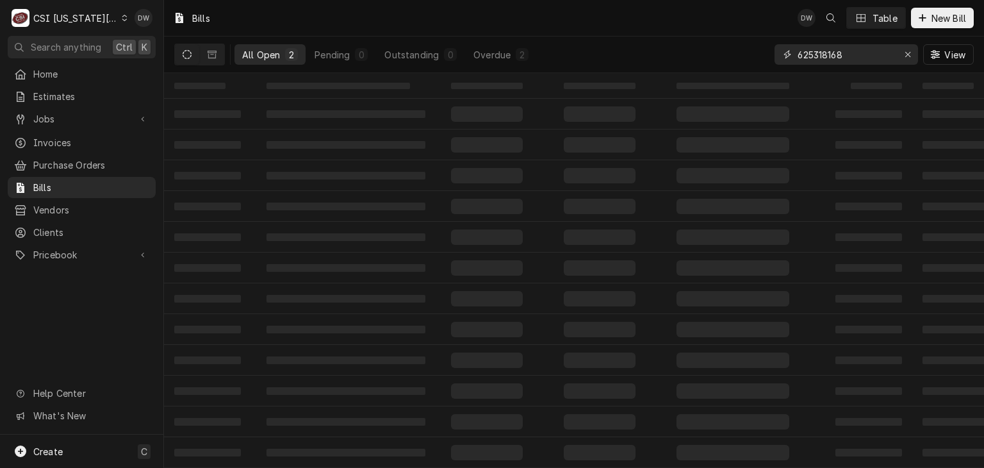
type input "625318168"
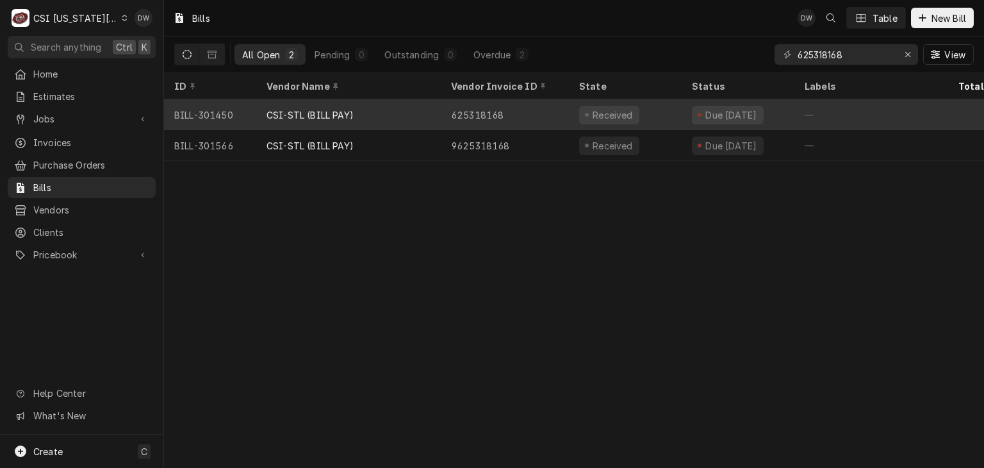
click at [345, 114] on div "CSI-STL (BILL PAY)" at bounding box center [309, 114] width 87 height 13
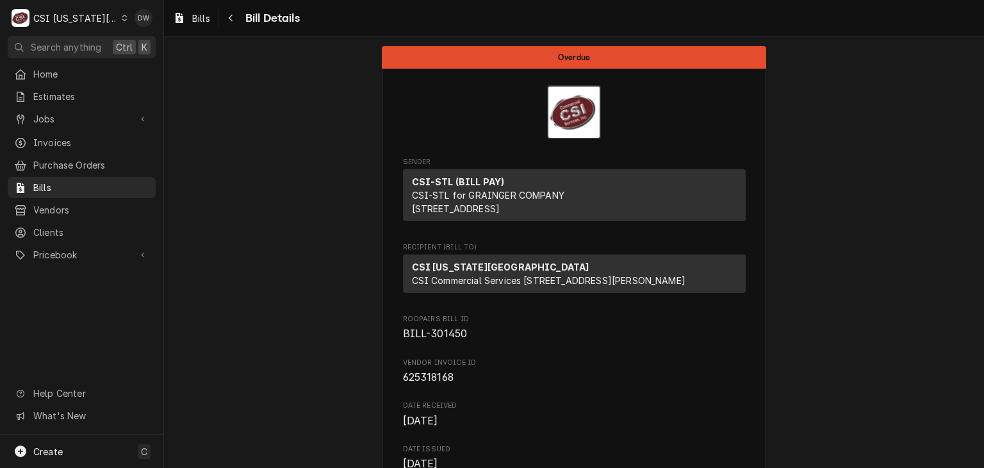
scroll to position [835, 0]
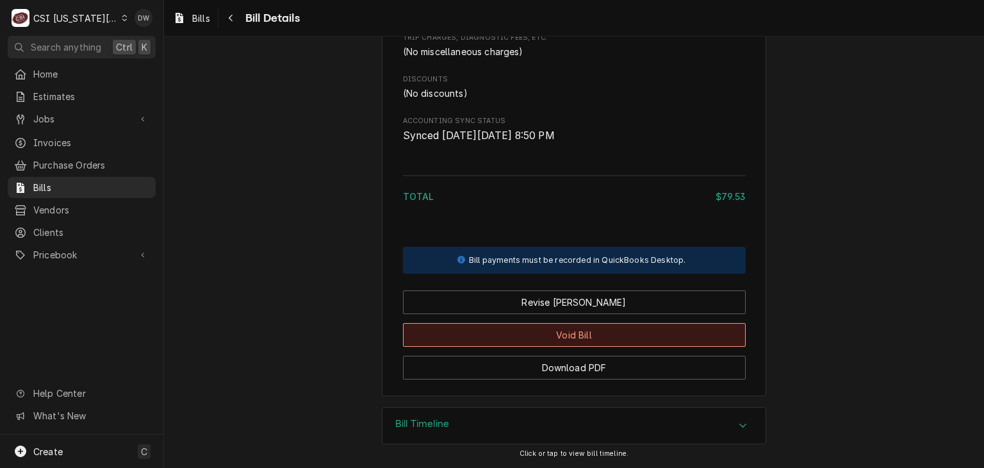
click at [530, 329] on button "Void Bill" at bounding box center [574, 335] width 343 height 24
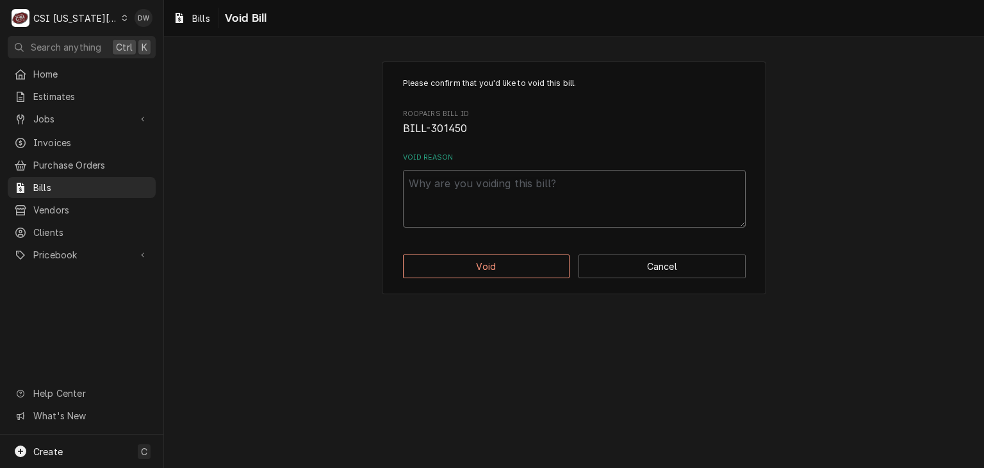
click at [429, 189] on textarea "Void Reason" at bounding box center [574, 199] width 343 height 58
type textarea "x"
type textarea "B"
type textarea "x"
type textarea "Bi"
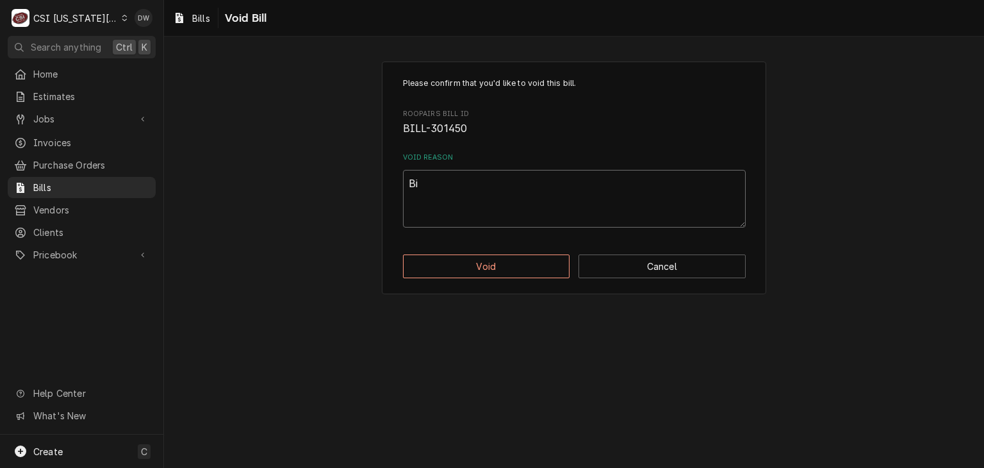
type textarea "x"
type textarea "Bil"
type textarea "x"
type textarea "Bill"
type textarea "x"
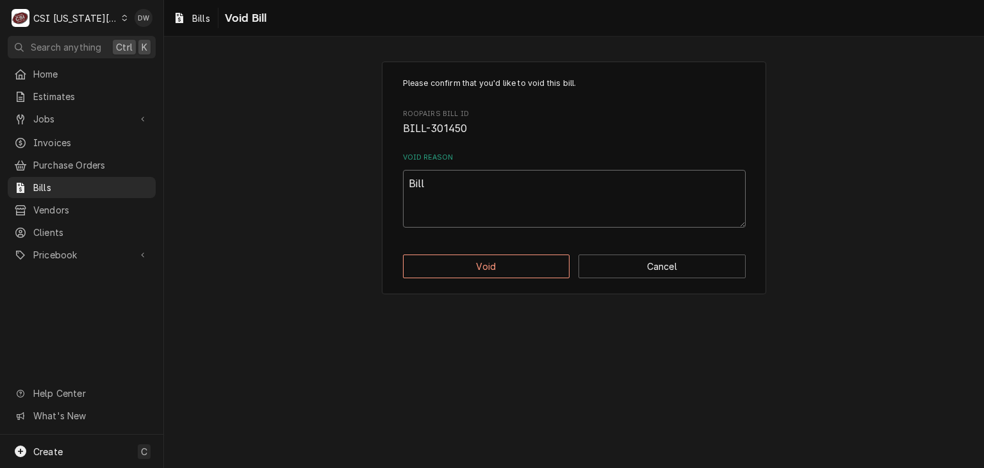
type textarea "Bille"
type textarea "x"
type textarea "Billed"
type textarea "x"
type textarea "Billed T"
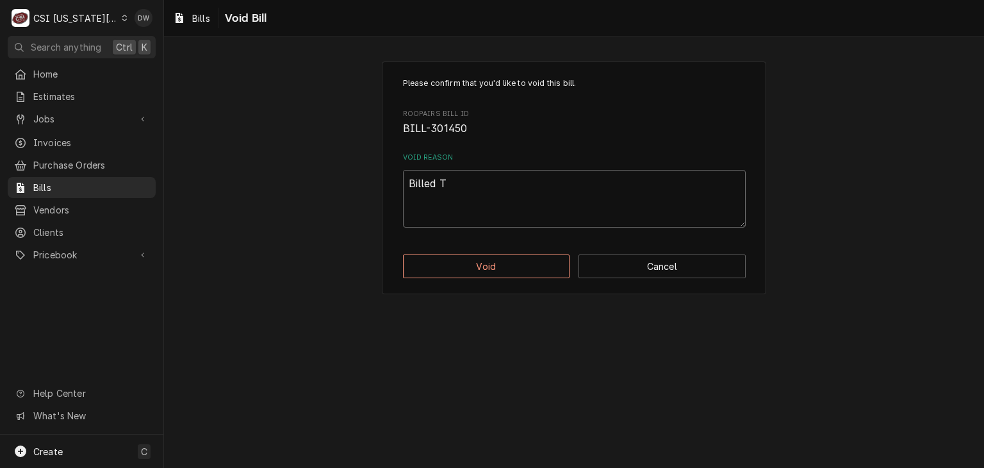
type textarea "x"
type textarea "Billed Tw"
type textarea "x"
type textarea "Billed Twi"
type textarea "x"
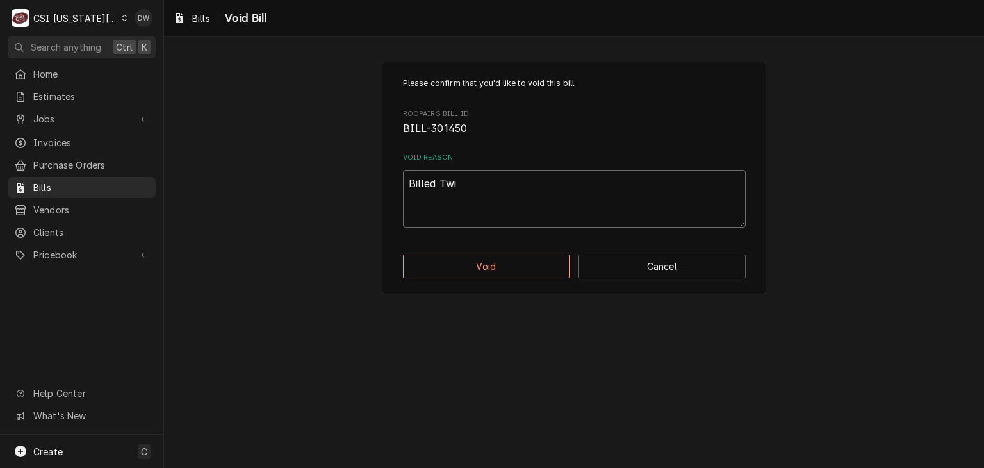
type textarea "Billed Twic"
type textarea "x"
type textarea "Billed Twice"
type textarea "x"
type textarea "Billed Twice"
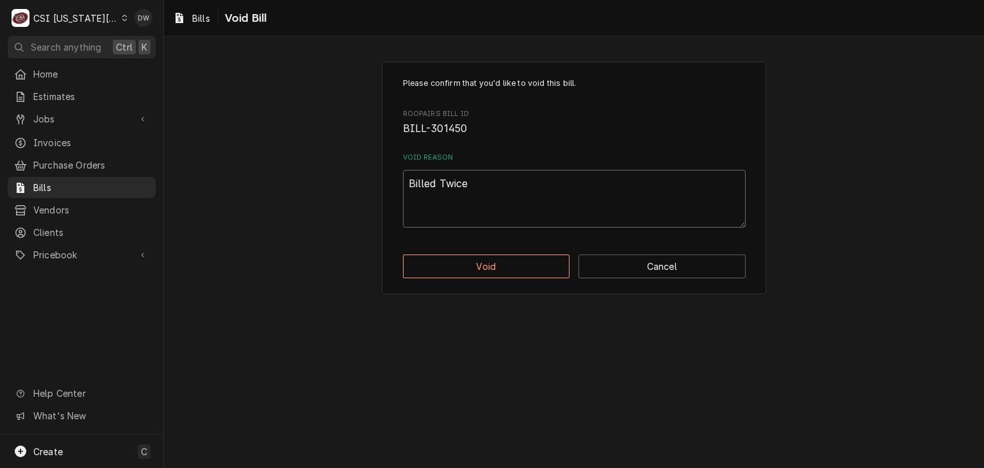
type textarea "x"
type textarea "Billed Twice -"
type textarea "x"
type textarea "Billed Twice -d"
type textarea "x"
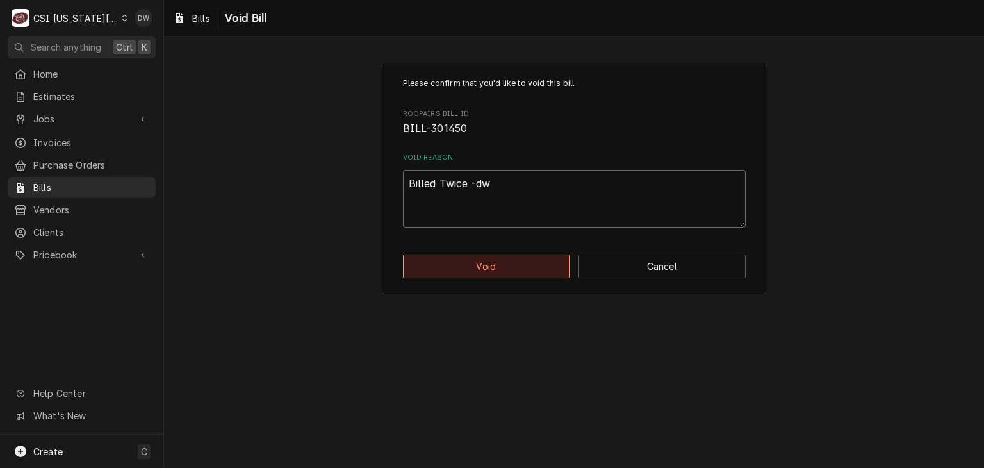
type textarea "Billed Twice -dw"
click at [455, 257] on button "Void" at bounding box center [486, 266] width 167 height 24
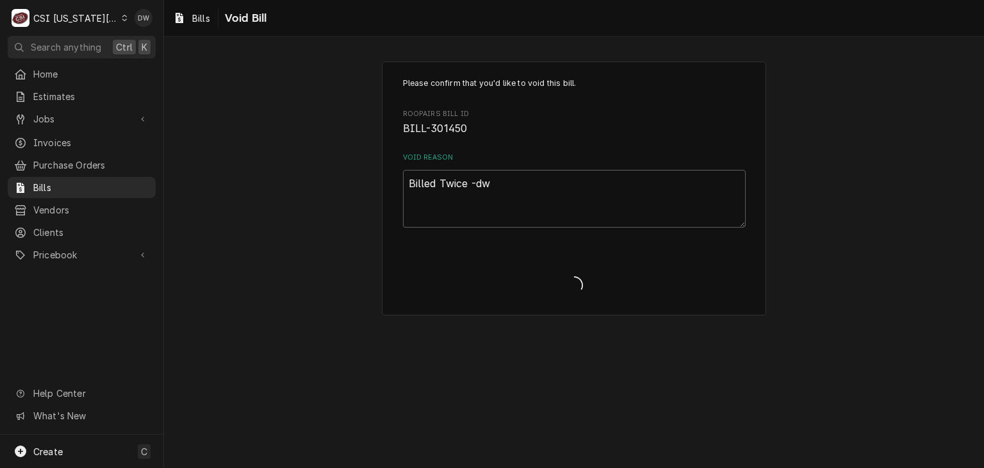
type textarea "x"
